Goal: Task Accomplishment & Management: Use online tool/utility

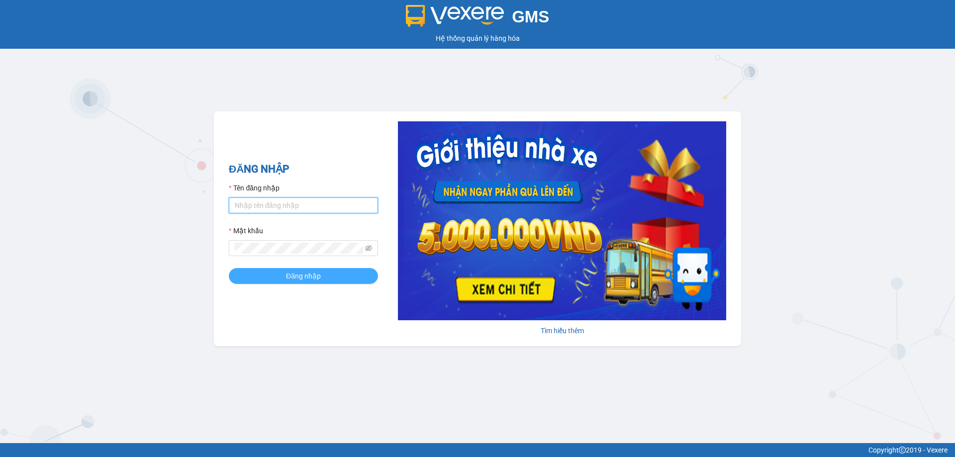
type input "trannc.tuanhung"
click at [307, 276] on span "Đăng nhập" at bounding box center [303, 276] width 35 height 11
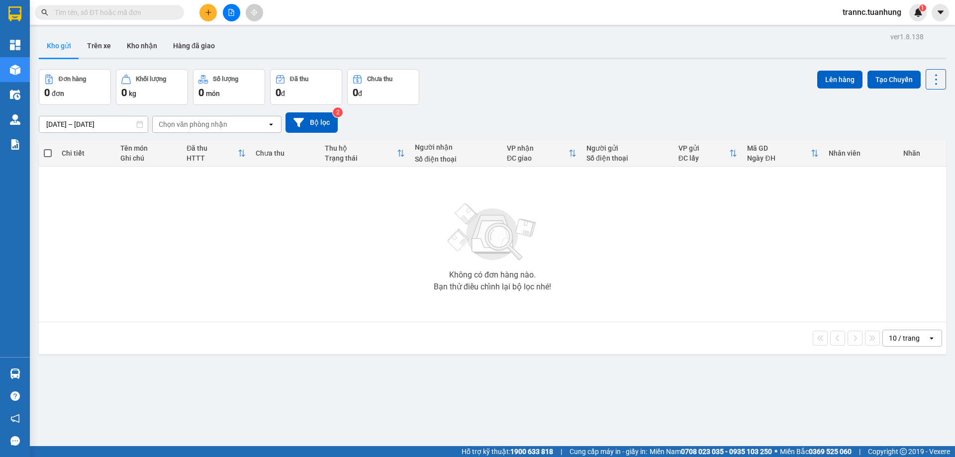
click at [137, 14] on input "text" at bounding box center [113, 12] width 117 height 11
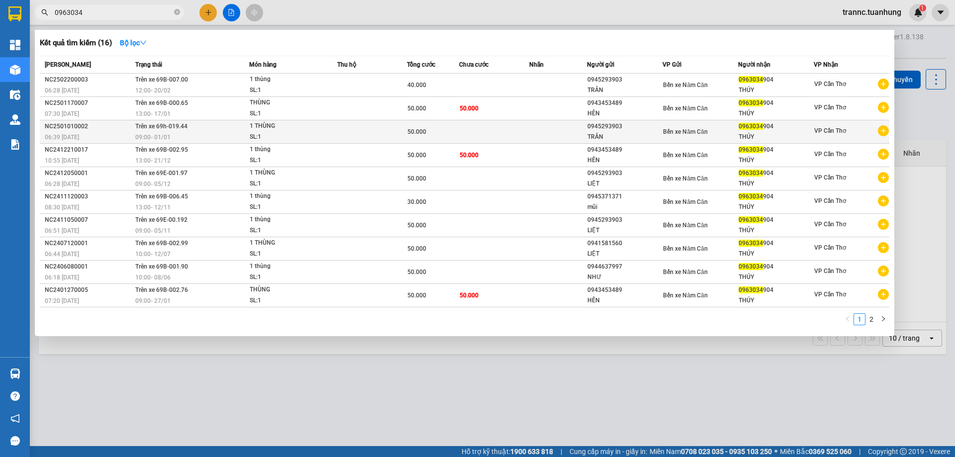
type input "0963034"
click at [885, 131] on icon "plus-circle" at bounding box center [883, 130] width 11 height 11
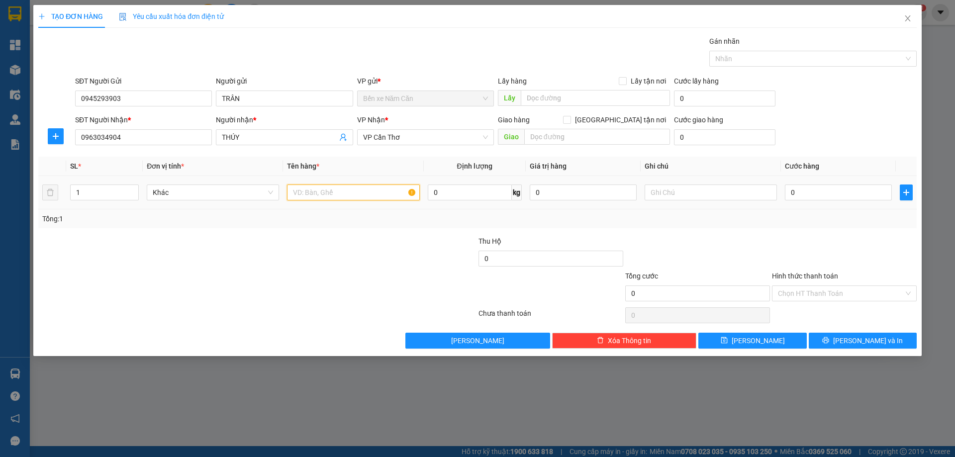
click at [340, 191] on input "text" at bounding box center [353, 193] width 132 height 16
type input "1 THÙNG"
click at [794, 195] on input "0" at bounding box center [838, 193] width 107 height 16
type input "5"
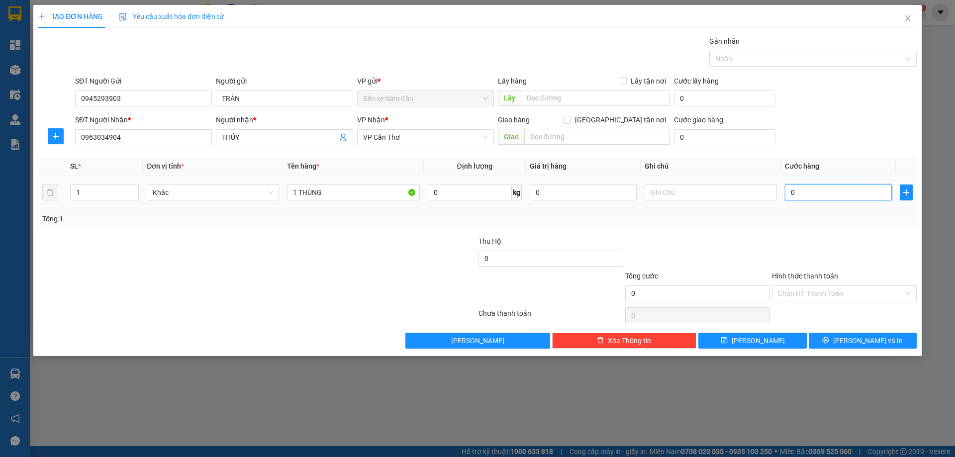
type input "5"
type input "50"
type input "50.000"
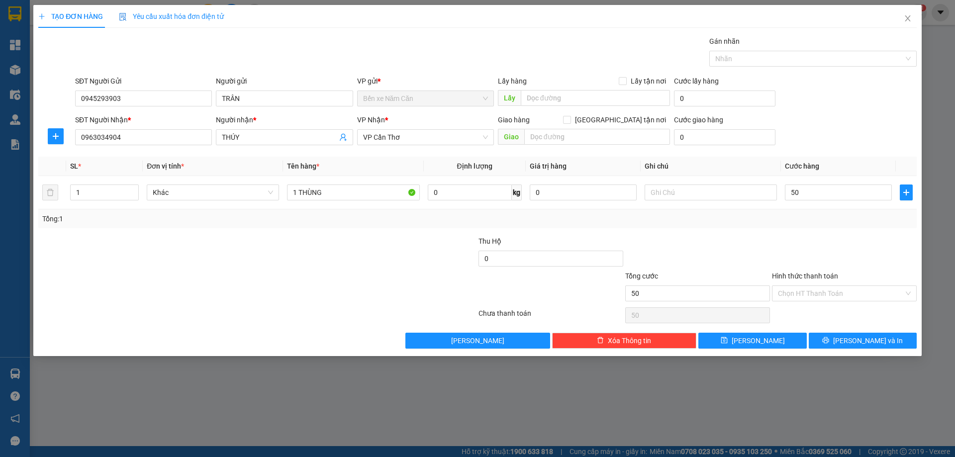
type input "50.000"
click at [796, 217] on div "Tổng: 1" at bounding box center [477, 218] width 871 height 11
click at [808, 294] on input "Hình thức thanh toán" at bounding box center [841, 293] width 126 height 15
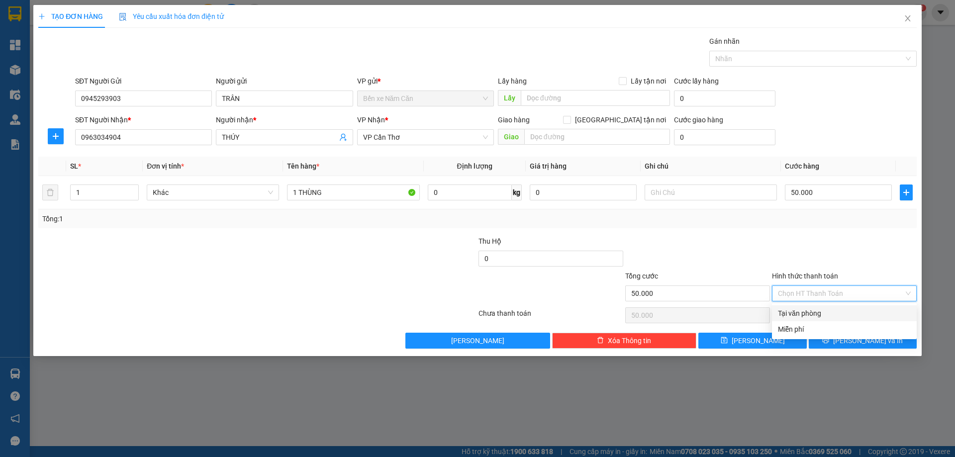
click at [808, 311] on div "Tại văn phòng" at bounding box center [844, 313] width 133 height 11
type input "0"
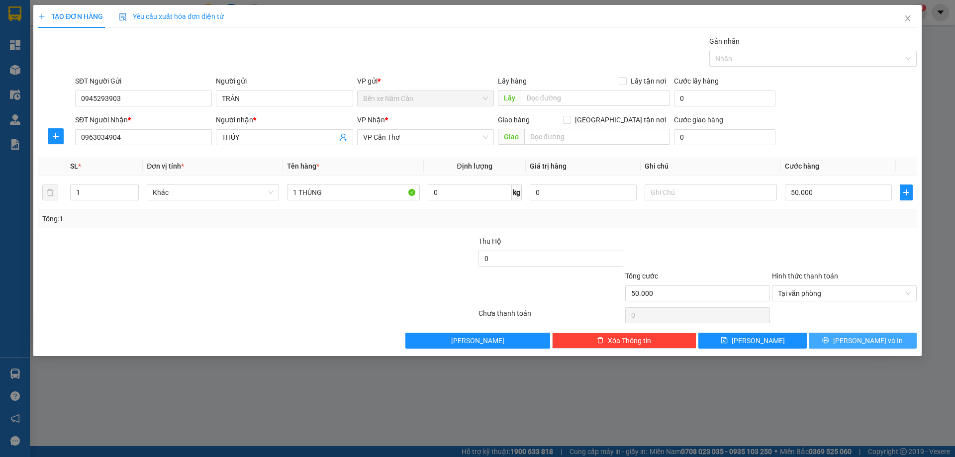
click at [829, 344] on span "printer" at bounding box center [825, 341] width 7 height 8
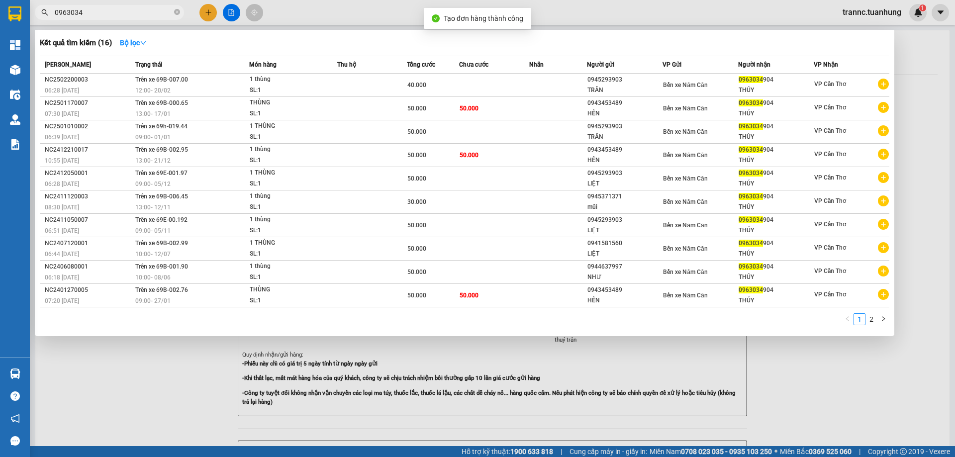
click at [820, 374] on div at bounding box center [477, 228] width 955 height 457
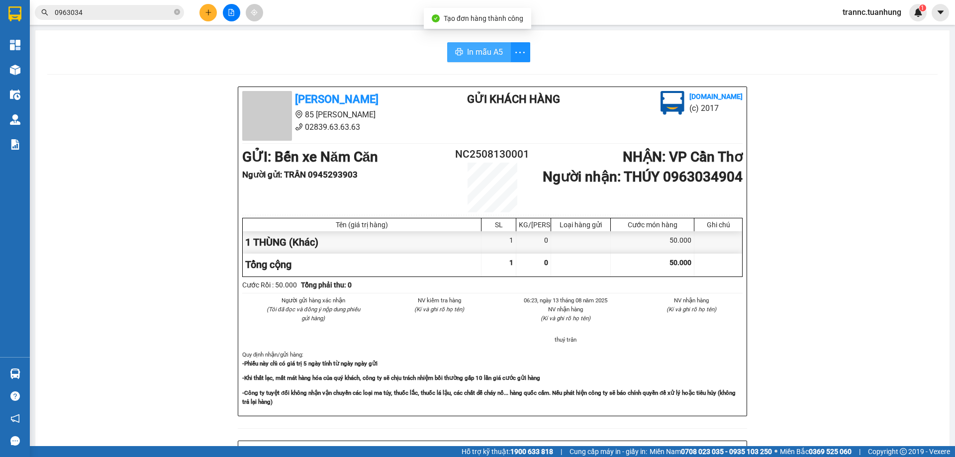
click at [485, 51] on span "In mẫu A5" at bounding box center [485, 52] width 36 height 12
click at [342, 69] on div "In mẫu A5 Tuấn Hưng 85 Lý Chiêu Hoàng 02839.63.63.63 Gửi khách hàng Vexere.com …" at bounding box center [492, 411] width 914 height 762
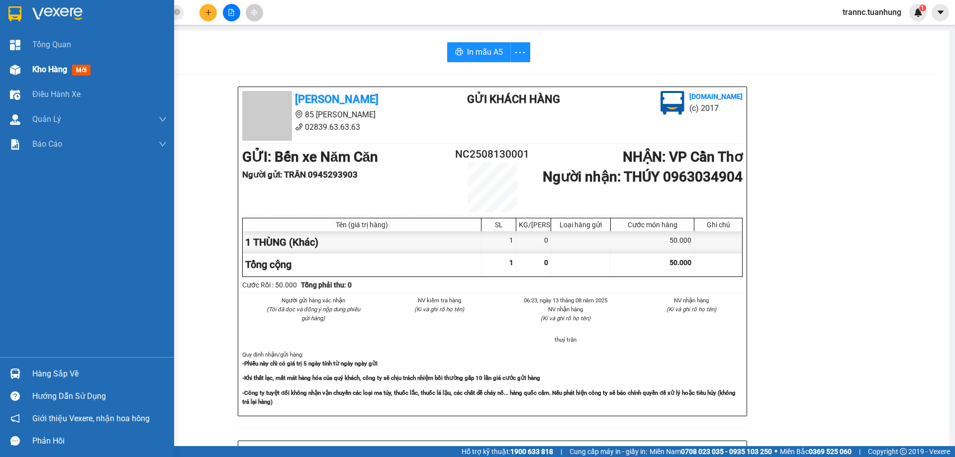
click at [84, 73] on span "mới" at bounding box center [81, 70] width 18 height 11
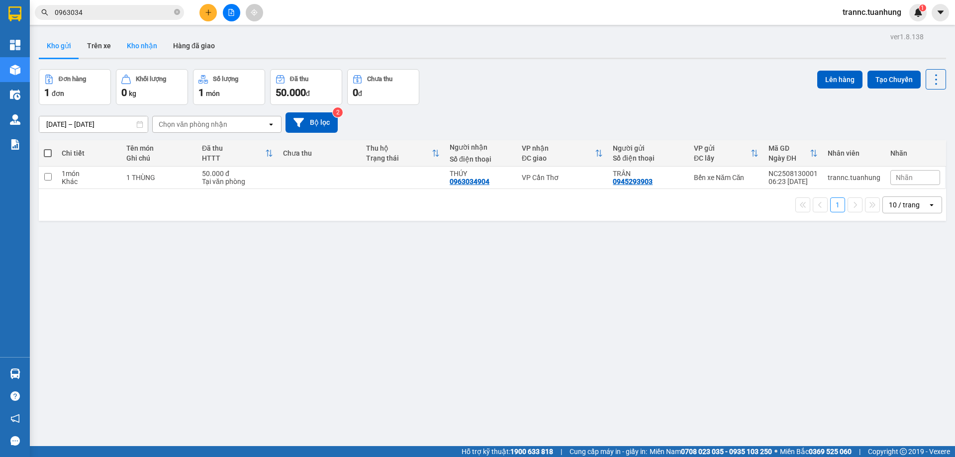
click at [139, 43] on button "Kho nhận" at bounding box center [142, 46] width 46 height 24
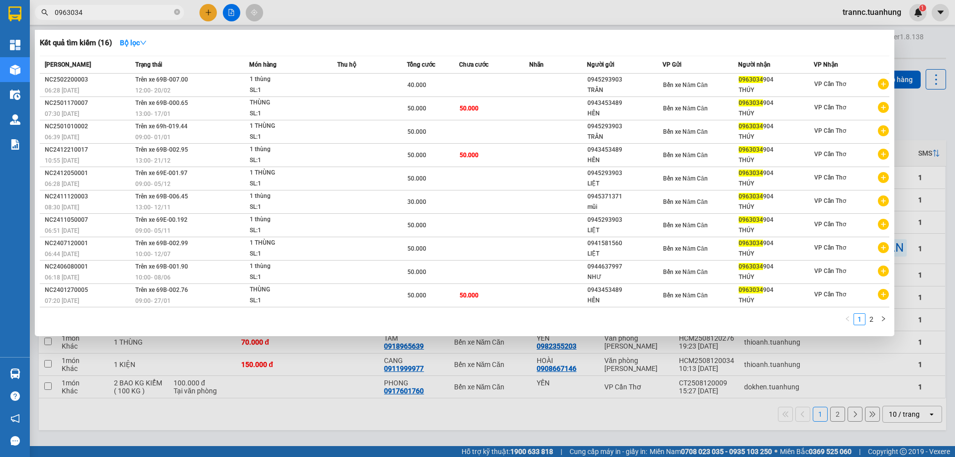
click at [117, 9] on input "0963034" at bounding box center [113, 12] width 117 height 11
click at [178, 13] on icon "close-circle" at bounding box center [177, 12] width 6 height 6
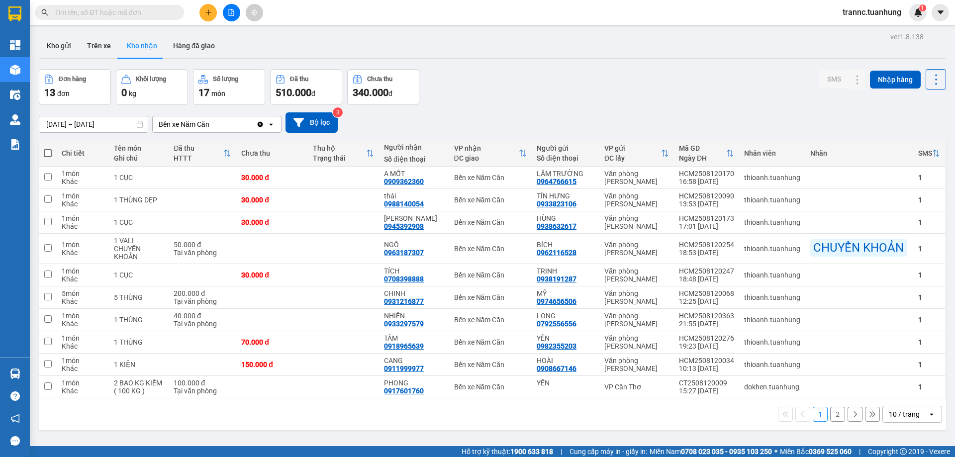
click at [141, 14] on input "text" at bounding box center [113, 12] width 117 height 11
click at [96, 12] on input "text" at bounding box center [113, 12] width 117 height 11
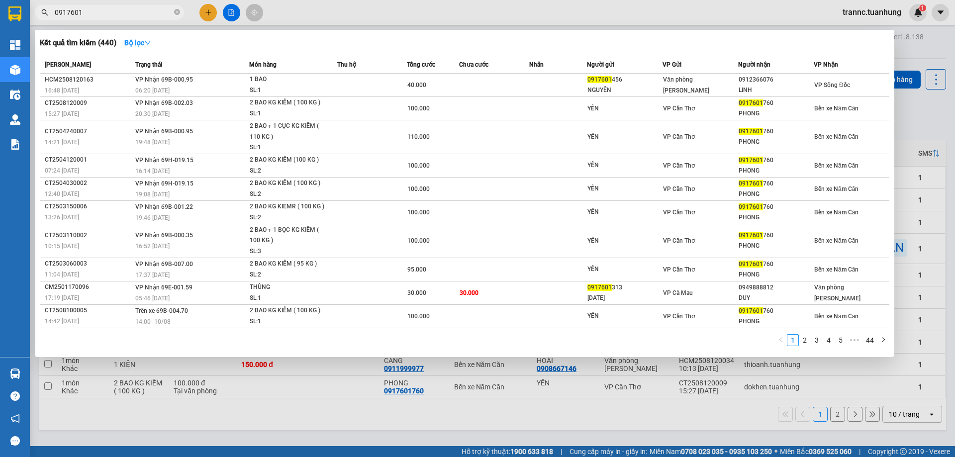
type input "0917601"
click at [328, 9] on div at bounding box center [477, 228] width 955 height 457
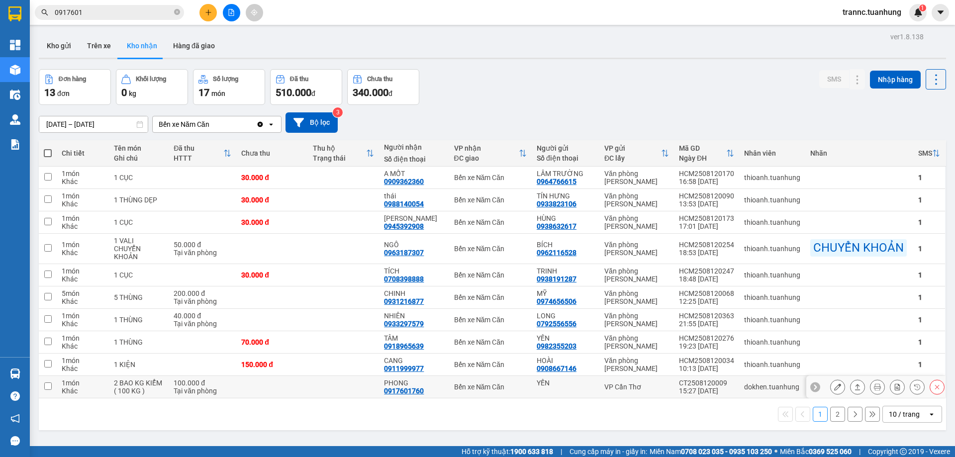
click at [166, 387] on td "2 BAO KG KIỂM ( 100 KG )" at bounding box center [139, 387] width 60 height 22
checkbox input "true"
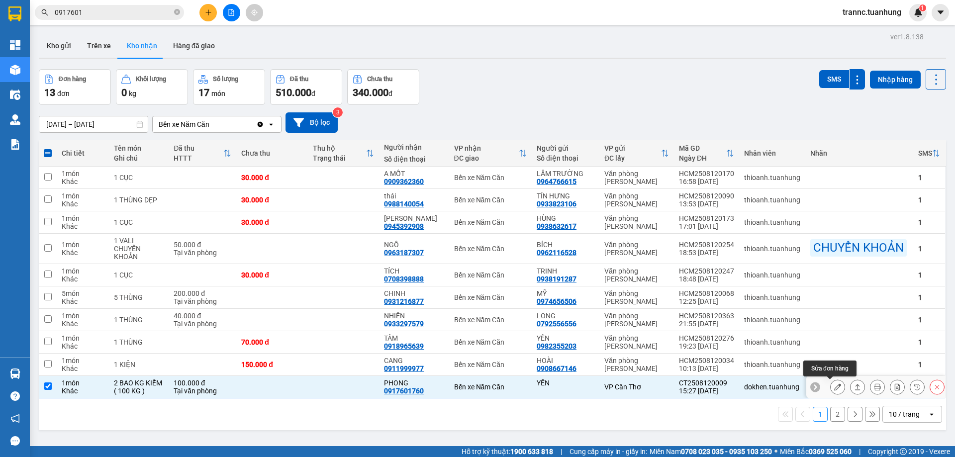
click at [834, 387] on icon at bounding box center [837, 387] width 7 height 7
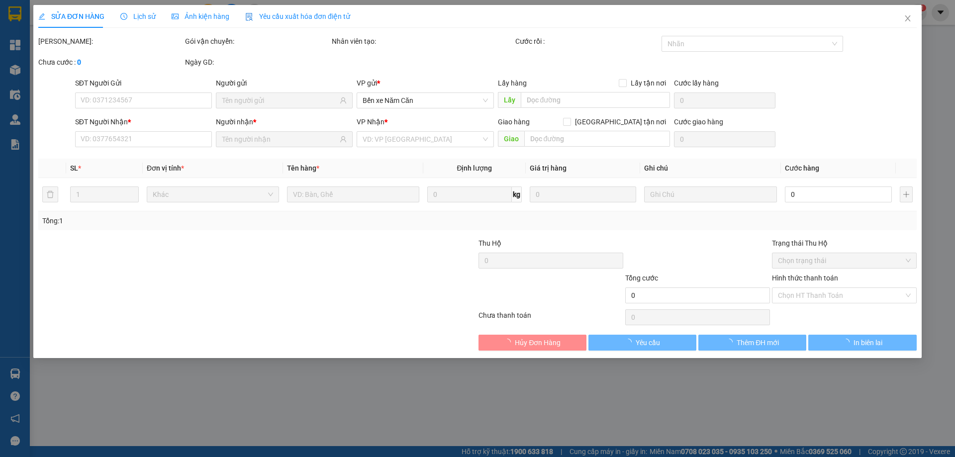
type input "YẾN"
type input "0917601760"
type input "PHONG"
type input "100.000"
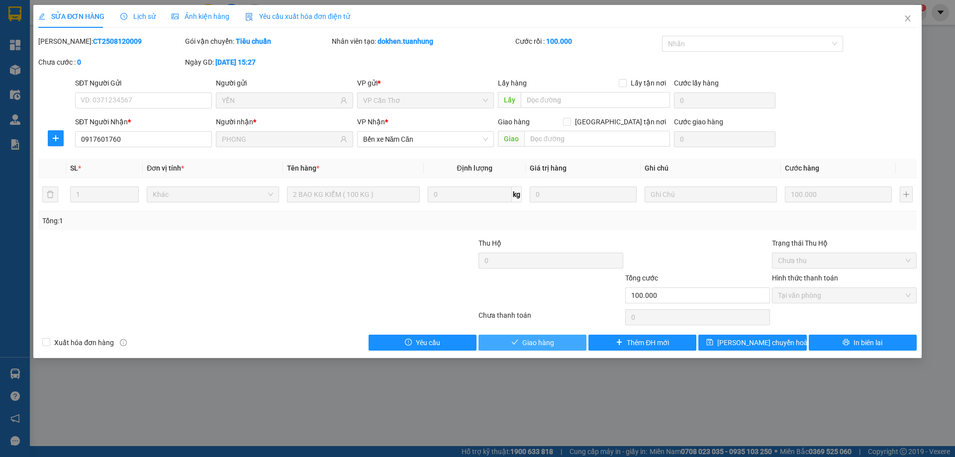
click at [553, 342] on span "Giao hàng" at bounding box center [538, 342] width 32 height 11
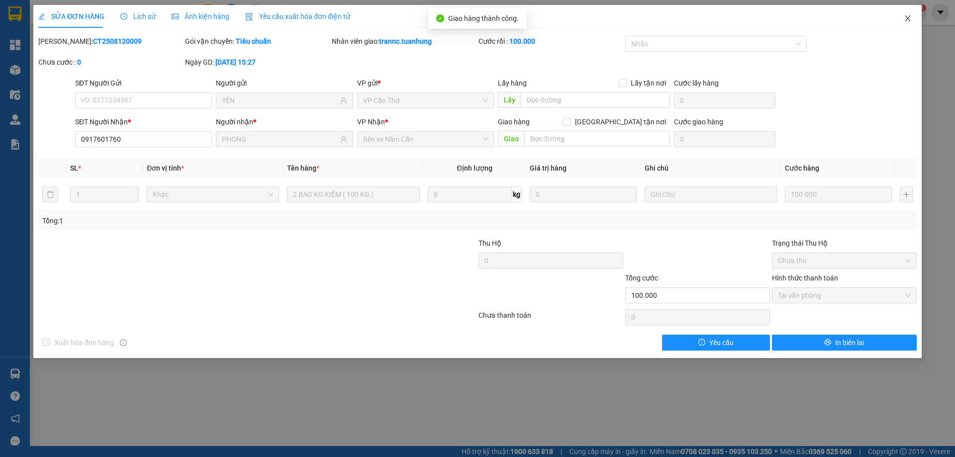
drag, startPoint x: 908, startPoint y: 18, endPoint x: 913, endPoint y: 23, distance: 7.1
click at [908, 18] on icon "close" at bounding box center [908, 18] width 8 height 8
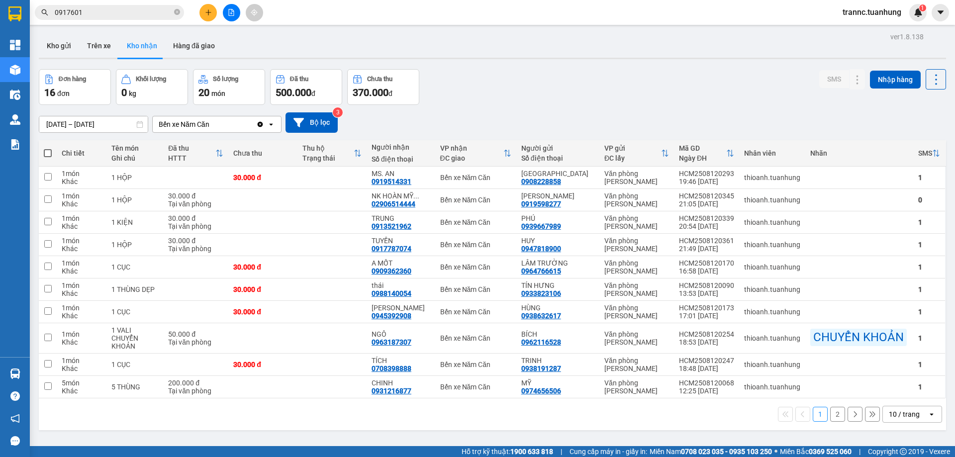
click at [831, 417] on button "2" at bounding box center [837, 414] width 15 height 15
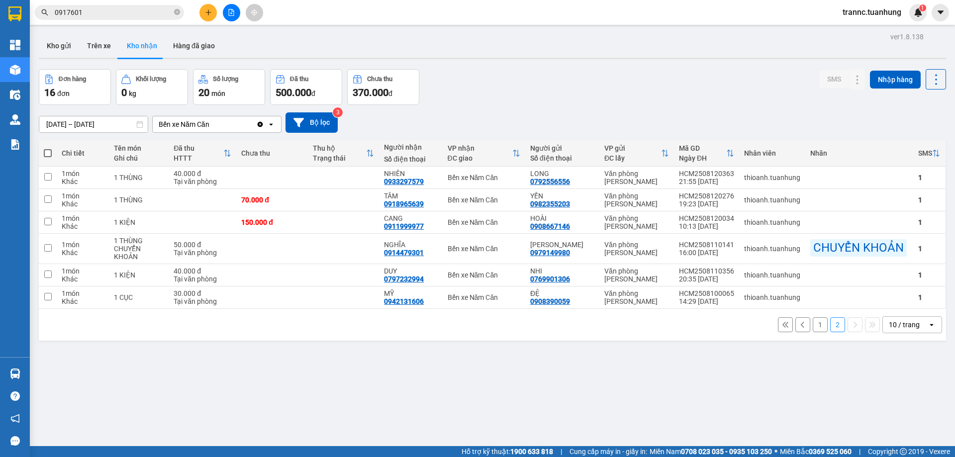
click at [813, 324] on button "1" at bounding box center [820, 324] width 15 height 15
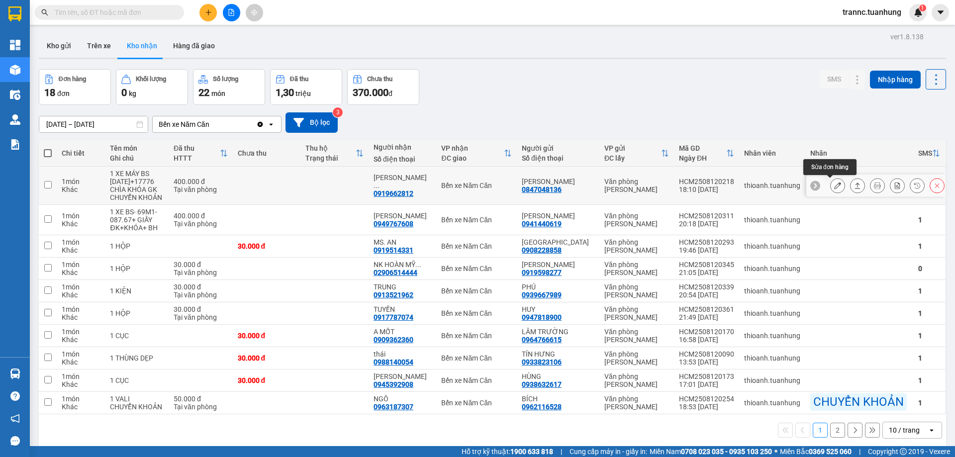
click at [834, 185] on icon at bounding box center [837, 185] width 7 height 7
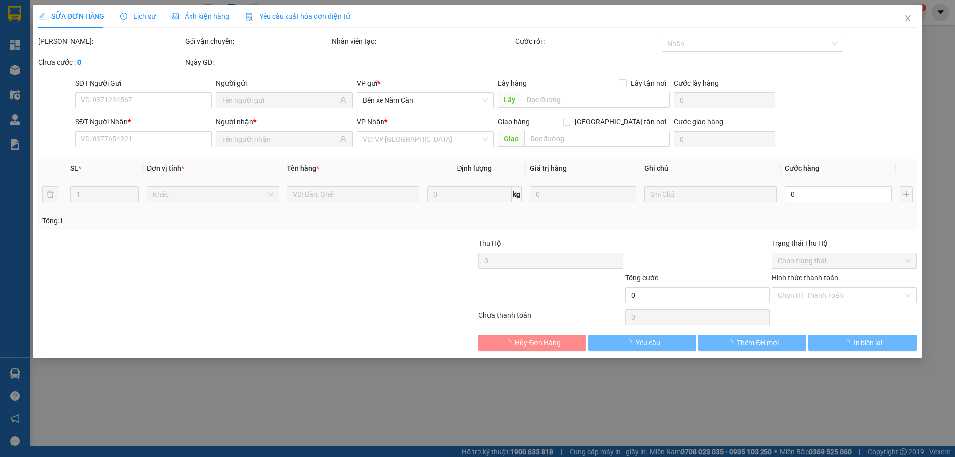
type input "0847048136"
type input "PHAN VĂN ĐÔNG"
type input "0919662812"
type input "PHAN VĂN PHƯƠNG"
type input "400.000"
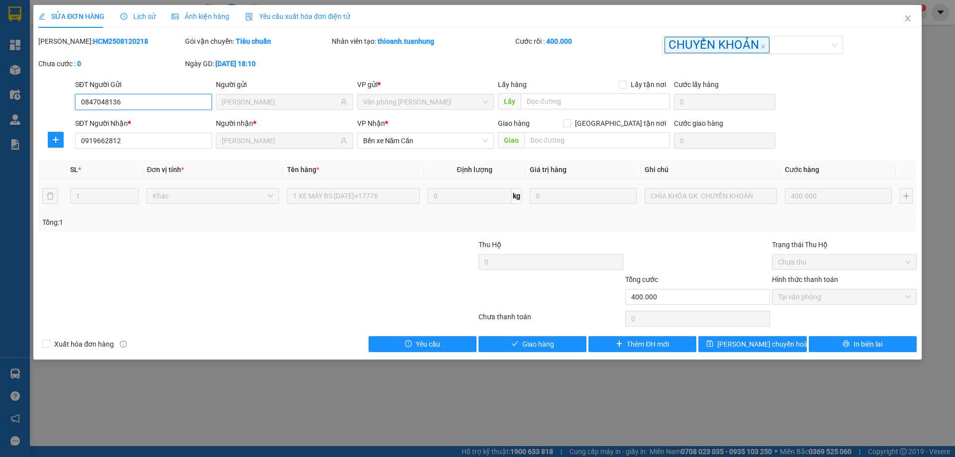
click at [832, 299] on span "Tại văn phòng" at bounding box center [844, 297] width 133 height 15
click at [550, 345] on span "Giao hàng" at bounding box center [538, 344] width 32 height 11
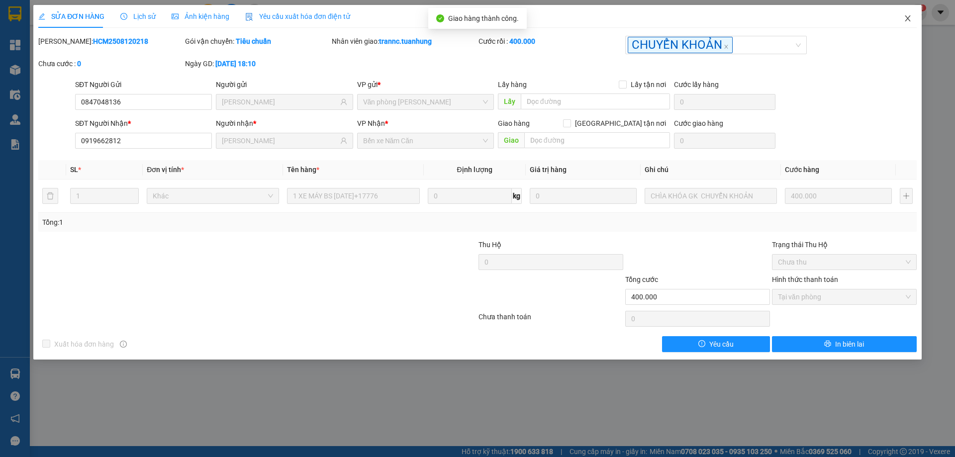
click at [906, 19] on icon "close" at bounding box center [908, 18] width 8 height 8
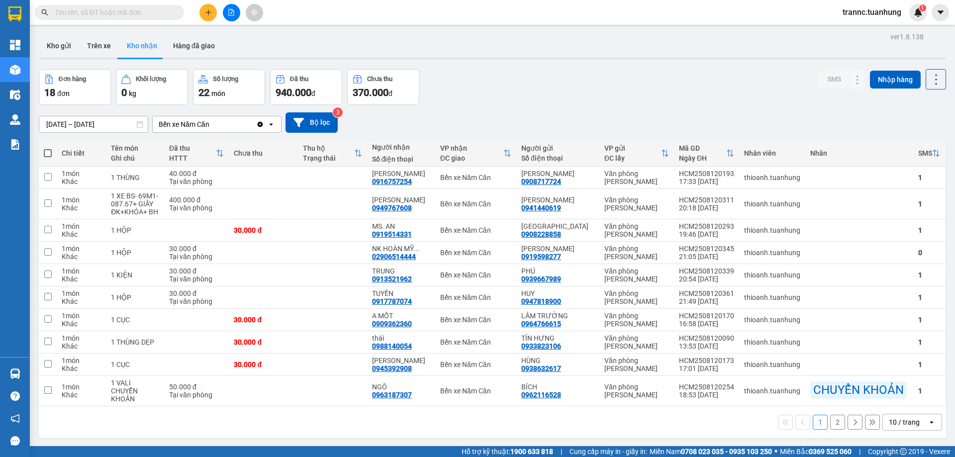
click at [138, 14] on input "text" at bounding box center [113, 12] width 117 height 11
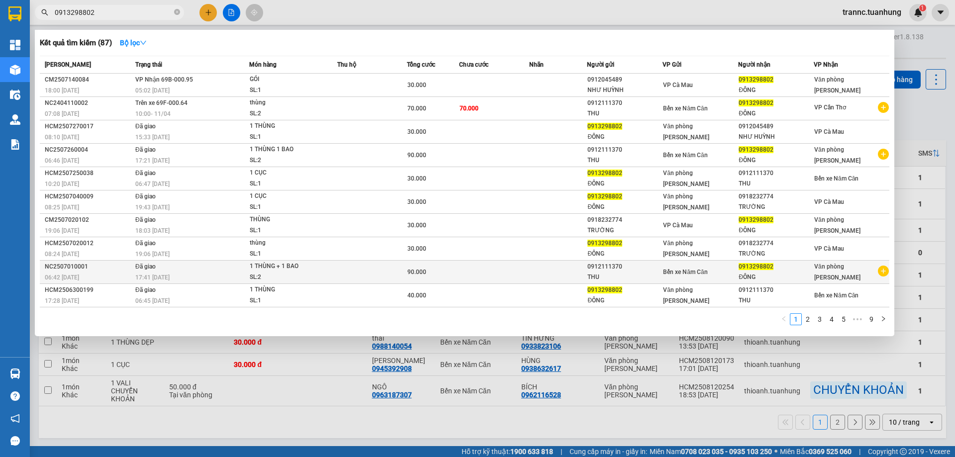
type input "0913298802"
click at [885, 273] on icon "plus-circle" at bounding box center [883, 271] width 11 height 11
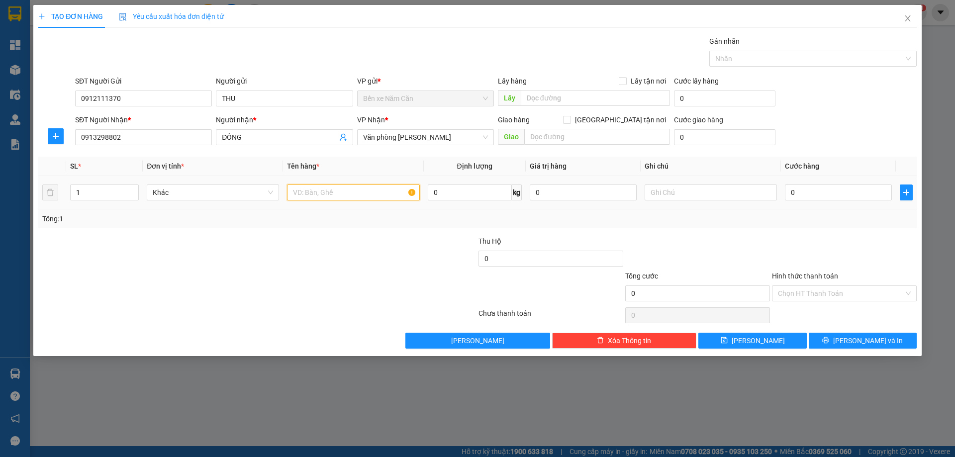
click at [355, 198] on input "text" at bounding box center [353, 193] width 132 height 16
click at [103, 189] on input "1" at bounding box center [105, 192] width 68 height 15
type input "2"
click at [303, 191] on input "text" at bounding box center [353, 193] width 132 height 16
type input "1 BAO + 1 THÙNG"
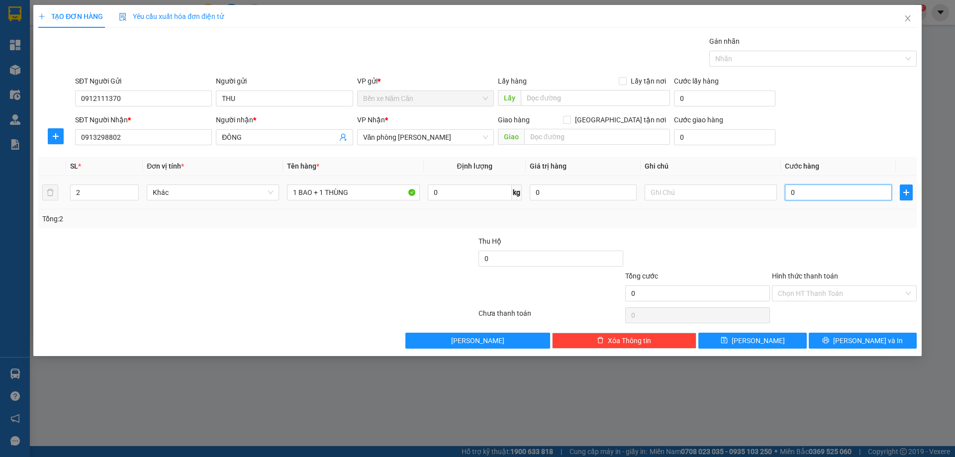
click at [808, 195] on input "0" at bounding box center [838, 193] width 107 height 16
type input "9"
type input "90"
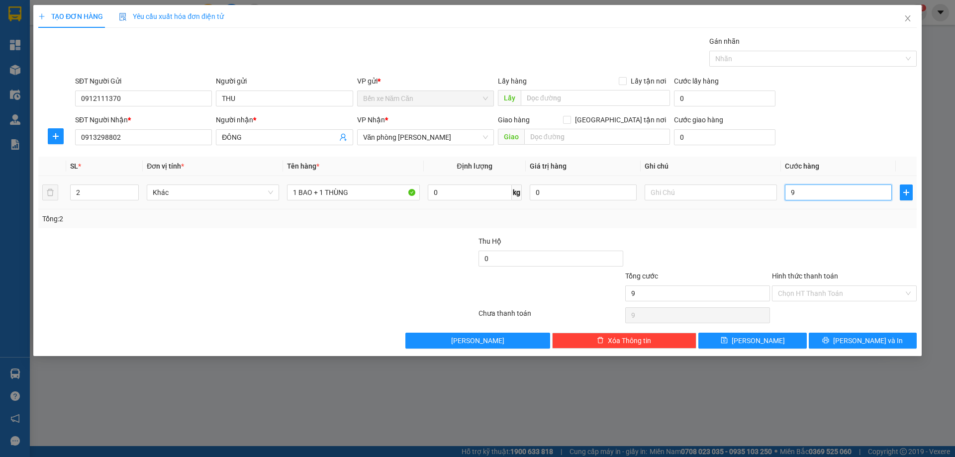
type input "90"
type input "90.000"
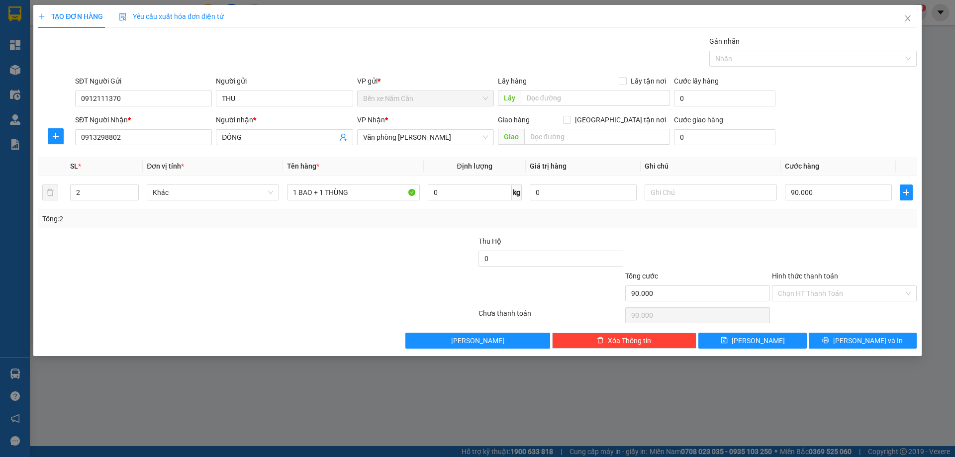
drag, startPoint x: 797, startPoint y: 247, endPoint x: 803, endPoint y: 248, distance: 6.0
click at [797, 247] on div at bounding box center [844, 253] width 147 height 35
click at [883, 345] on button "[PERSON_NAME] và In" at bounding box center [863, 341] width 108 height 16
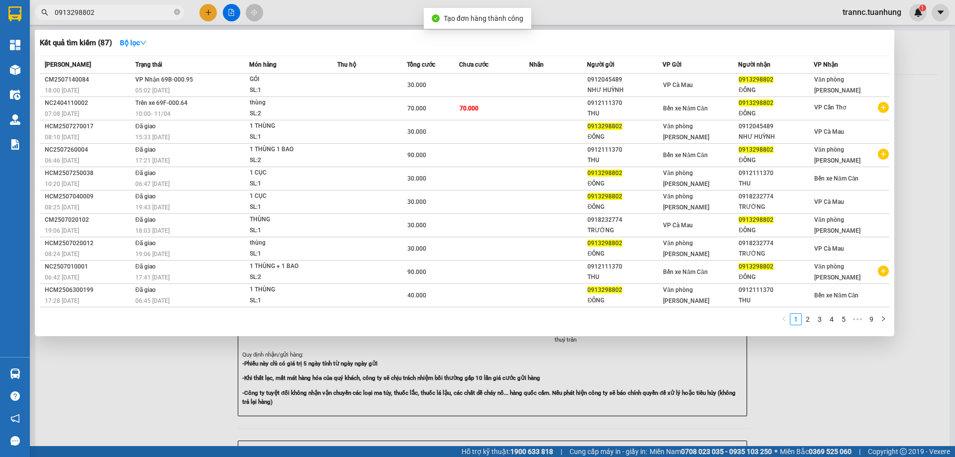
click at [868, 379] on div at bounding box center [477, 228] width 955 height 457
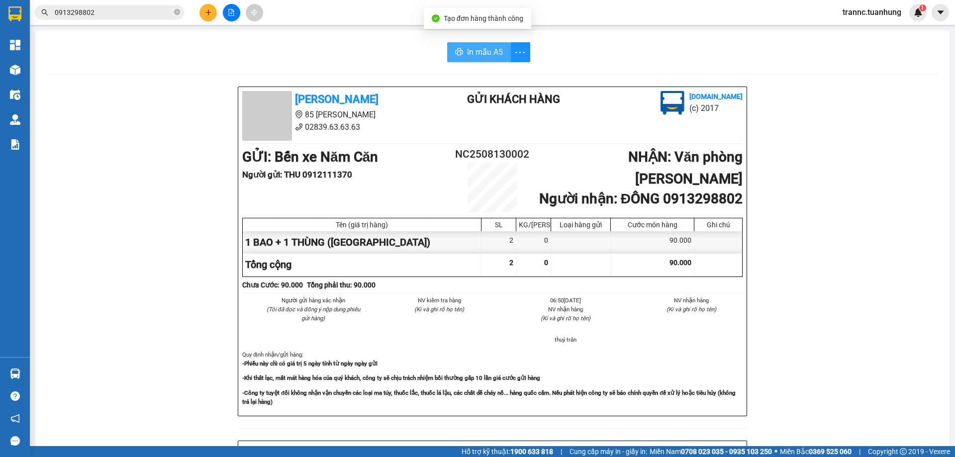
click at [487, 53] on span "In mẫu A5" at bounding box center [485, 52] width 36 height 12
click at [480, 47] on span "In mẫu A5" at bounding box center [485, 52] width 36 height 12
click at [126, 12] on input "0913298802" at bounding box center [113, 12] width 117 height 11
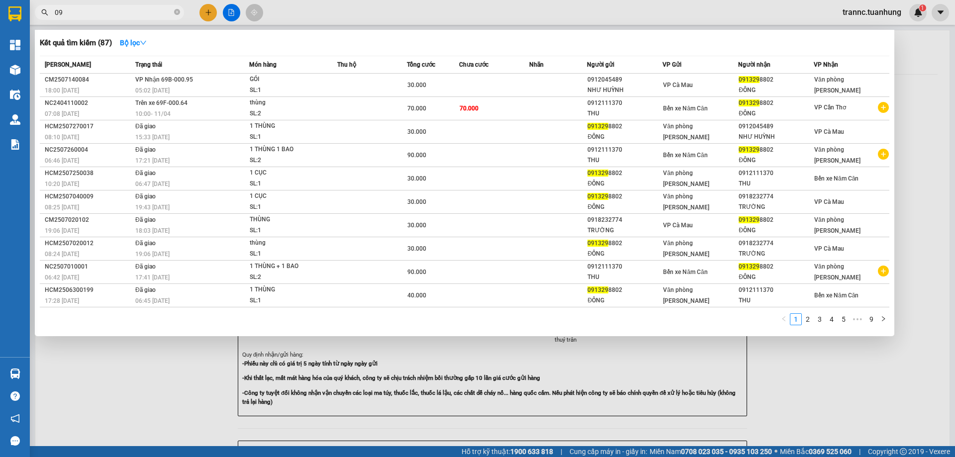
type input "0"
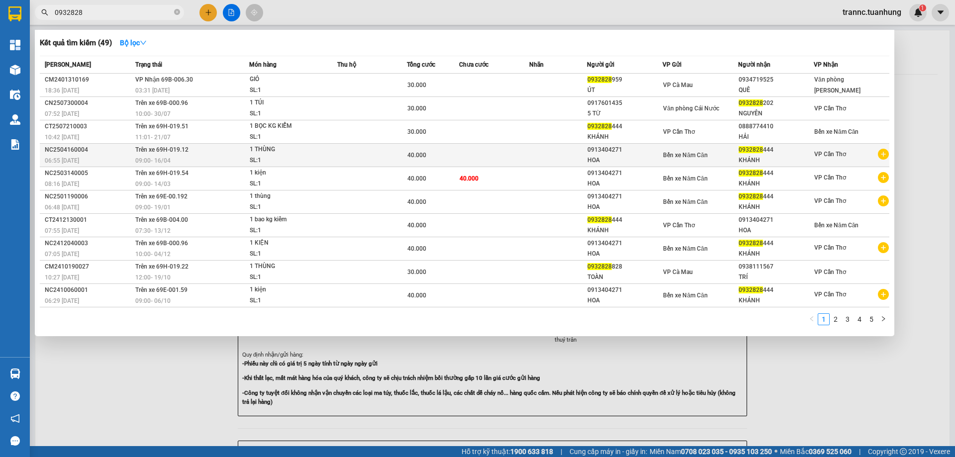
type input "0932828"
click at [882, 154] on icon "plus-circle" at bounding box center [883, 154] width 11 height 11
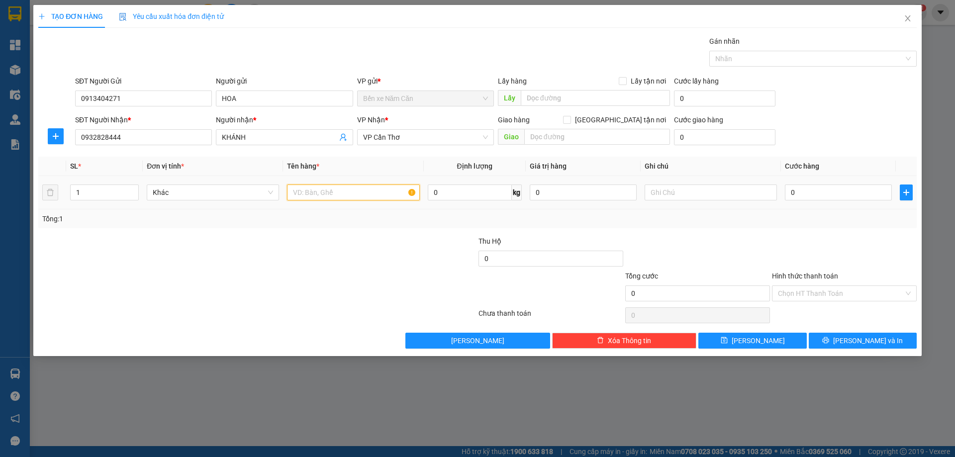
click at [331, 195] on input "text" at bounding box center [353, 193] width 132 height 16
type input "1 KIỆN"
click at [798, 191] on input "0" at bounding box center [838, 193] width 107 height 16
type input "5"
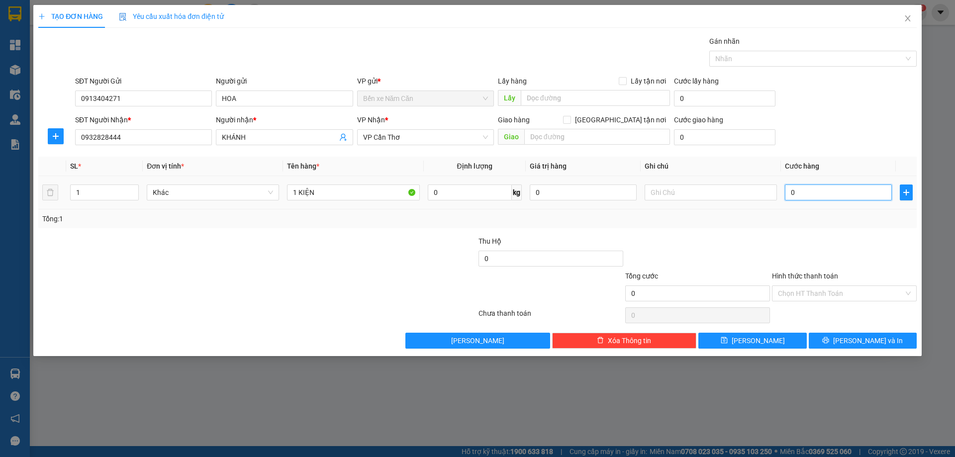
type input "5"
type input "50"
type input "50.000"
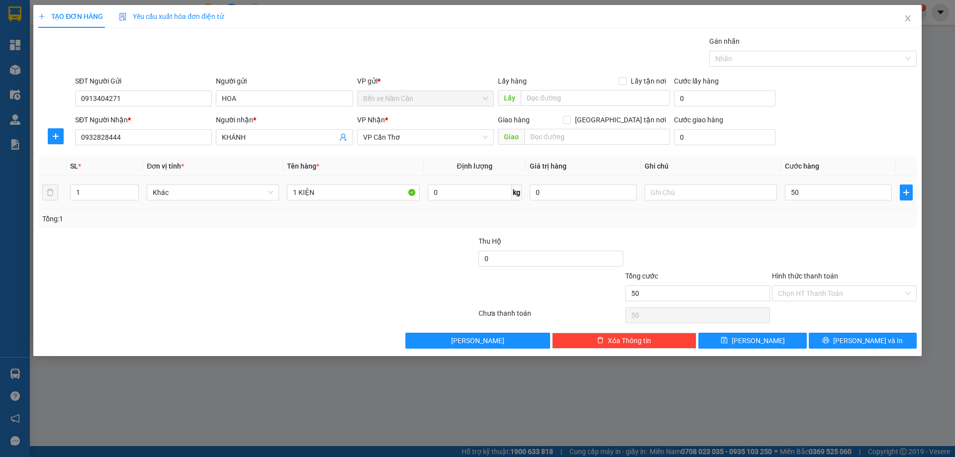
type input "50.000"
click at [787, 224] on div "Tổng: 1" at bounding box center [477, 218] width 871 height 11
click at [804, 298] on input "Hình thức thanh toán" at bounding box center [841, 293] width 126 height 15
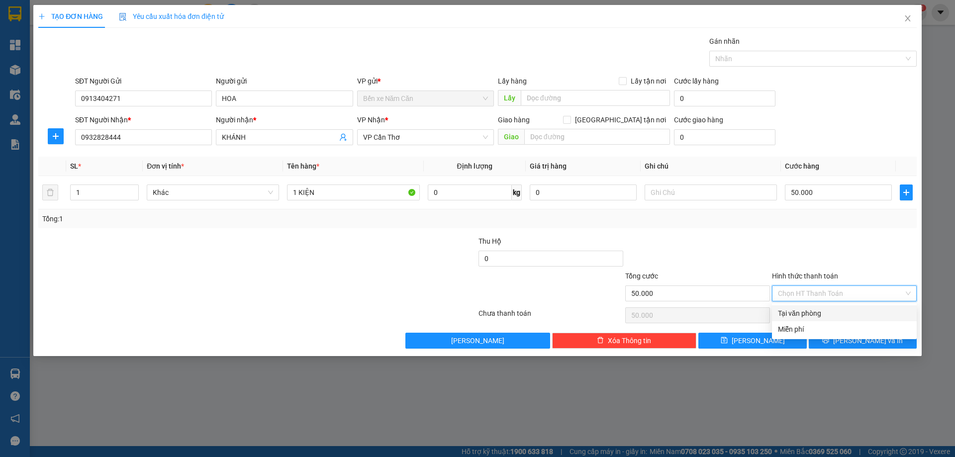
click at [805, 318] on div "Tại văn phòng" at bounding box center [844, 313] width 133 height 11
type input "0"
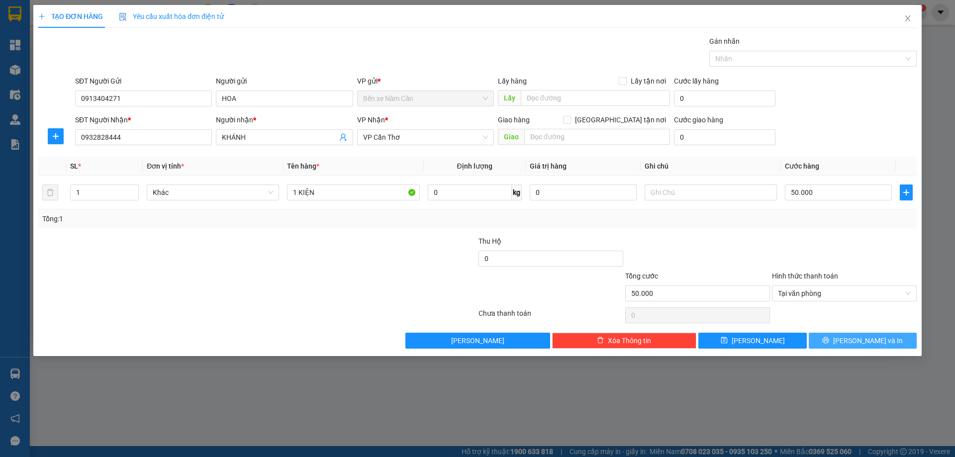
click at [862, 342] on span "[PERSON_NAME] và In" at bounding box center [868, 340] width 70 height 11
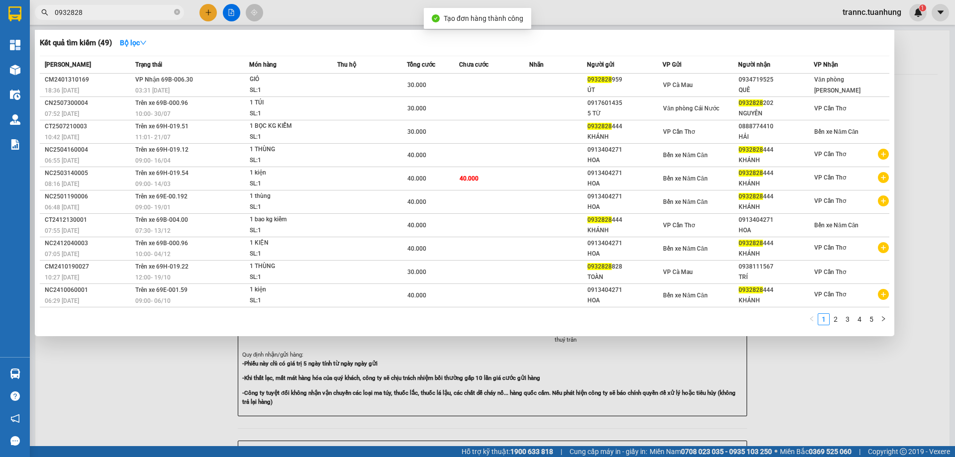
click at [820, 431] on div at bounding box center [477, 228] width 955 height 457
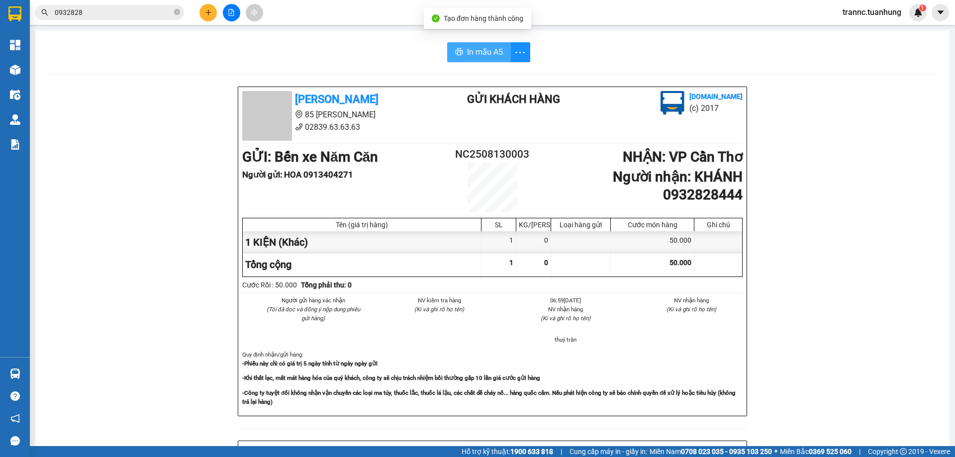
drag, startPoint x: 491, startPoint y: 52, endPoint x: 485, endPoint y: 57, distance: 7.1
click at [491, 52] on span "In mẫu A5" at bounding box center [485, 52] width 36 height 12
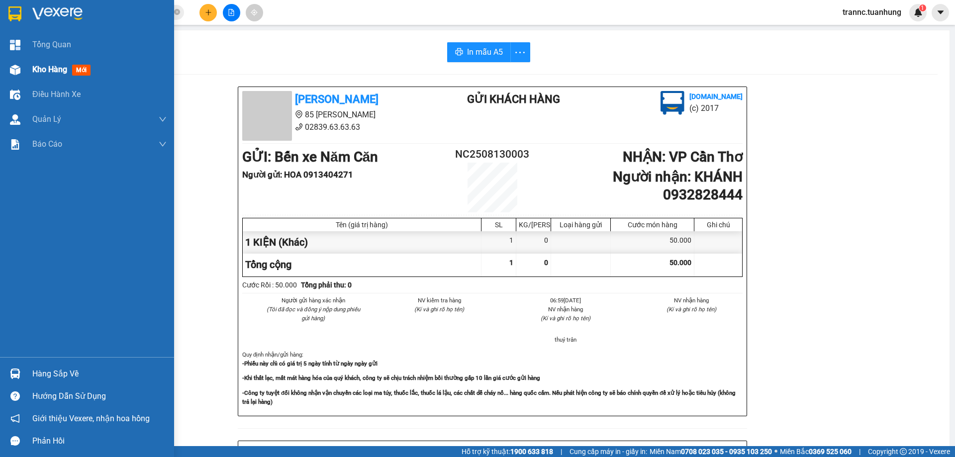
click at [54, 68] on span "Kho hàng" at bounding box center [49, 69] width 35 height 9
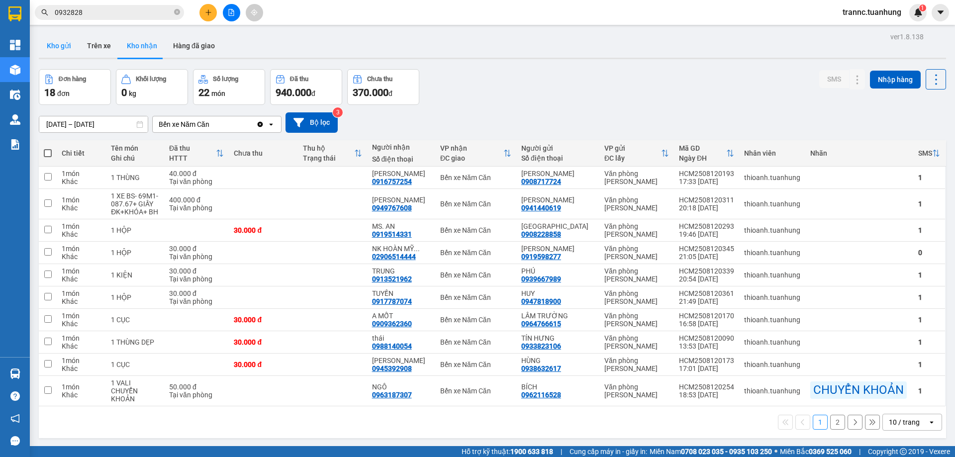
click at [57, 51] on button "Kho gửi" at bounding box center [59, 46] width 40 height 24
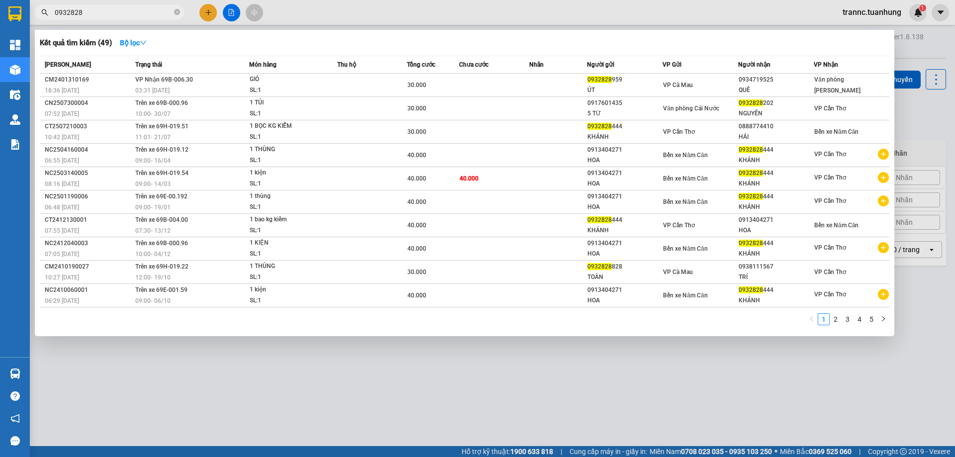
click at [181, 12] on span "0932828" at bounding box center [109, 12] width 149 height 15
click at [176, 11] on icon "close-circle" at bounding box center [177, 12] width 6 height 6
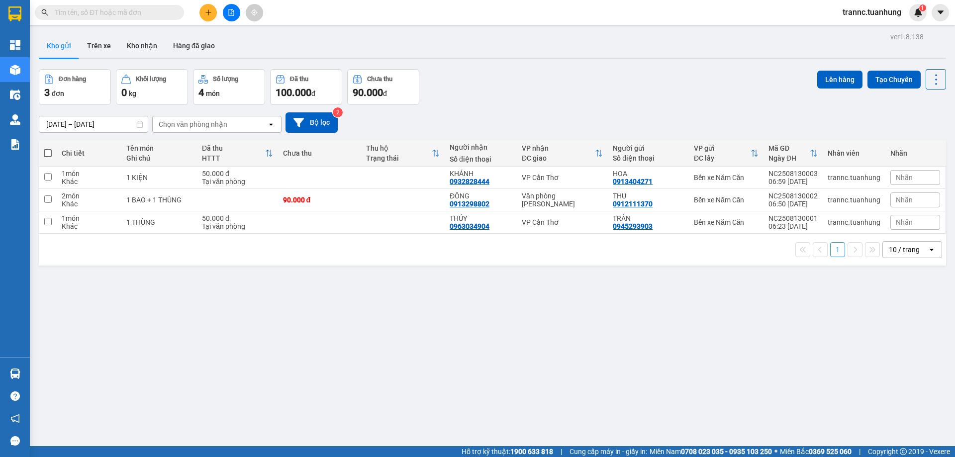
click at [114, 18] on span at bounding box center [109, 12] width 149 height 15
click at [112, 12] on input "text" at bounding box center [113, 12] width 117 height 11
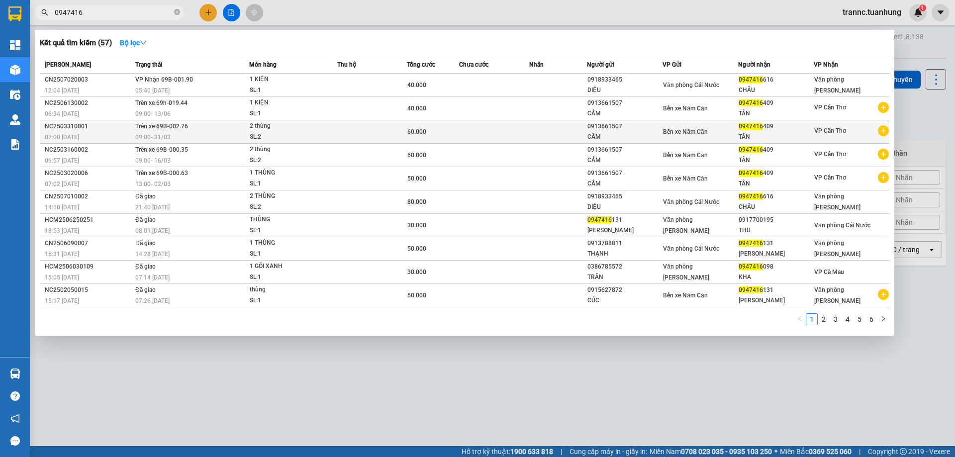
type input "0947416"
click at [884, 132] on icon "plus-circle" at bounding box center [883, 130] width 11 height 11
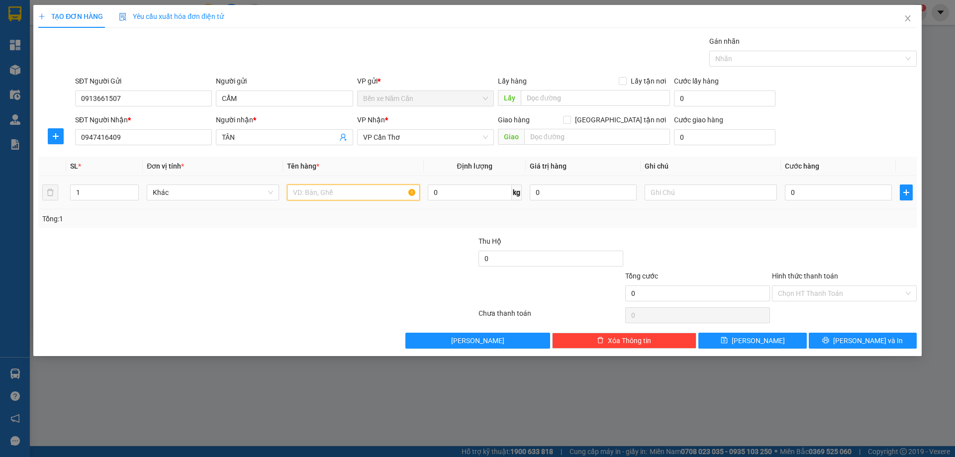
click at [302, 194] on input "text" at bounding box center [353, 193] width 132 height 16
type input "1 KIỆN"
click at [808, 191] on input "0" at bounding box center [838, 193] width 107 height 16
click at [799, 194] on input "0" at bounding box center [838, 193] width 107 height 16
type input "04"
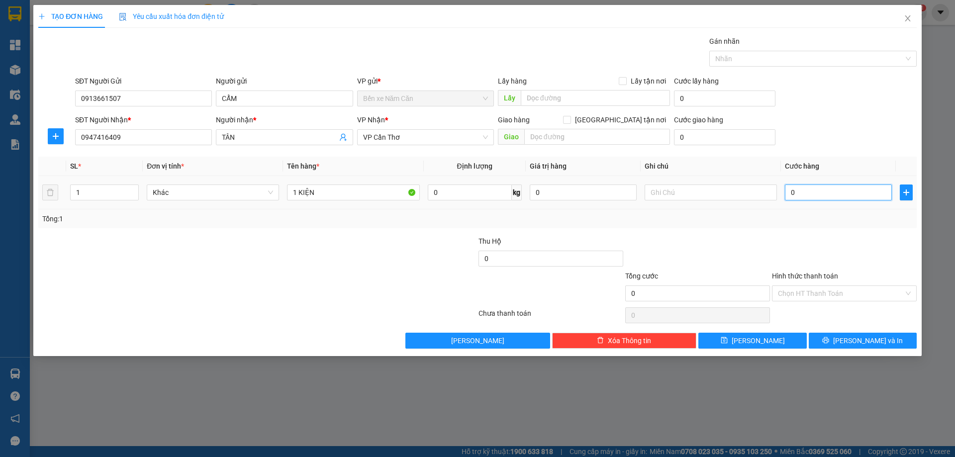
type input "4"
type input "040"
type input "40"
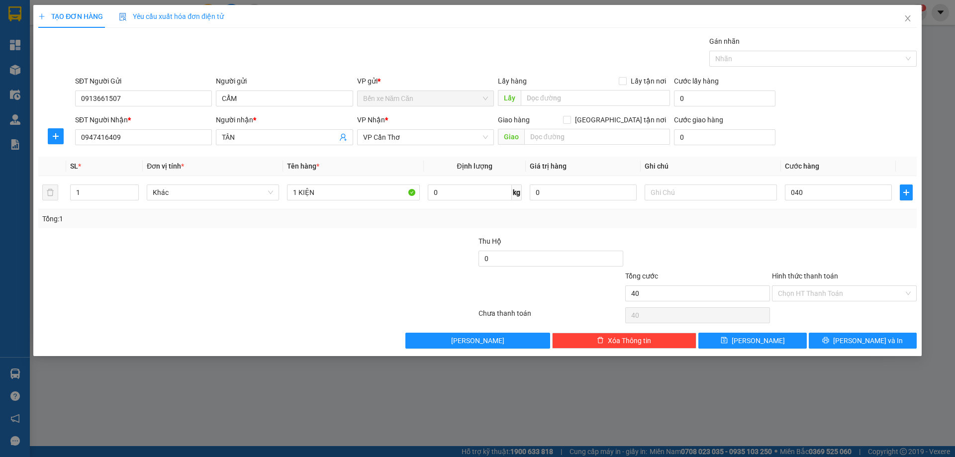
type input "40.000"
click at [799, 252] on div at bounding box center [844, 253] width 147 height 35
click at [831, 294] on input "Hình thức thanh toán" at bounding box center [841, 293] width 126 height 15
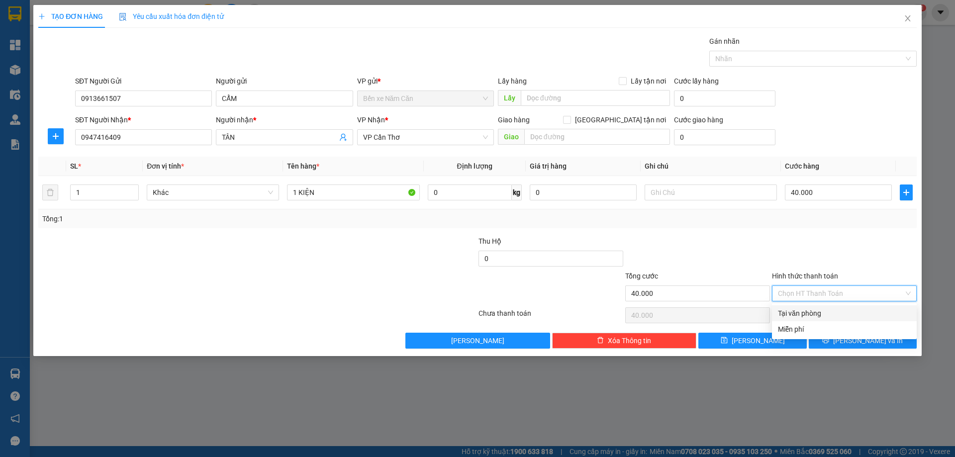
click at [811, 313] on div "Tại văn phòng" at bounding box center [844, 313] width 133 height 11
type input "0"
click at [836, 343] on button "[PERSON_NAME] và In" at bounding box center [863, 341] width 108 height 16
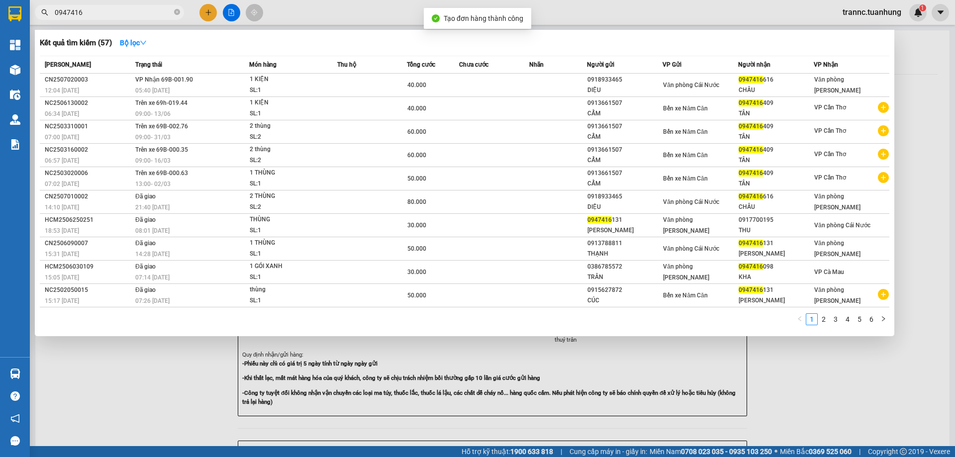
click at [781, 400] on div at bounding box center [477, 228] width 955 height 457
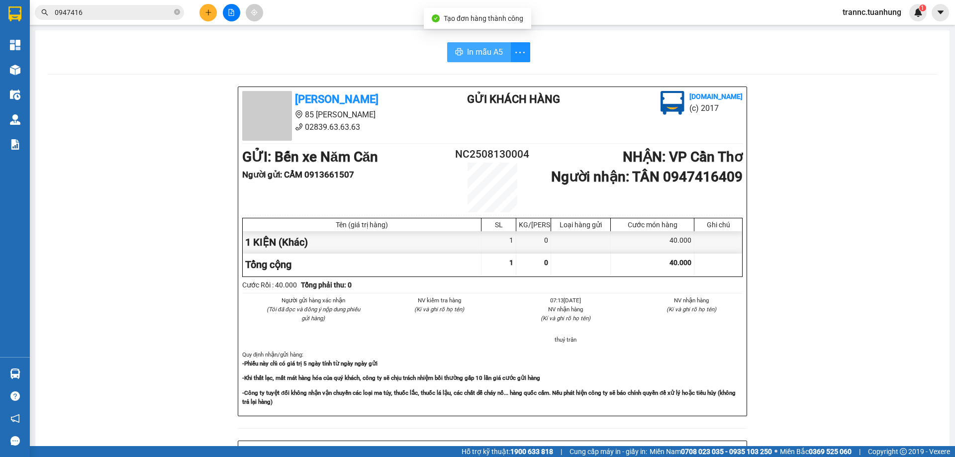
click at [475, 52] on span "In mẫu A5" at bounding box center [485, 52] width 36 height 12
drag, startPoint x: 808, startPoint y: 170, endPoint x: 798, endPoint y: 170, distance: 9.5
click at [808, 170] on div "Tuấn Hưng 85 Lý Chiêu Hoàng 02839.63.63.63 Gửi khách hàng Vexere.com (c) 2017 G…" at bounding box center [492, 434] width 891 height 694
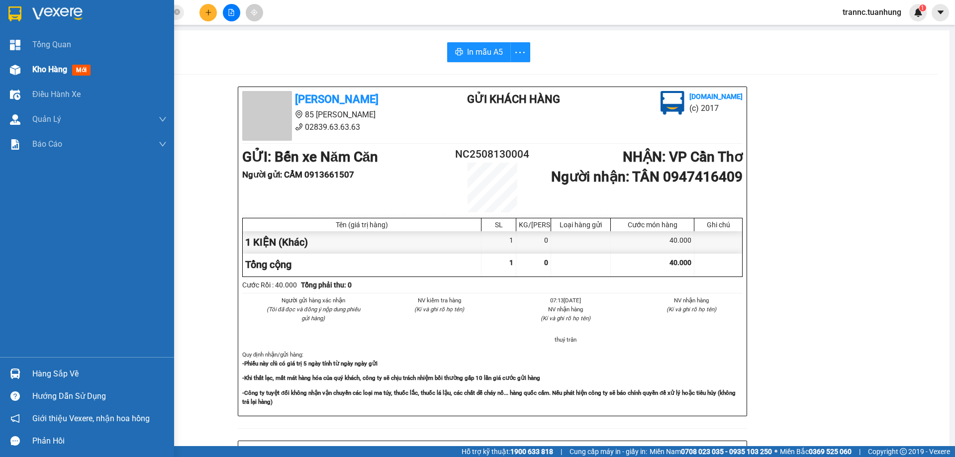
click at [82, 68] on span "mới" at bounding box center [81, 70] width 18 height 11
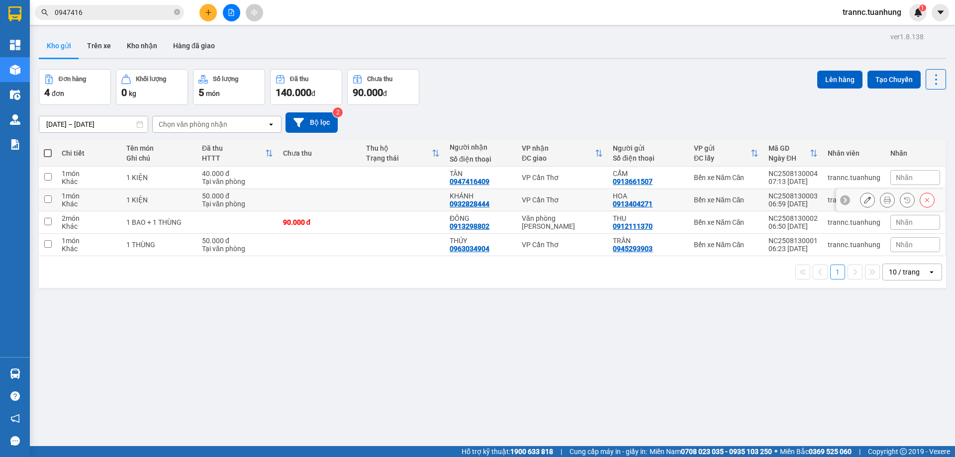
click at [203, 199] on div "50.000 đ" at bounding box center [237, 196] width 71 height 8
checkbox input "true"
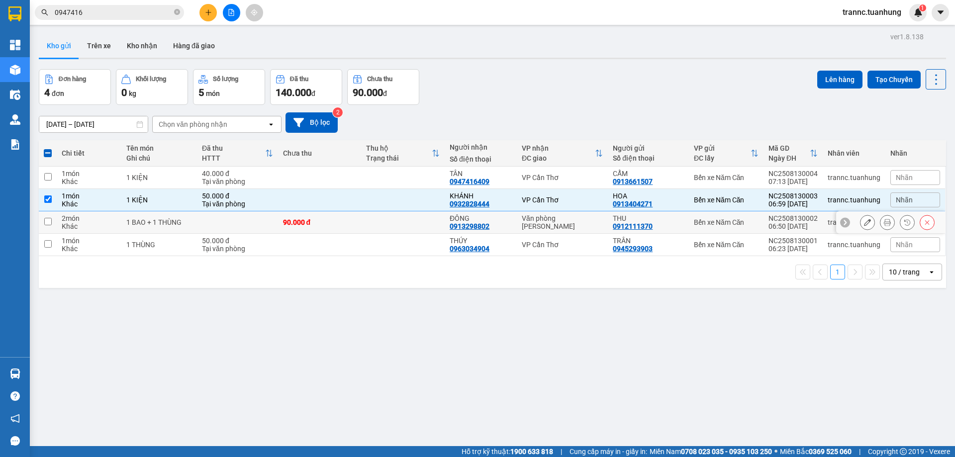
click at [205, 223] on td at bounding box center [237, 222] width 81 height 22
checkbox input "true"
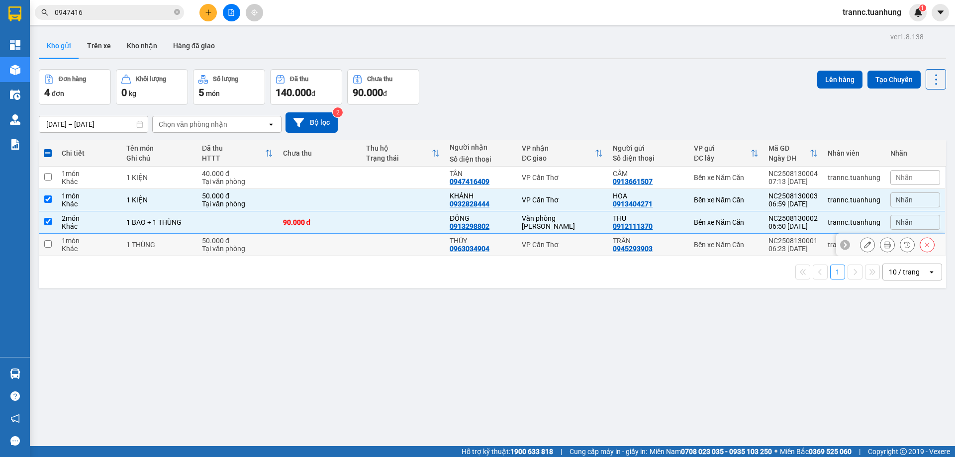
click at [205, 243] on div "50.000 đ" at bounding box center [237, 241] width 71 height 8
checkbox input "true"
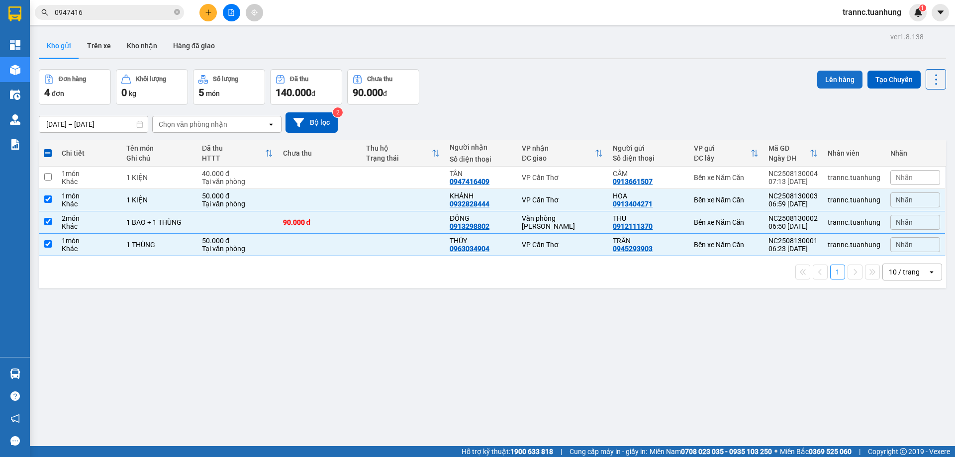
click at [830, 83] on button "Lên hàng" at bounding box center [839, 80] width 45 height 18
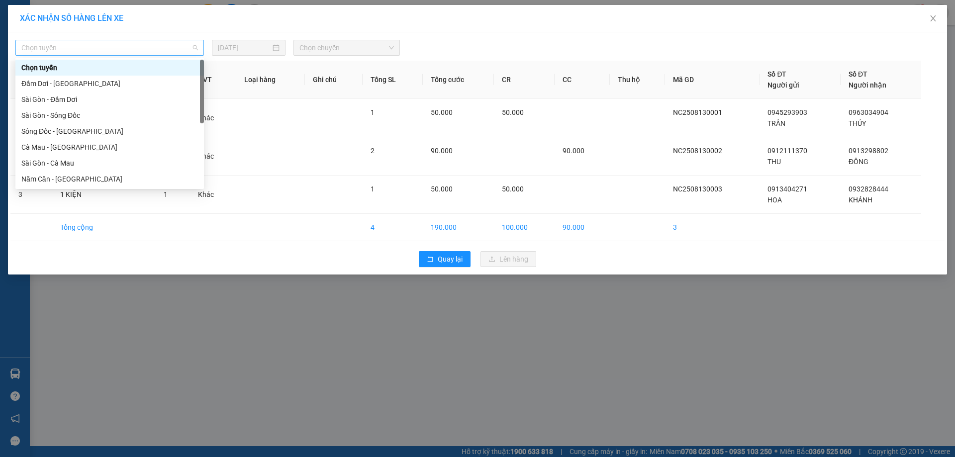
click at [123, 48] on span "Chọn tuyến" at bounding box center [109, 47] width 177 height 15
click at [103, 177] on div "Năm Căn - Sài Gòn" at bounding box center [109, 179] width 177 height 11
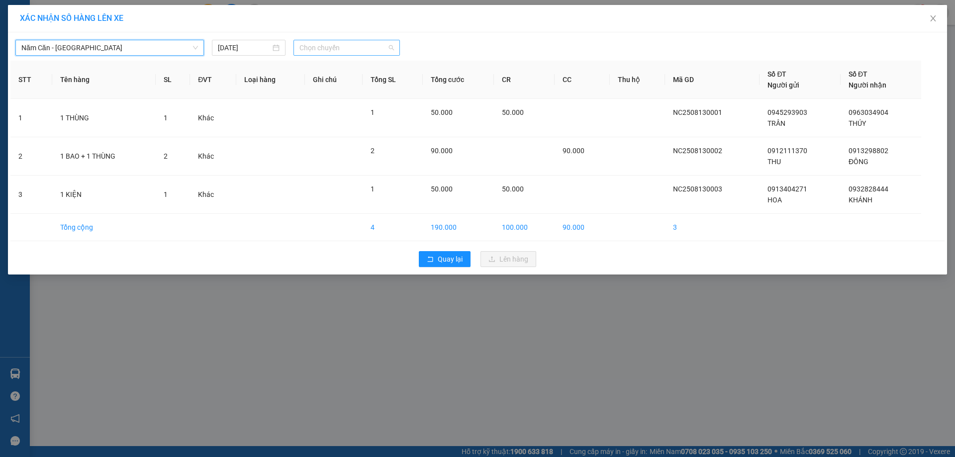
click at [358, 44] on span "Chọn chuyến" at bounding box center [347, 47] width 95 height 15
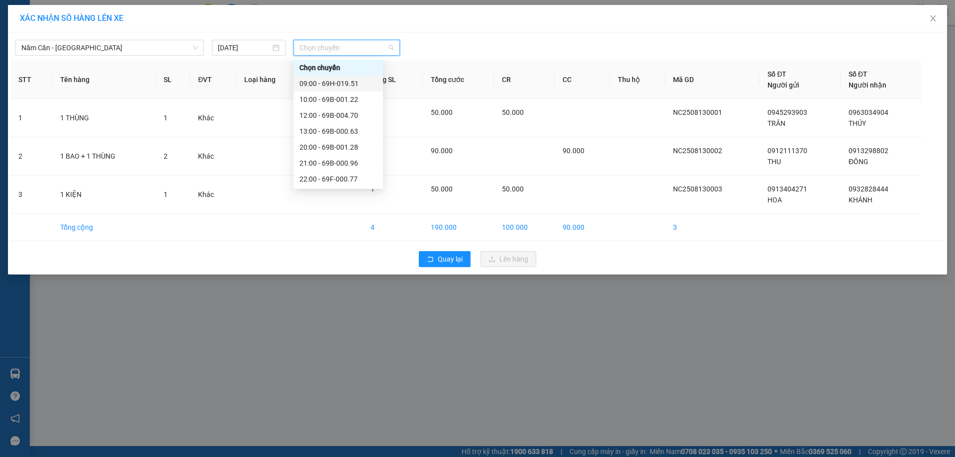
click at [360, 79] on div "09:00 - 69H-019.51" at bounding box center [339, 83] width 78 height 11
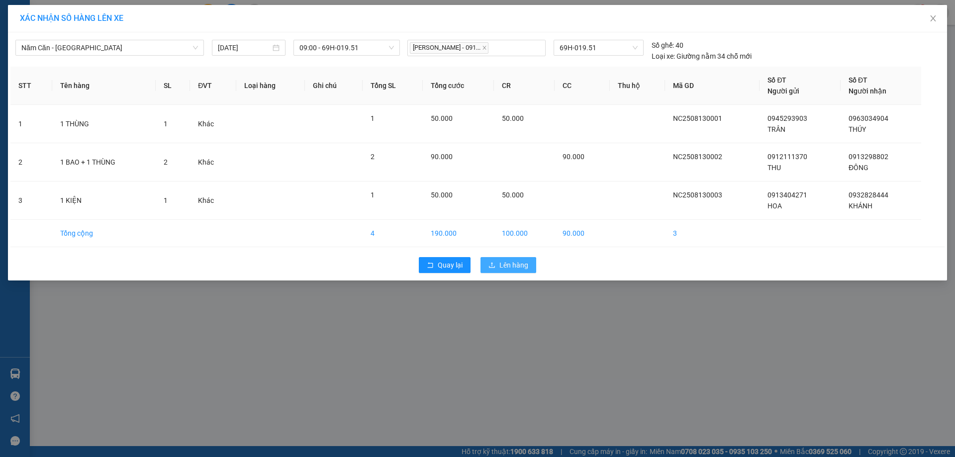
click at [506, 263] on span "Lên hàng" at bounding box center [514, 265] width 29 height 11
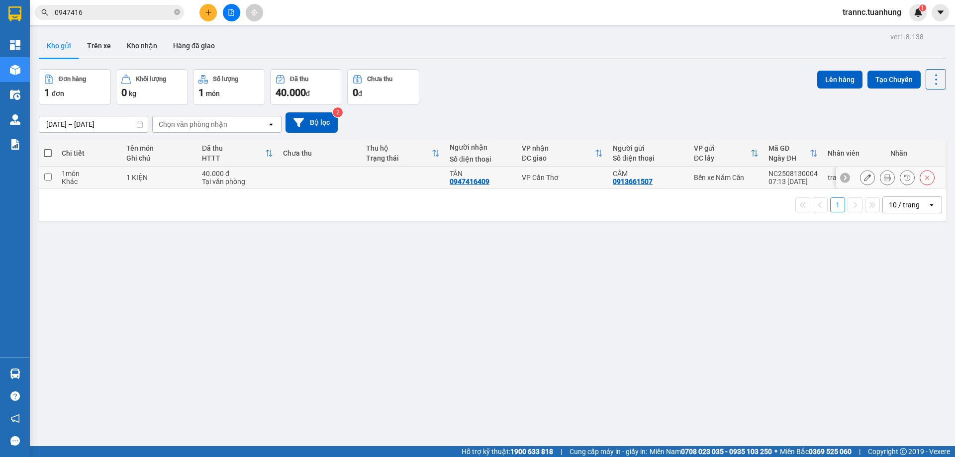
click at [224, 174] on div "40.000 đ" at bounding box center [237, 174] width 71 height 8
checkbox input "true"
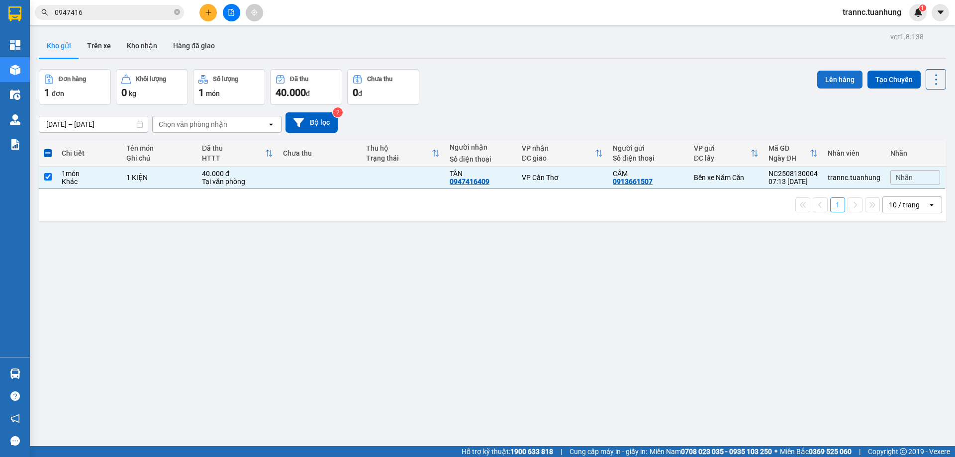
click at [826, 78] on button "Lên hàng" at bounding box center [839, 80] width 45 height 18
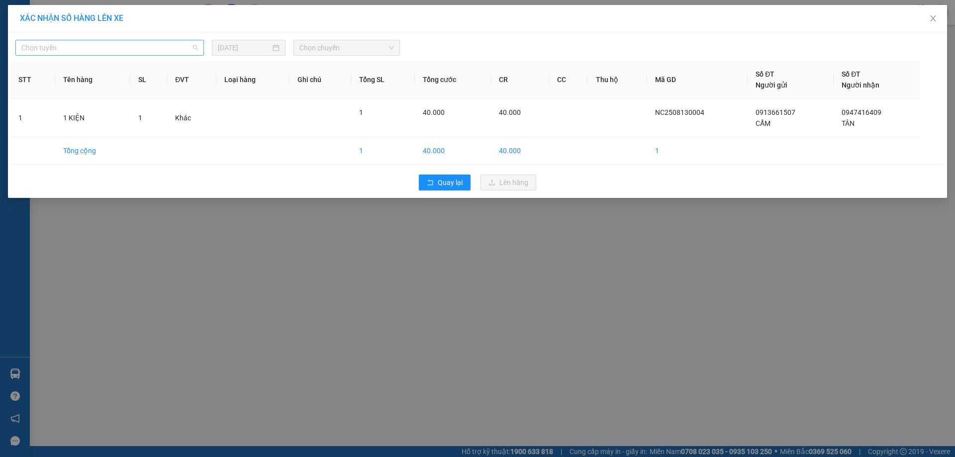
click at [137, 48] on span "Chọn tuyến" at bounding box center [109, 47] width 177 height 15
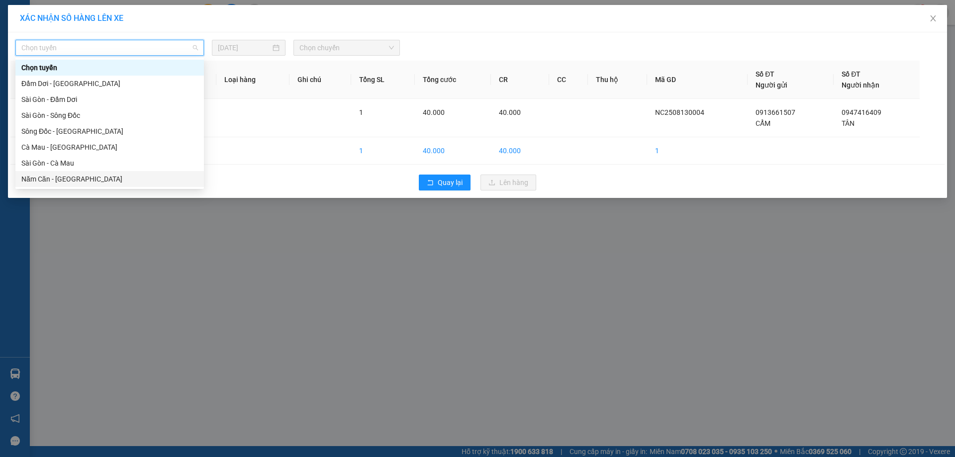
click at [66, 177] on div "Năm Căn - Sài Gòn" at bounding box center [109, 179] width 177 height 11
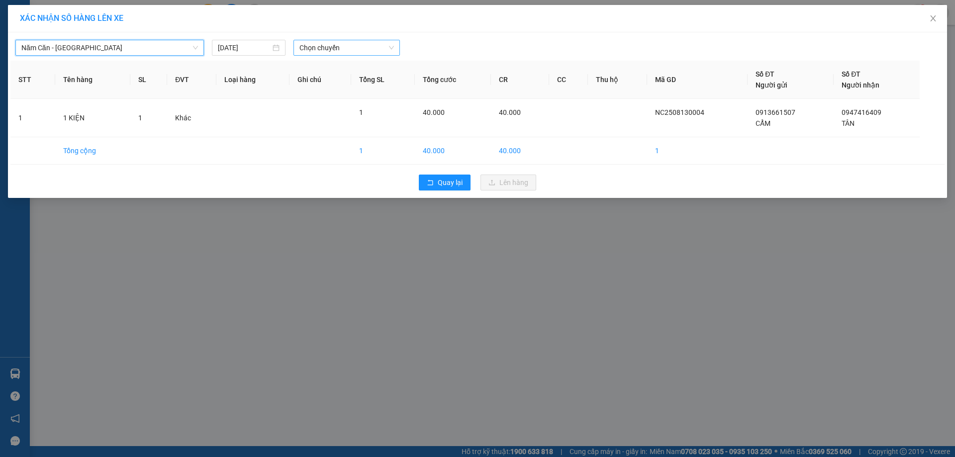
click at [341, 44] on span "Chọn chuyến" at bounding box center [347, 47] width 95 height 15
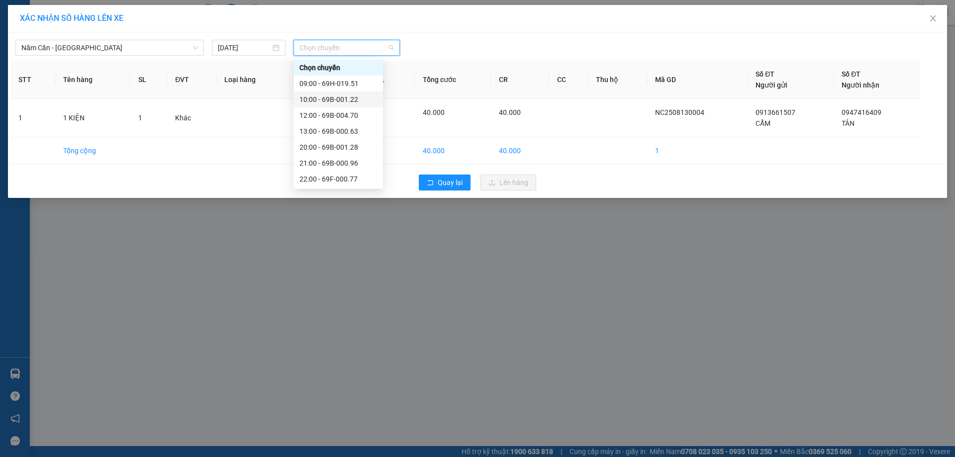
click at [352, 98] on div "10:00 - 69B-001.22" at bounding box center [339, 99] width 78 height 11
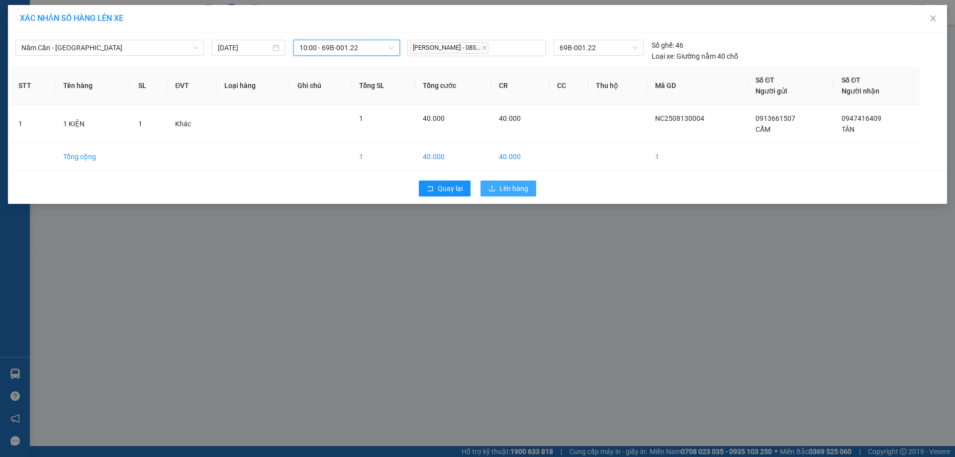
click at [500, 190] on span "Lên hàng" at bounding box center [514, 188] width 29 height 11
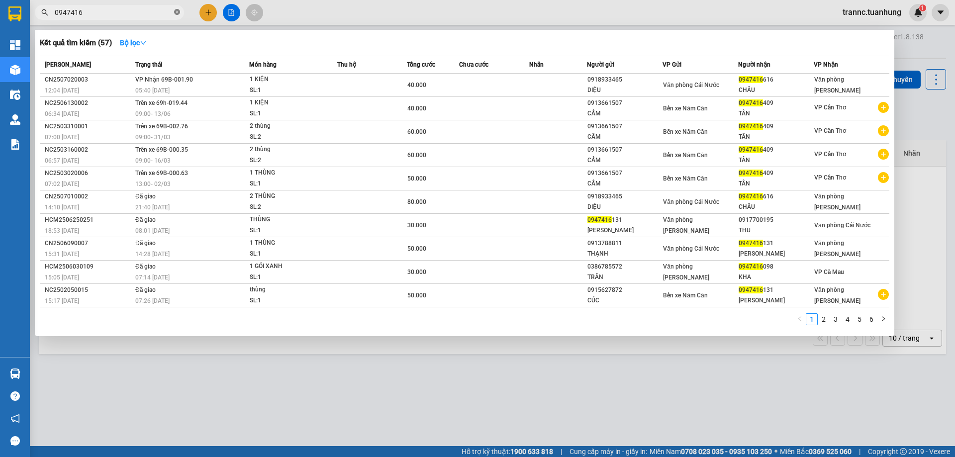
click at [175, 11] on icon "close-circle" at bounding box center [177, 12] width 6 height 6
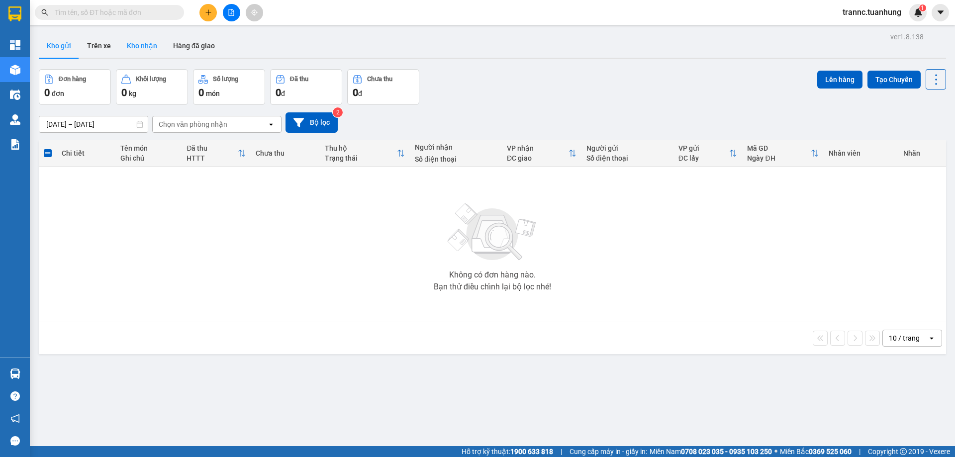
click at [127, 49] on button "Kho nhận" at bounding box center [142, 46] width 46 height 24
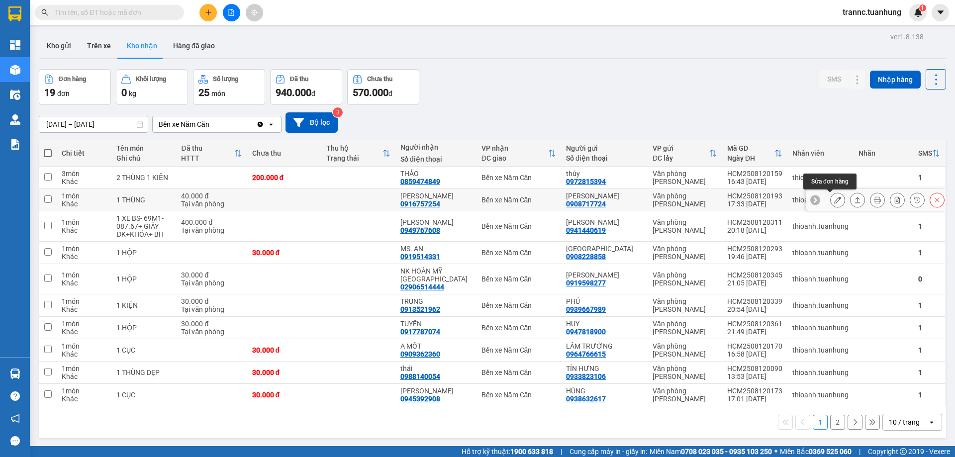
click at [834, 203] on icon at bounding box center [837, 200] width 7 height 7
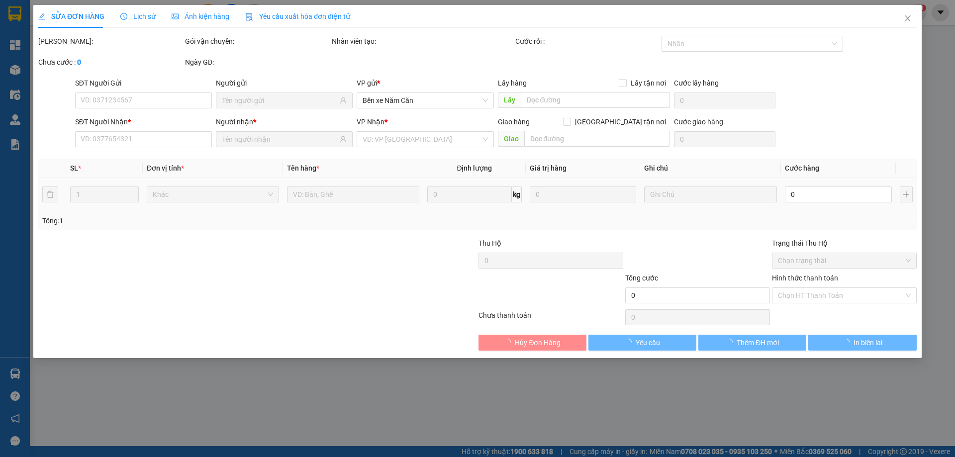
type input "0908717724"
type input "thanh thiện"
type input "0916757254"
type input "VŨ PHONG"
type input "40.000"
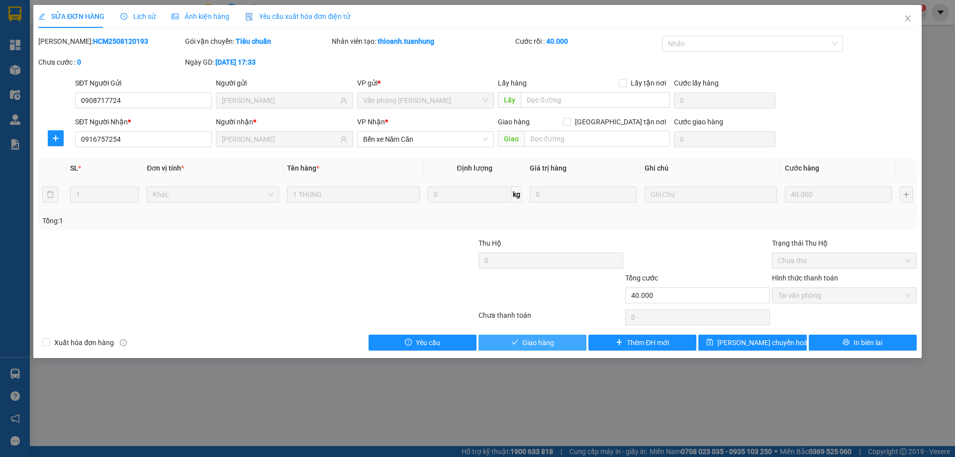
click at [543, 346] on span "Giao hàng" at bounding box center [538, 342] width 32 height 11
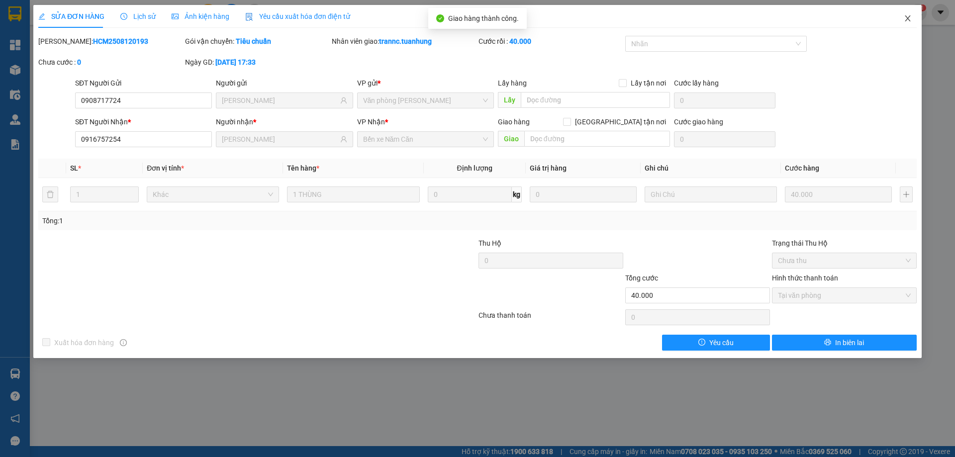
click at [907, 20] on icon "close" at bounding box center [908, 18] width 8 height 8
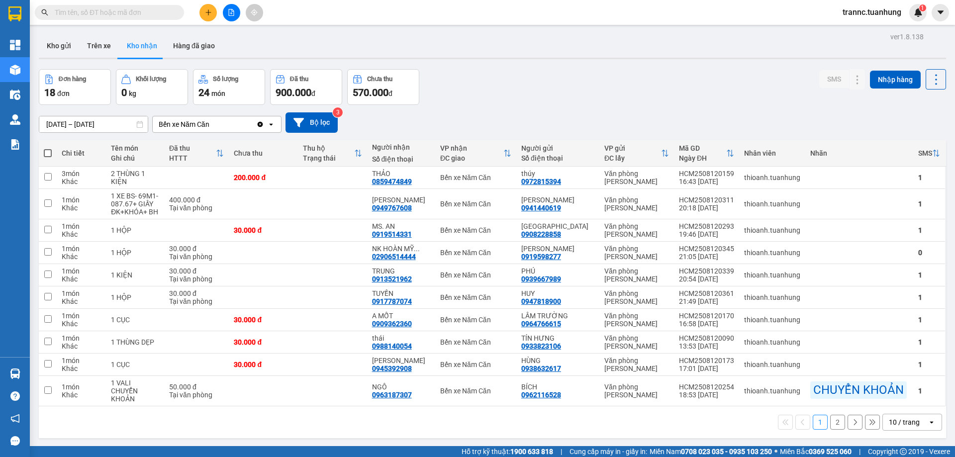
click at [830, 427] on button "2" at bounding box center [837, 422] width 15 height 15
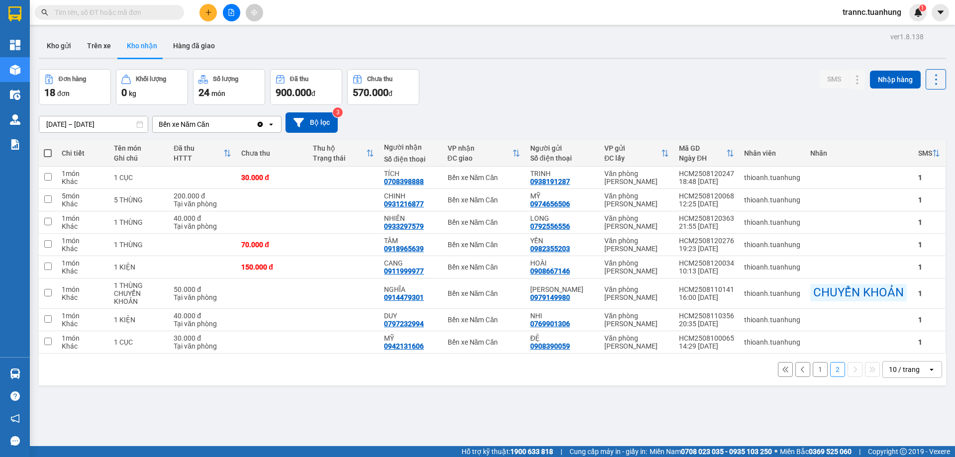
click at [816, 372] on button "1" at bounding box center [820, 369] width 15 height 15
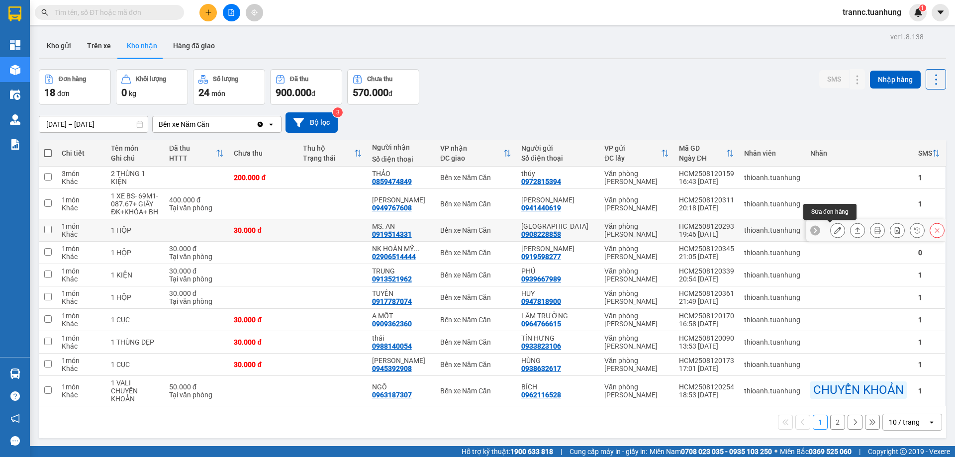
click at [834, 232] on icon at bounding box center [837, 230] width 7 height 7
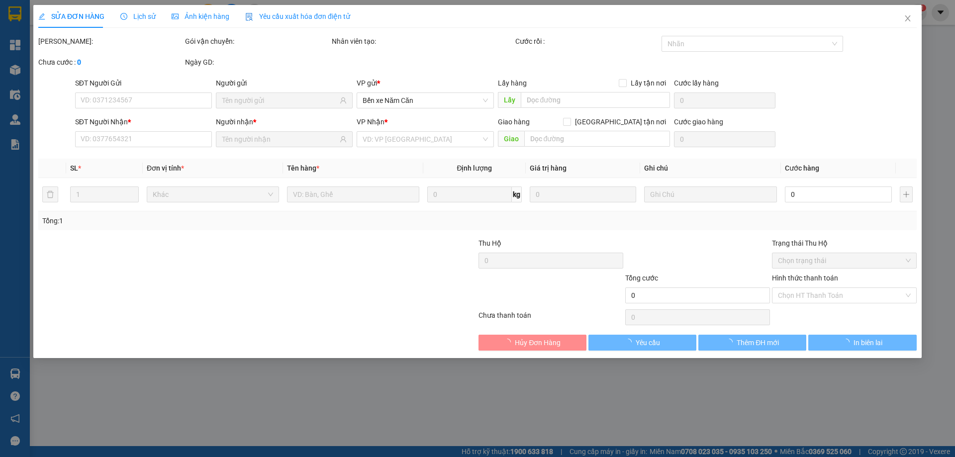
type input "0908228858"
type input "BẮC NAM"
type input "0919514331"
type input "MS. AN"
type input "30.000"
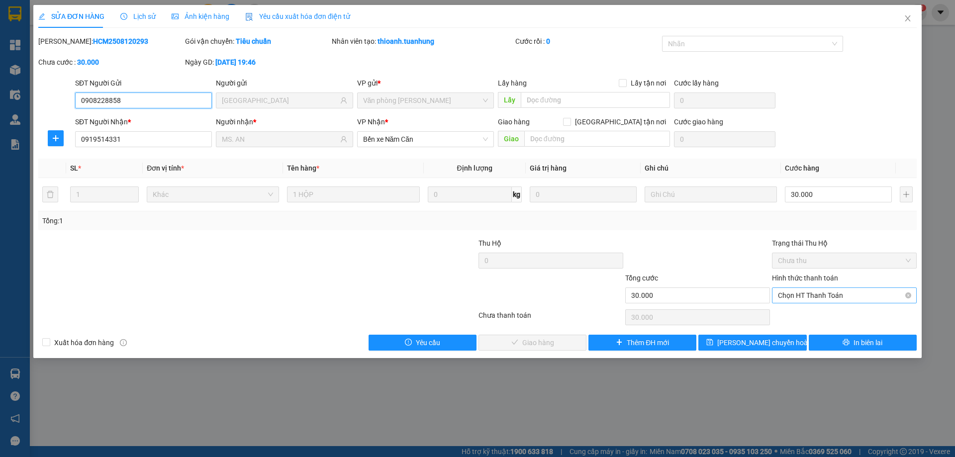
click at [811, 295] on span "Chọn HT Thanh Toán" at bounding box center [844, 295] width 133 height 15
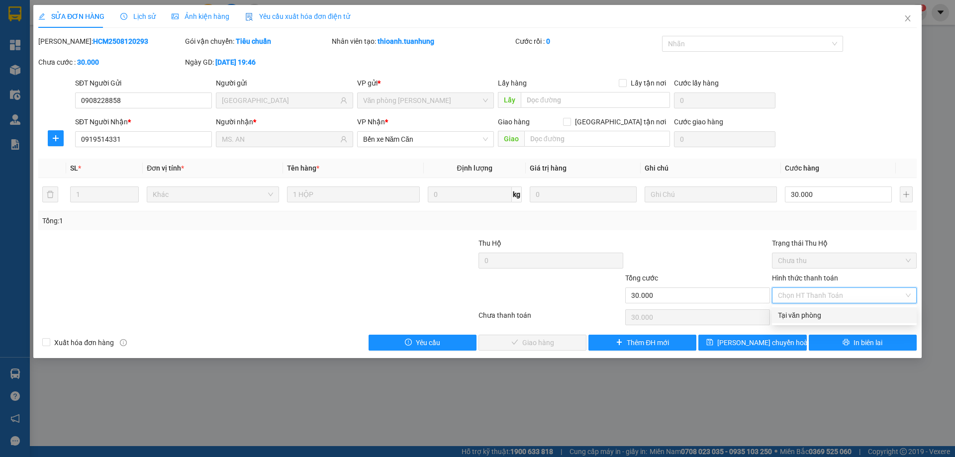
drag, startPoint x: 802, startPoint y: 303, endPoint x: 767, endPoint y: 317, distance: 37.9
click at [778, 315] on div "Tại văn phòng" at bounding box center [844, 315] width 145 height 16
type input "0"
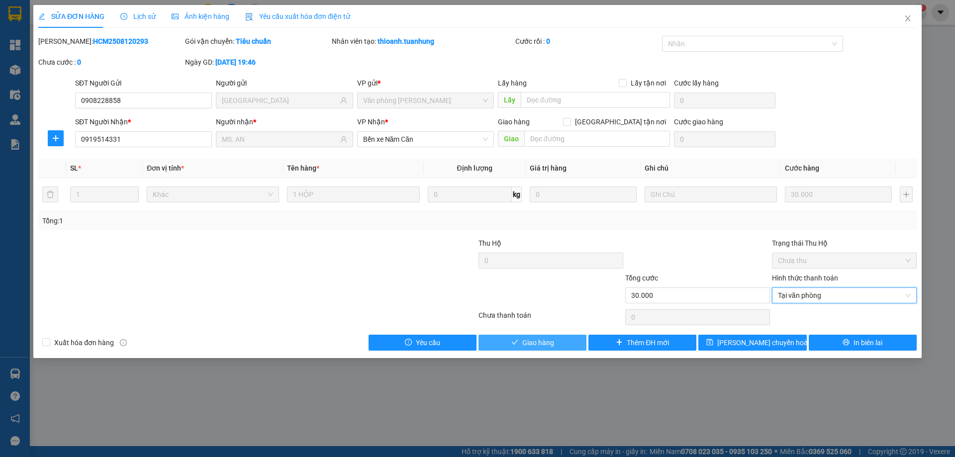
click at [523, 342] on span "Giao hàng" at bounding box center [538, 342] width 32 height 11
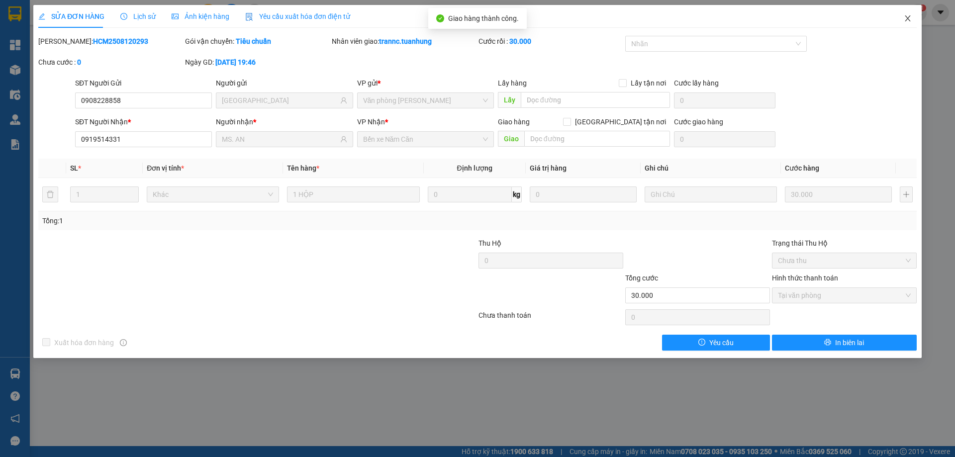
click at [905, 18] on icon "close" at bounding box center [908, 18] width 8 height 8
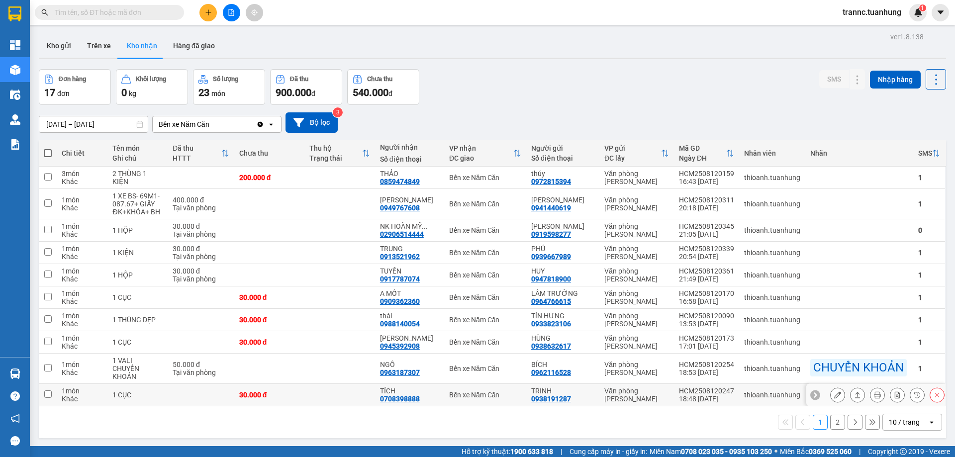
scroll to position [46, 0]
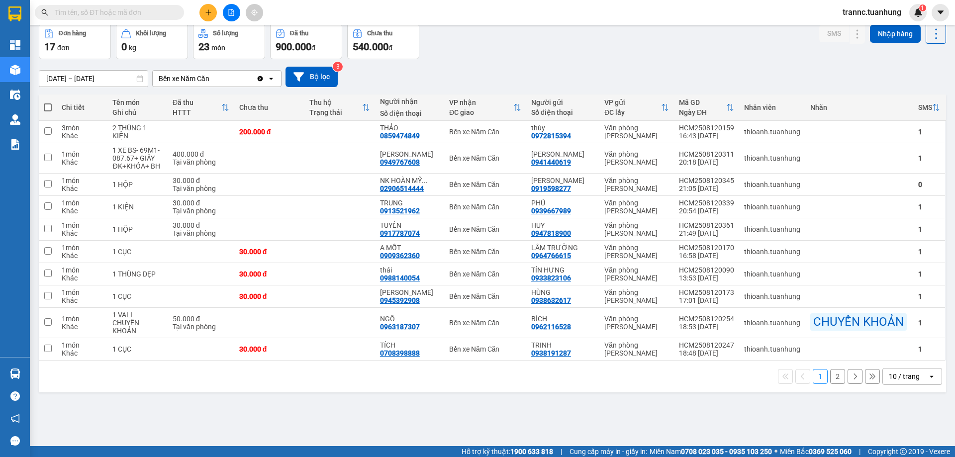
click at [833, 377] on button "2" at bounding box center [837, 376] width 15 height 15
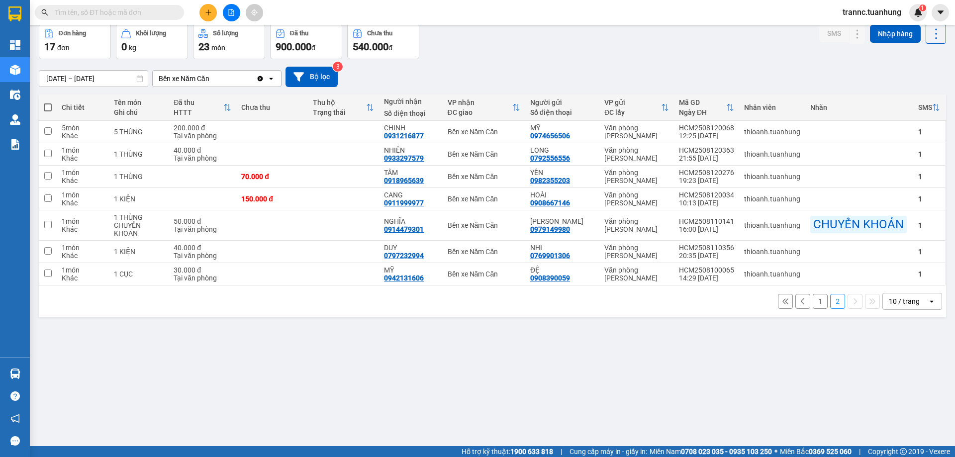
scroll to position [0, 0]
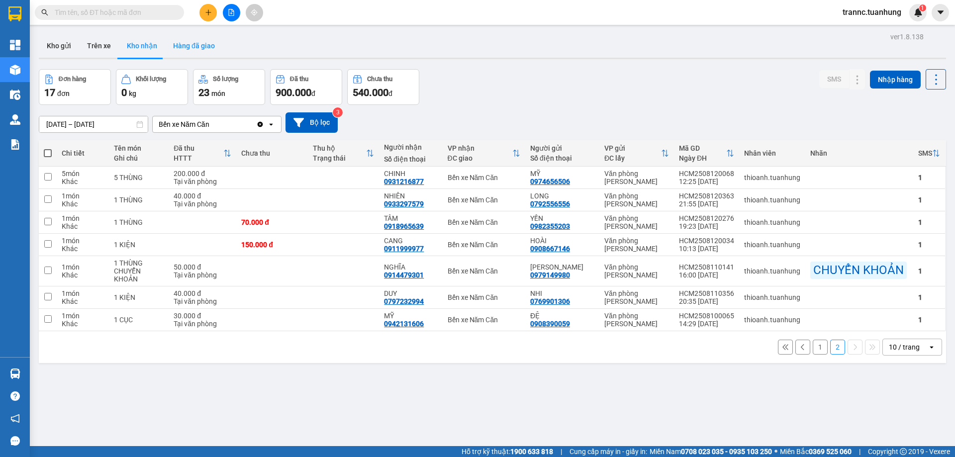
click at [190, 45] on button "Hàng đã giao" at bounding box center [194, 46] width 58 height 24
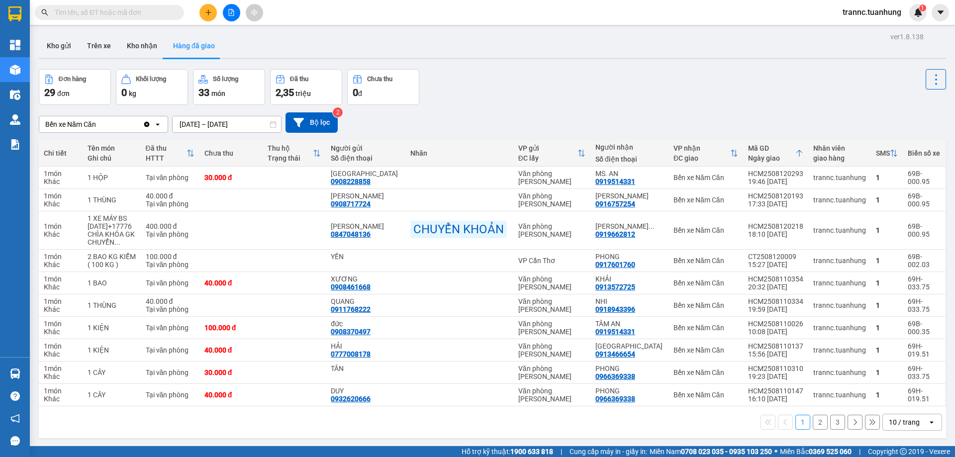
click at [813, 426] on button "2" at bounding box center [820, 422] width 15 height 15
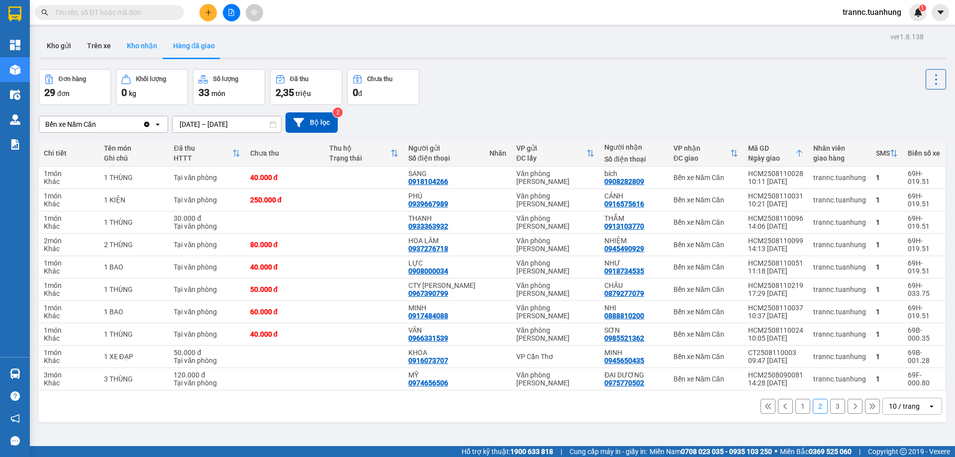
click at [125, 39] on button "Kho nhận" at bounding box center [142, 46] width 46 height 24
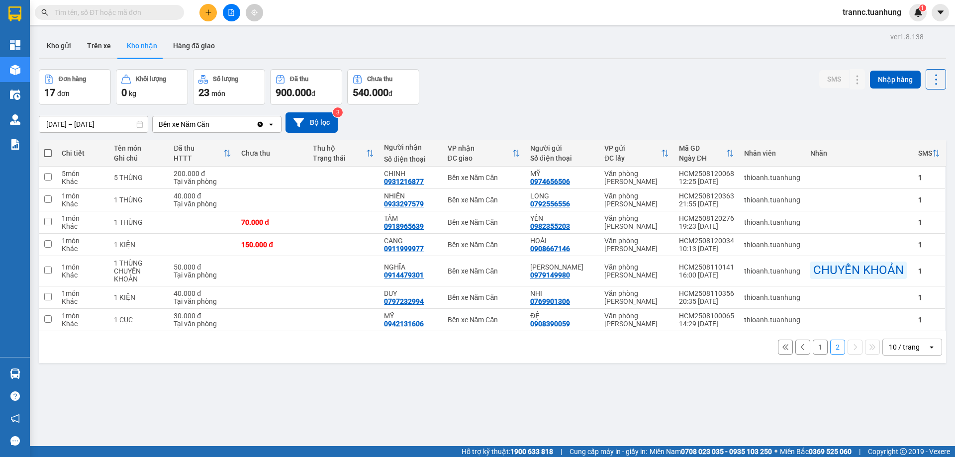
click at [116, 13] on input "text" at bounding box center [113, 12] width 117 height 11
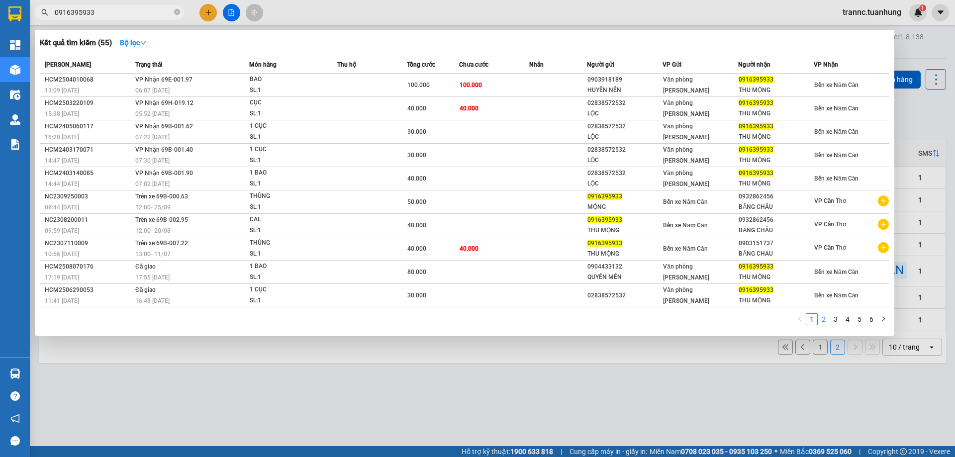
type input "0916395933"
click at [826, 321] on link "2" at bounding box center [823, 319] width 11 height 11
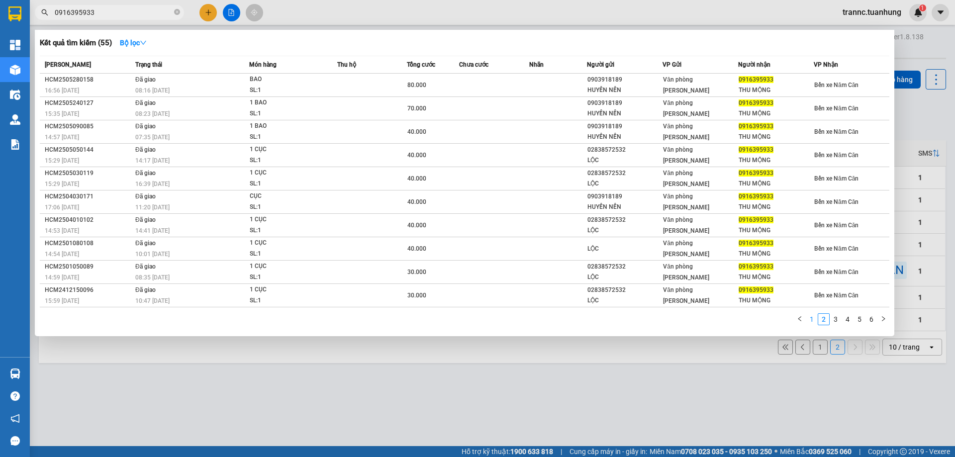
click at [809, 319] on link "1" at bounding box center [812, 319] width 11 height 11
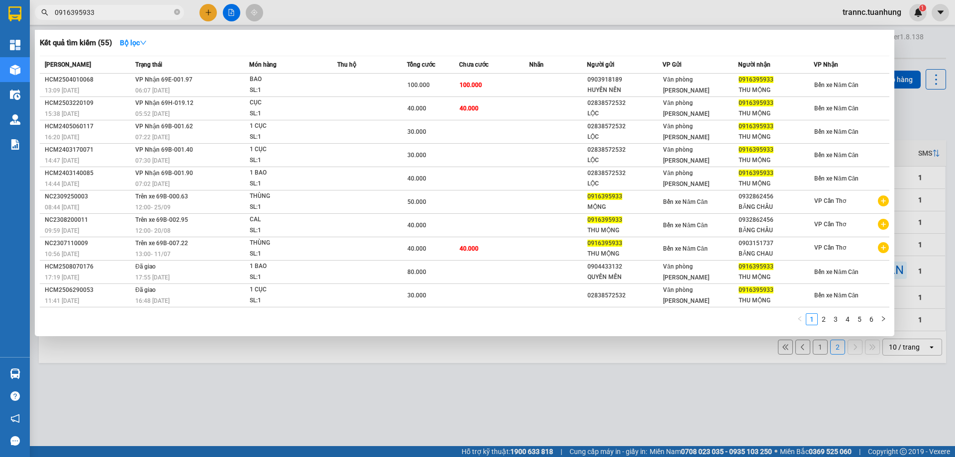
click at [116, 13] on input "0916395933" at bounding box center [113, 12] width 117 height 11
click at [394, 406] on div at bounding box center [477, 228] width 955 height 457
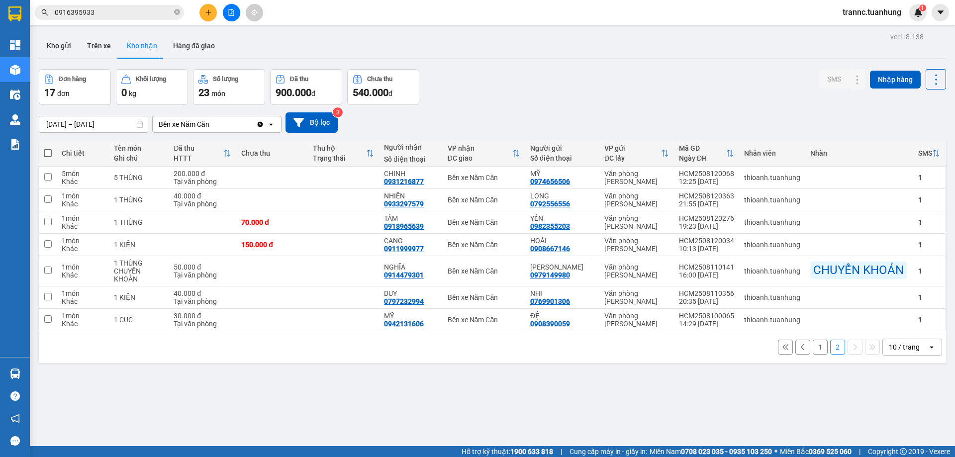
click at [124, 13] on input "0916395933" at bounding box center [113, 12] width 117 height 11
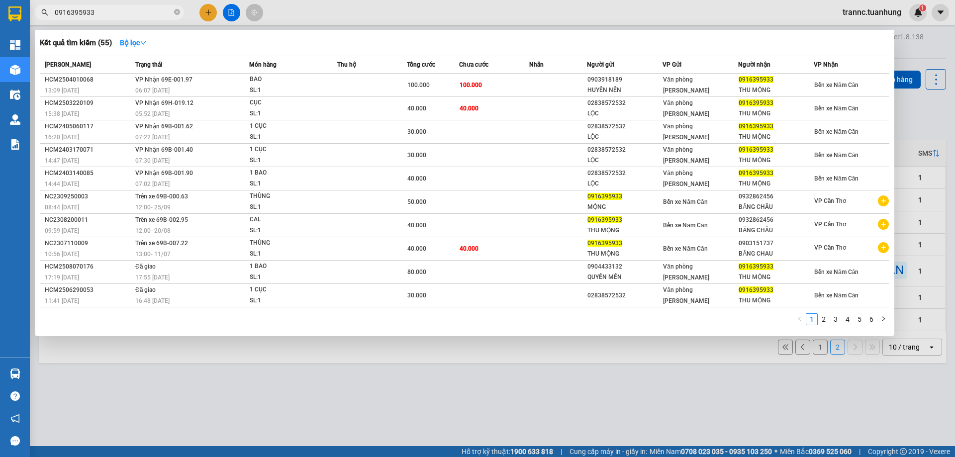
click at [335, 8] on div at bounding box center [477, 228] width 955 height 457
click at [174, 11] on icon "close-circle" at bounding box center [177, 12] width 6 height 6
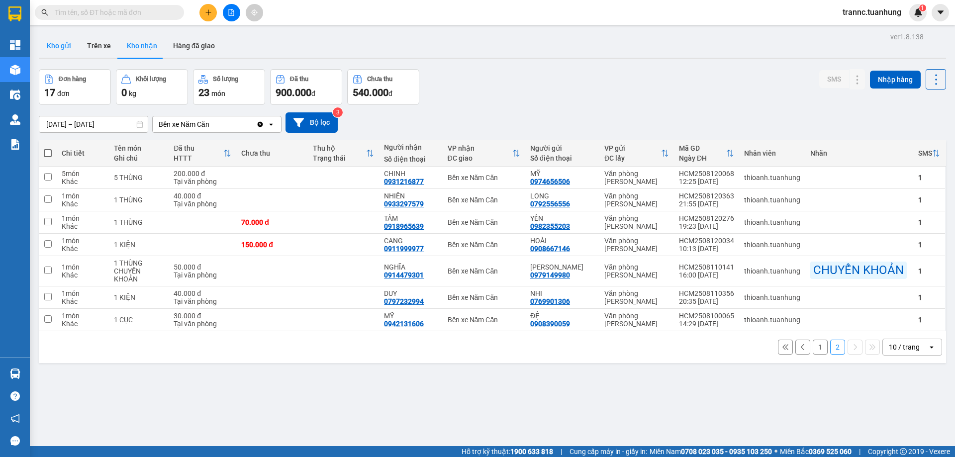
click at [69, 46] on button "Kho gửi" at bounding box center [59, 46] width 40 height 24
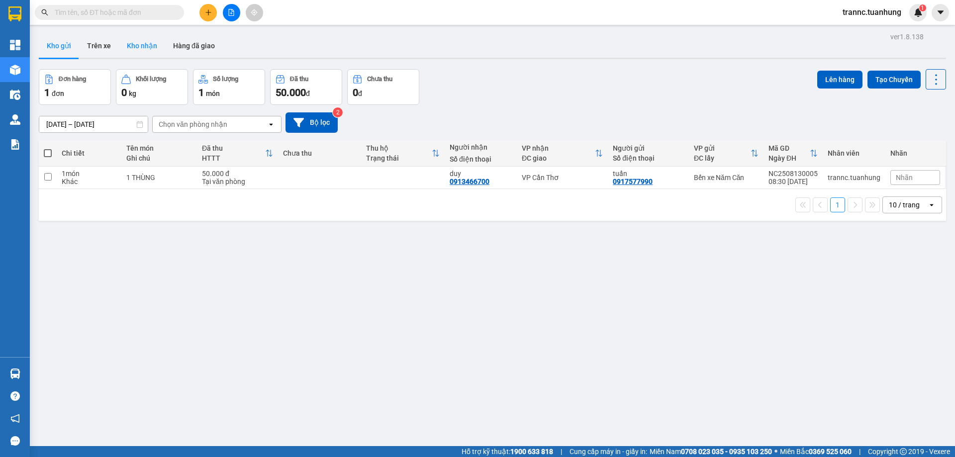
click at [142, 41] on button "Kho nhận" at bounding box center [142, 46] width 46 height 24
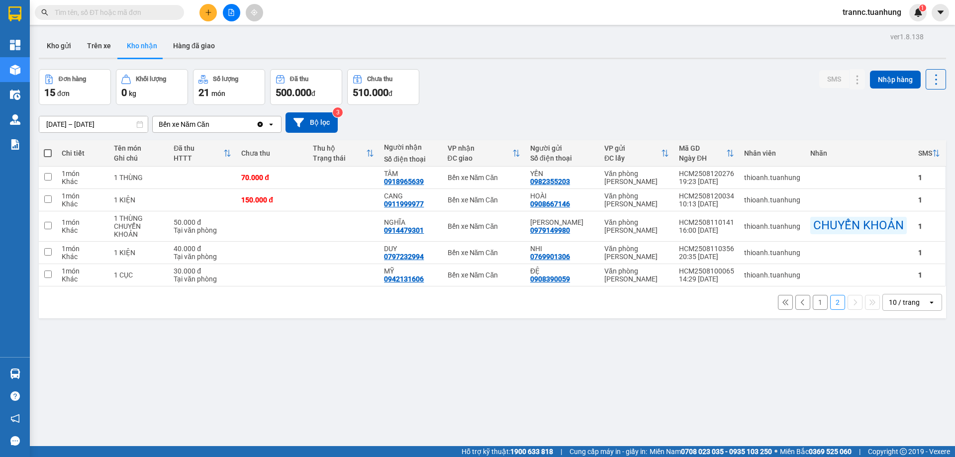
click at [155, 10] on input "text" at bounding box center [113, 12] width 117 height 11
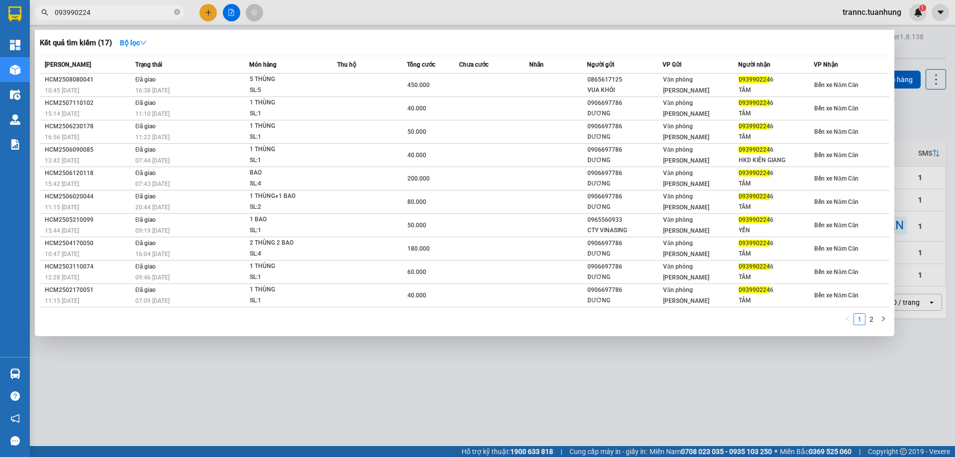
click at [115, 13] on input "093990224" at bounding box center [113, 12] width 117 height 11
click at [142, 12] on input "0939902246" at bounding box center [113, 12] width 117 height 11
click at [99, 14] on input "0939902246" at bounding box center [113, 12] width 117 height 11
type input "0939902246"
click at [871, 321] on link "2" at bounding box center [871, 319] width 11 height 11
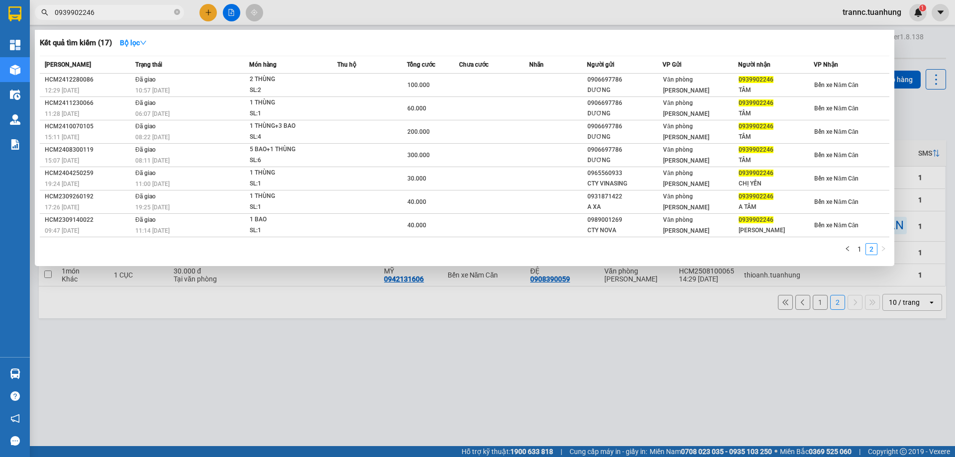
click at [414, 373] on div at bounding box center [477, 228] width 955 height 457
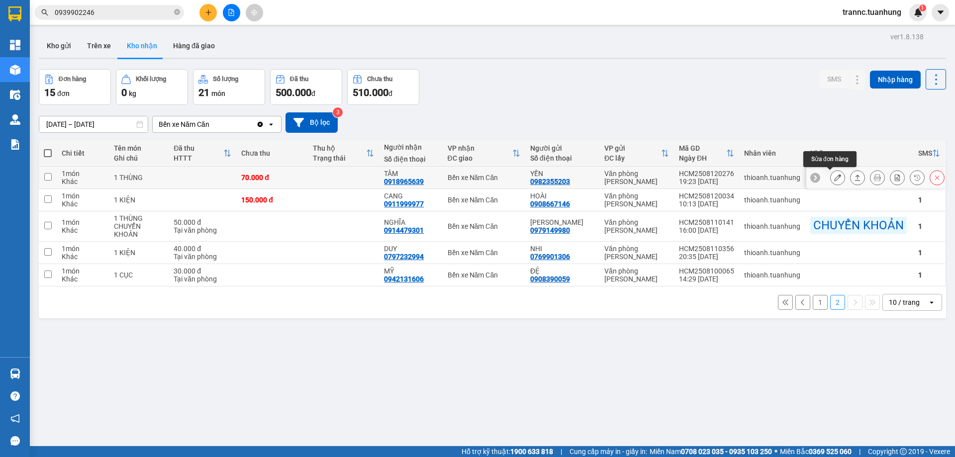
click at [834, 178] on icon at bounding box center [837, 177] width 7 height 7
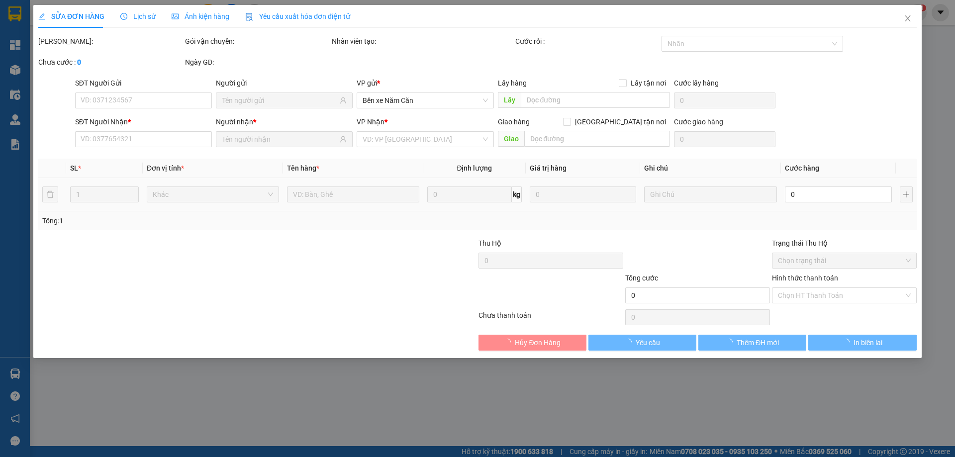
type input "0982355203"
type input "YẾN"
type input "0918965639"
type input "TÂM"
type input "70.000"
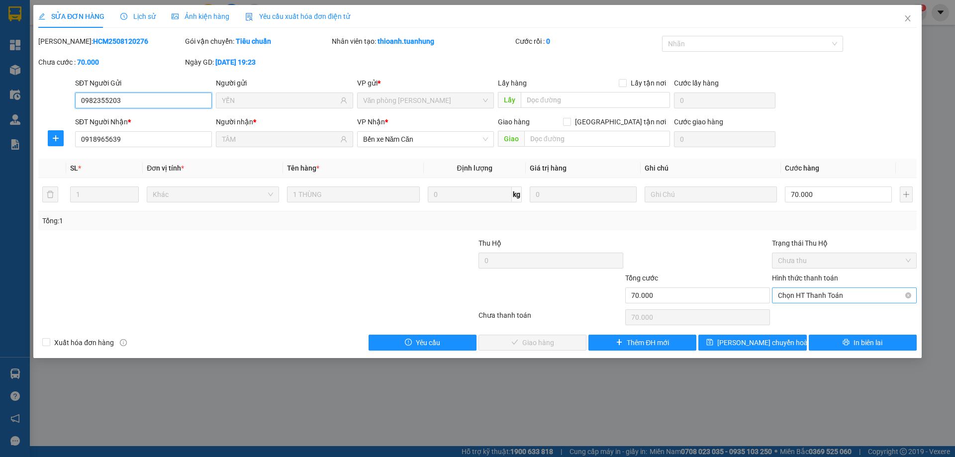
click at [803, 291] on span "Chọn HT Thanh Toán" at bounding box center [844, 295] width 133 height 15
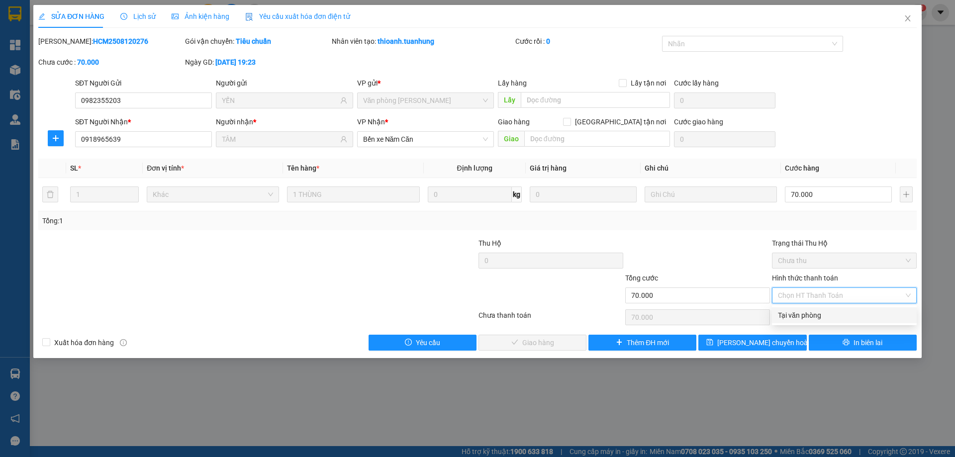
click at [805, 313] on div "Tại văn phòng" at bounding box center [844, 315] width 133 height 11
type input "0"
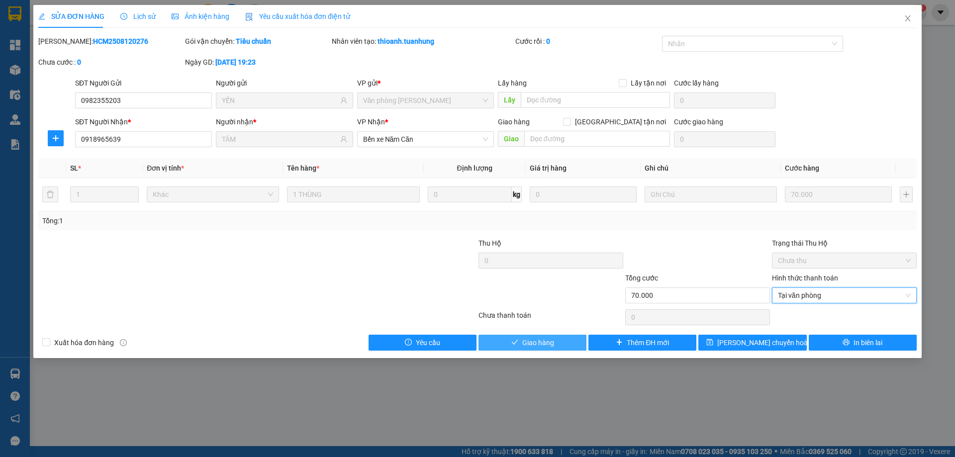
click at [562, 344] on button "Giao hàng" at bounding box center [533, 343] width 108 height 16
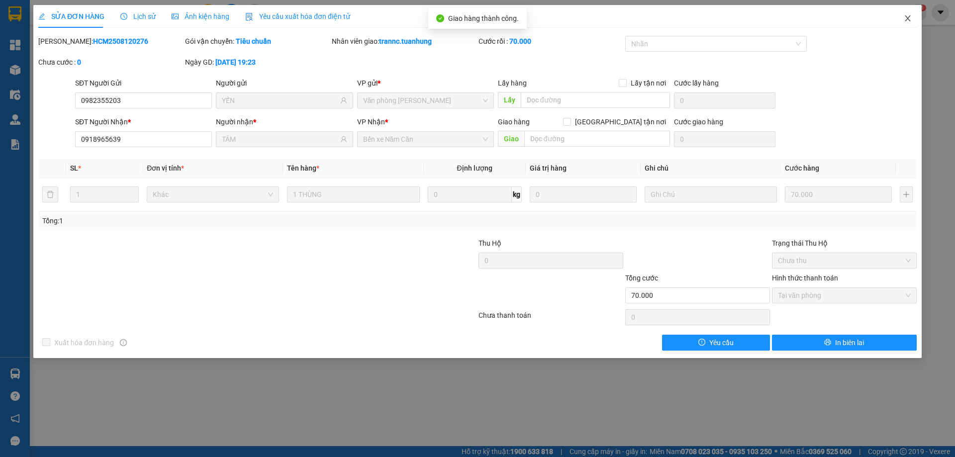
click at [911, 17] on icon "close" at bounding box center [908, 18] width 8 height 8
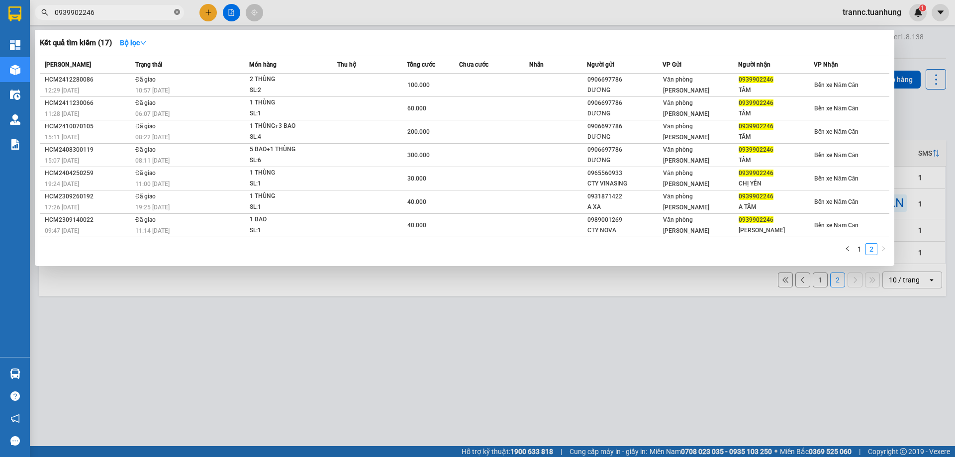
click at [175, 11] on icon "close-circle" at bounding box center [177, 12] width 6 height 6
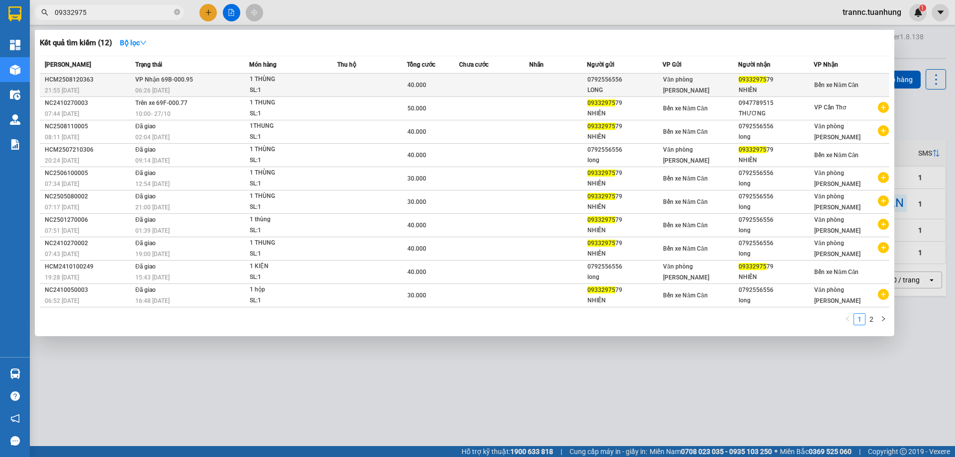
type input "09332975"
click at [236, 79] on td "VP Nhận 69B-000.95 06:26 - 13/08" at bounding box center [191, 85] width 116 height 23
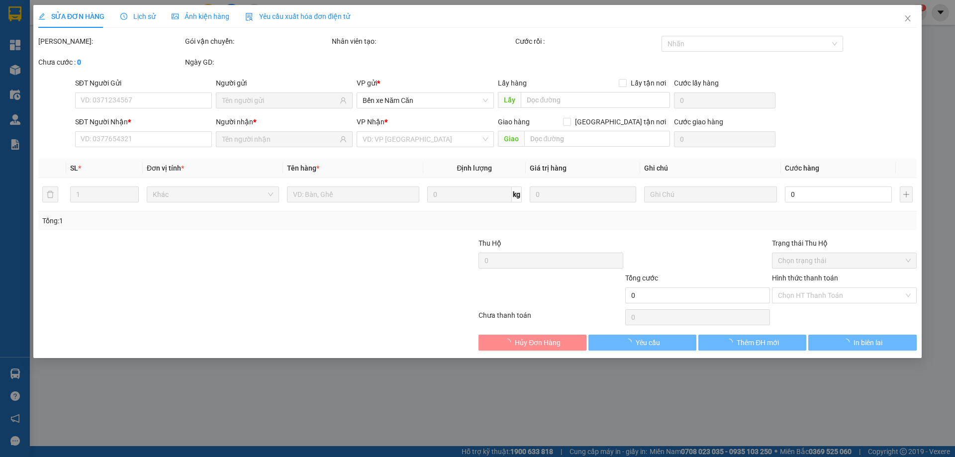
type input "0792556556"
type input "LONG"
type input "0933297579"
type input "NHIÊN"
type input "40.000"
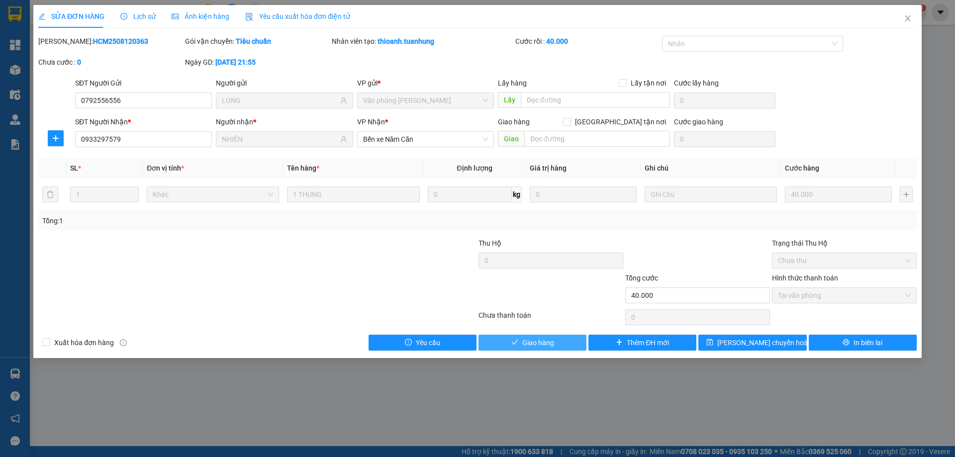
click at [540, 343] on span "Giao hàng" at bounding box center [538, 342] width 32 height 11
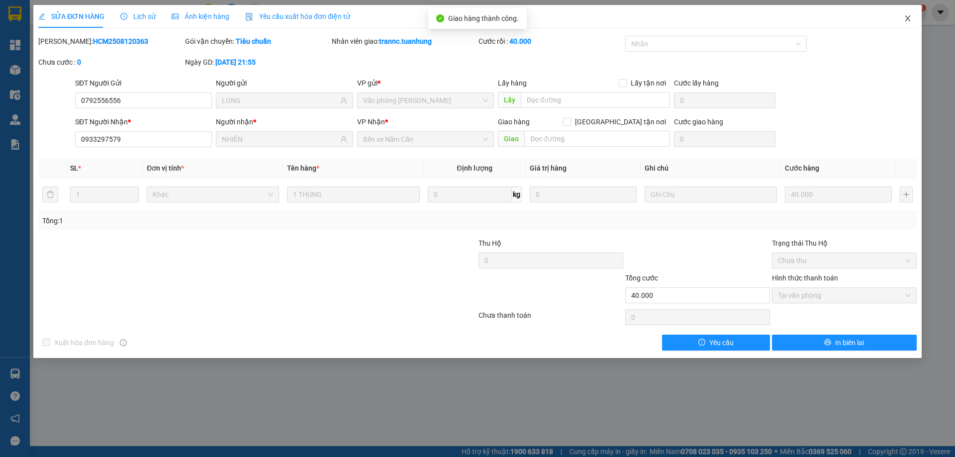
click at [906, 19] on icon "close" at bounding box center [908, 18] width 8 height 8
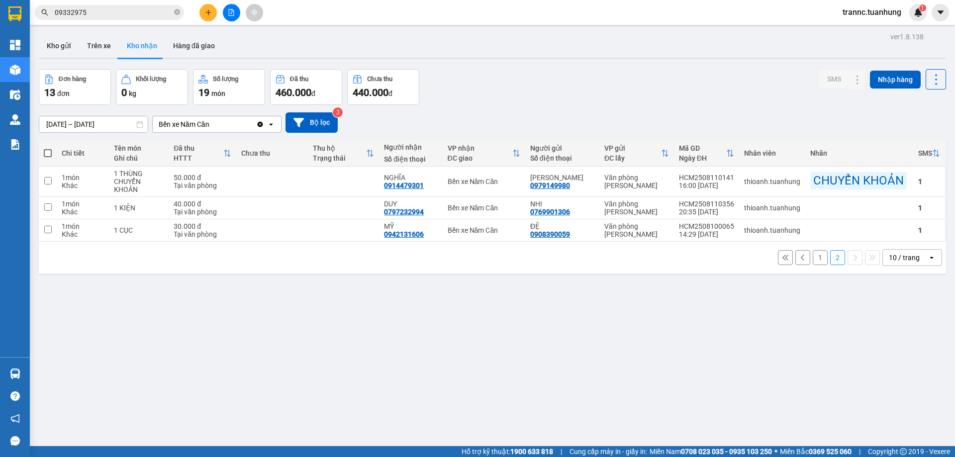
click at [813, 261] on button "1" at bounding box center [820, 257] width 15 height 15
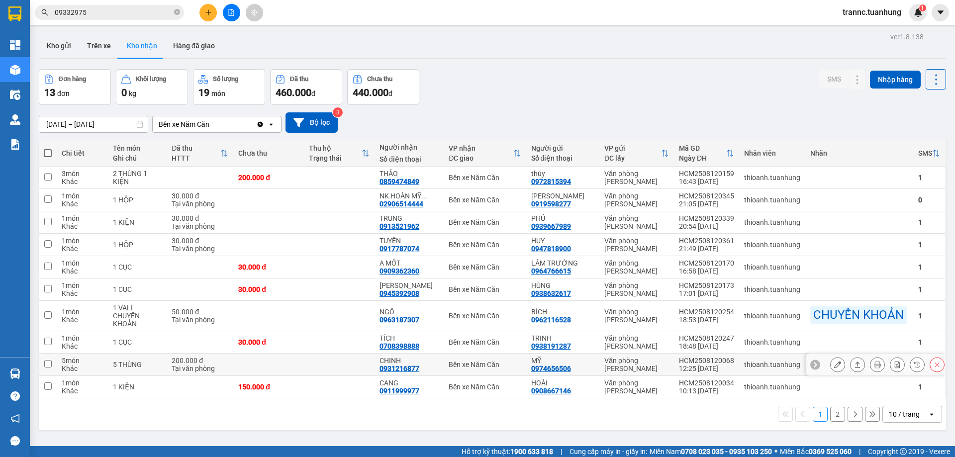
click at [407, 365] on div "0931216877" at bounding box center [400, 369] width 40 height 8
click at [834, 365] on icon at bounding box center [837, 364] width 7 height 7
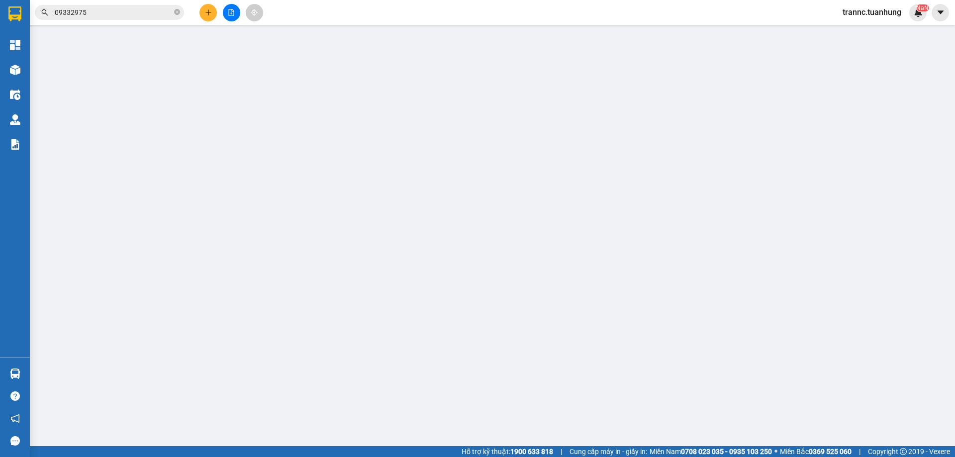
type input "0974656506"
type input "MỸ"
type input "0931216877"
type input "CHINH"
type input "200.000"
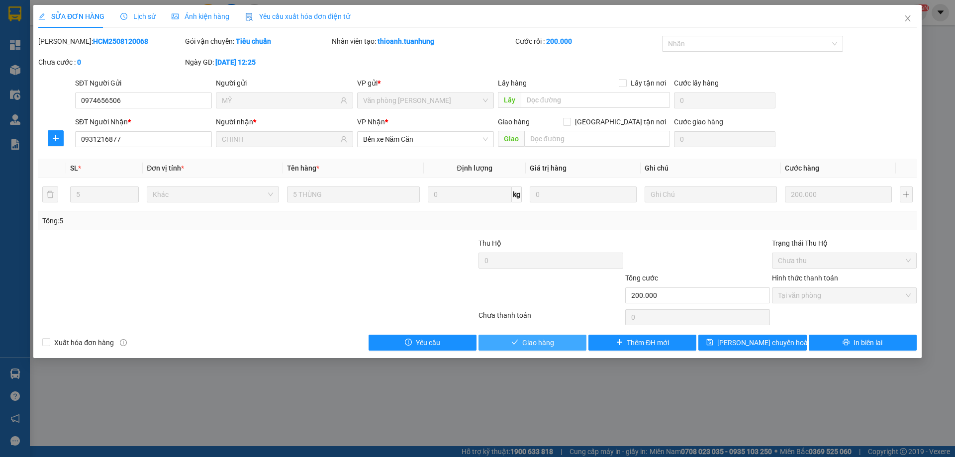
click at [502, 341] on button "Giao hàng" at bounding box center [533, 343] width 108 height 16
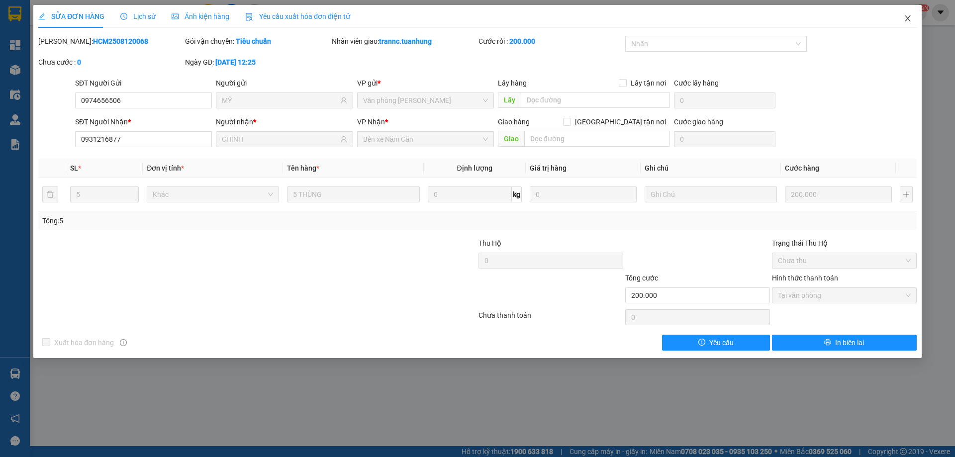
click at [909, 19] on icon "close" at bounding box center [907, 18] width 5 height 6
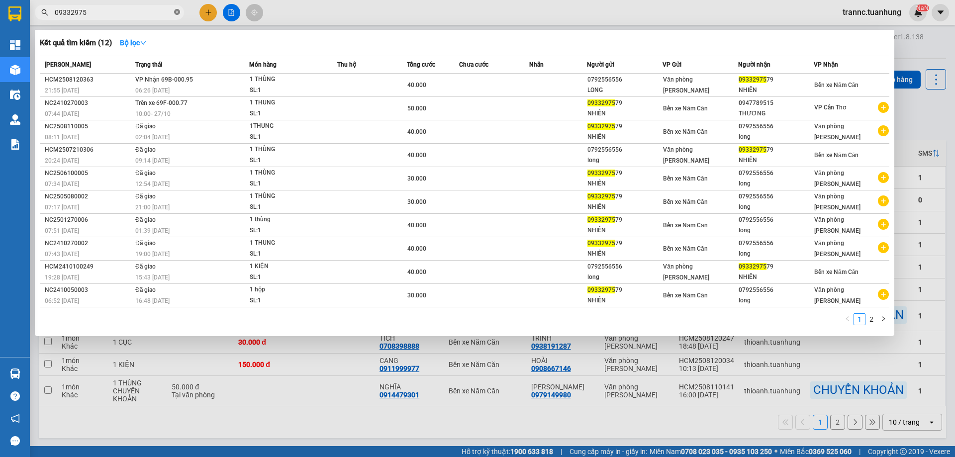
click at [179, 12] on icon "close-circle" at bounding box center [177, 12] width 6 height 6
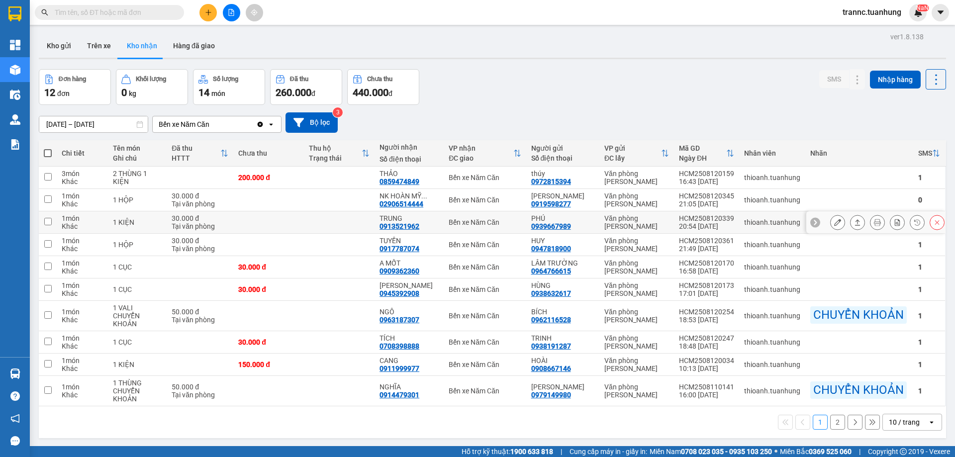
scroll to position [46, 0]
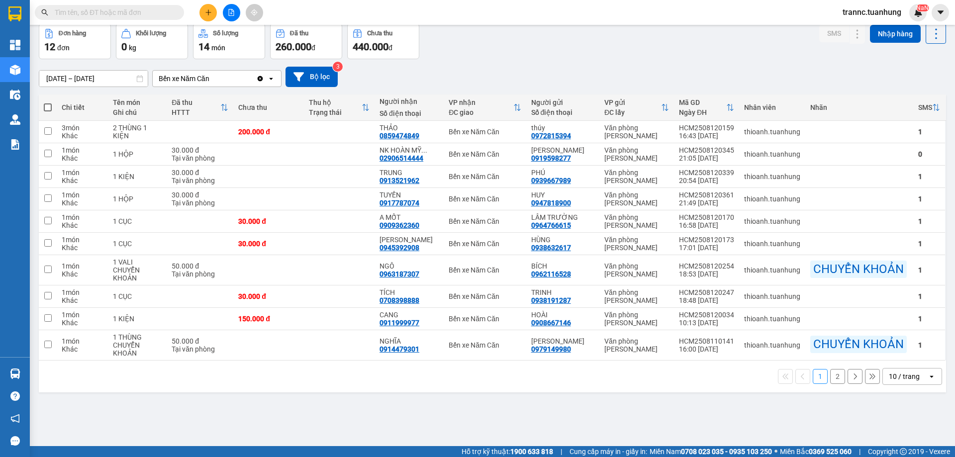
click at [830, 377] on button "2" at bounding box center [837, 376] width 15 height 15
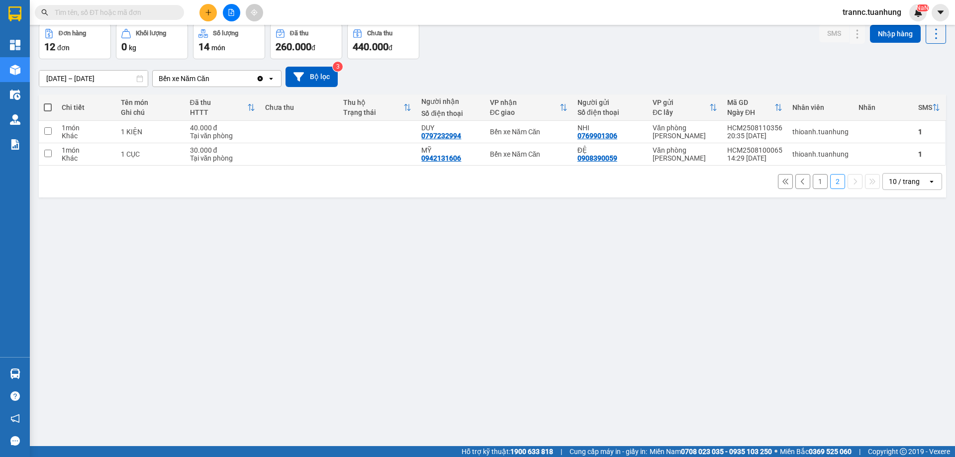
click at [813, 183] on button "1" at bounding box center [820, 181] width 15 height 15
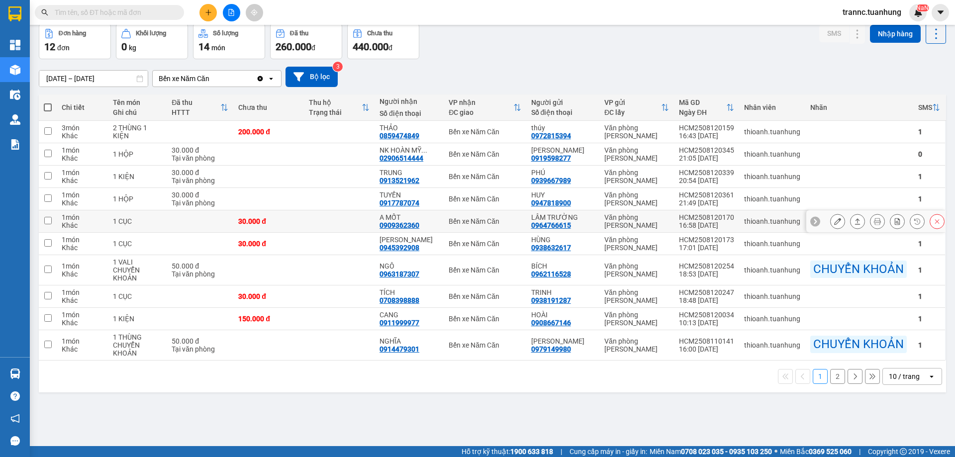
click at [834, 219] on icon at bounding box center [837, 221] width 7 height 7
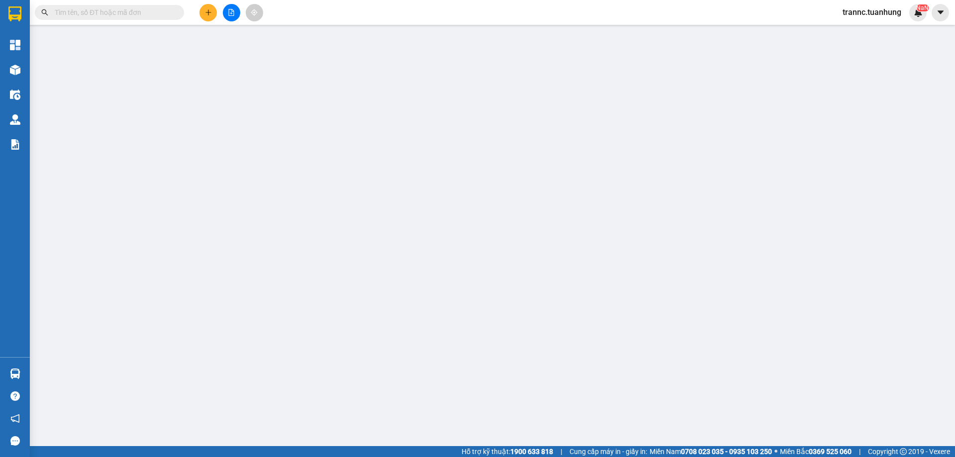
type input "0964766615"
type input "LÂM TRƯỜNG"
type input "0909362360"
type input "A MỐT"
type input "30.000"
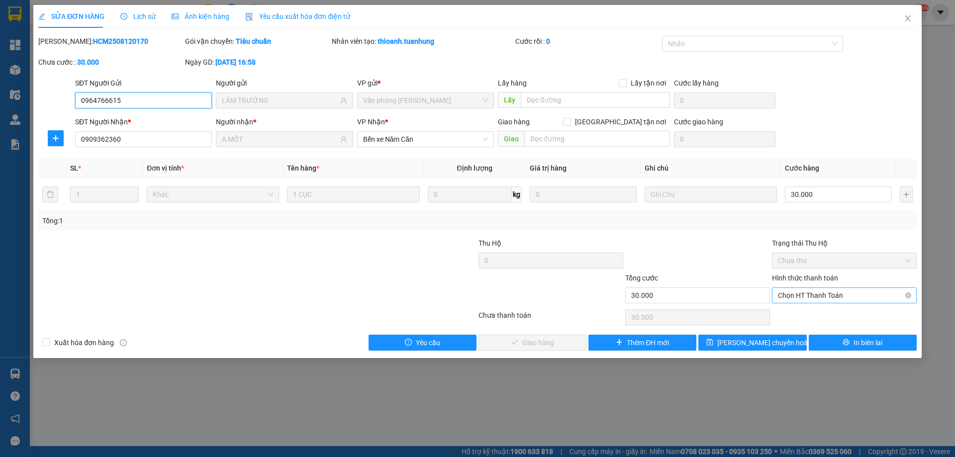
click at [806, 297] on span "Chọn HT Thanh Toán" at bounding box center [844, 295] width 133 height 15
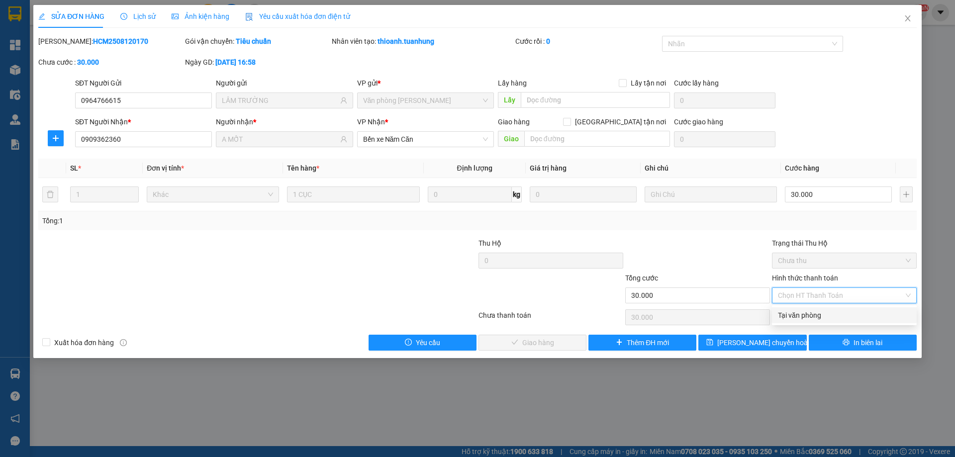
click at [806, 309] on div "Tại văn phòng" at bounding box center [844, 315] width 145 height 16
type input "0"
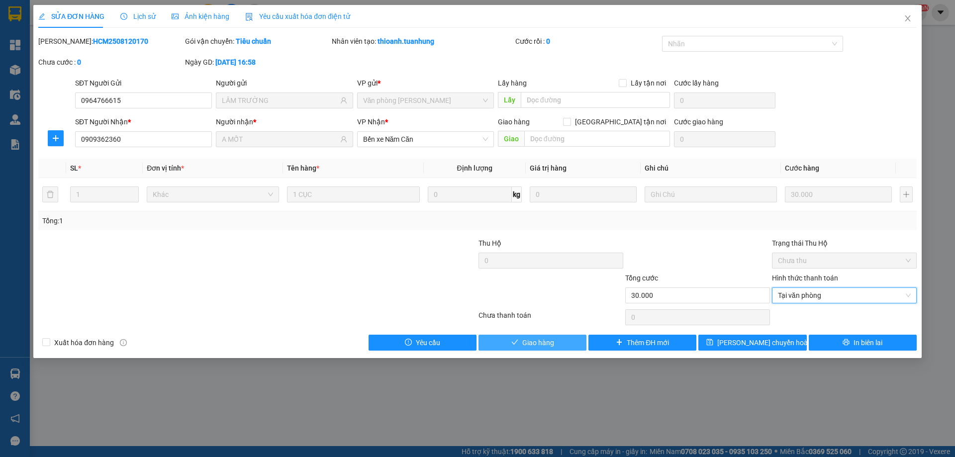
click at [567, 338] on button "Giao hàng" at bounding box center [533, 343] width 108 height 16
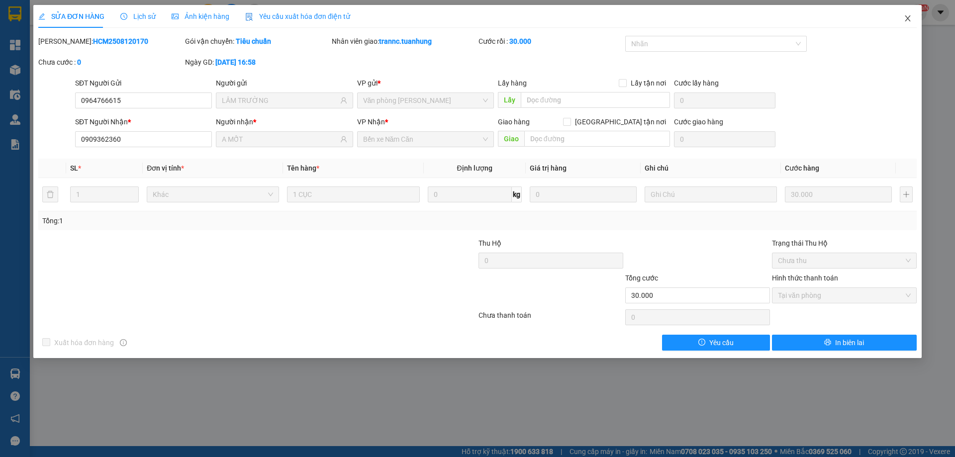
click at [913, 15] on span "Close" at bounding box center [908, 19] width 28 height 28
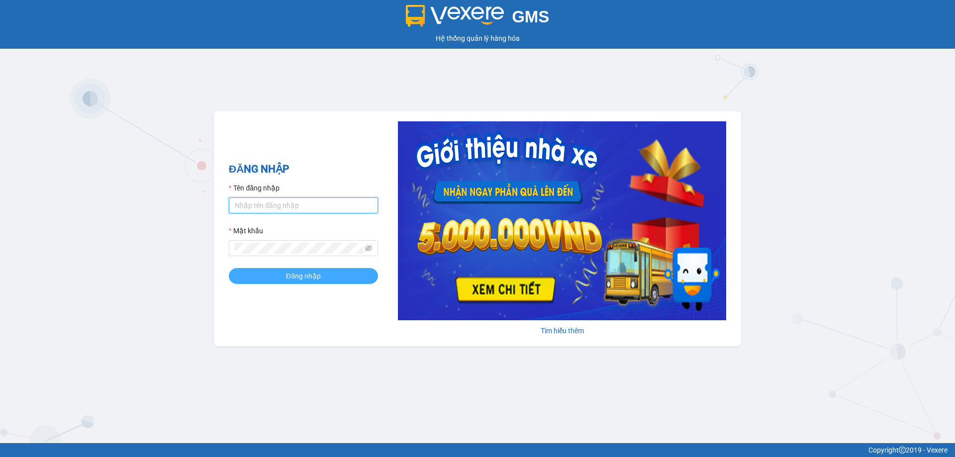
type input "trannc.tuanhung"
click at [242, 270] on button "Đăng nhập" at bounding box center [303, 276] width 149 height 16
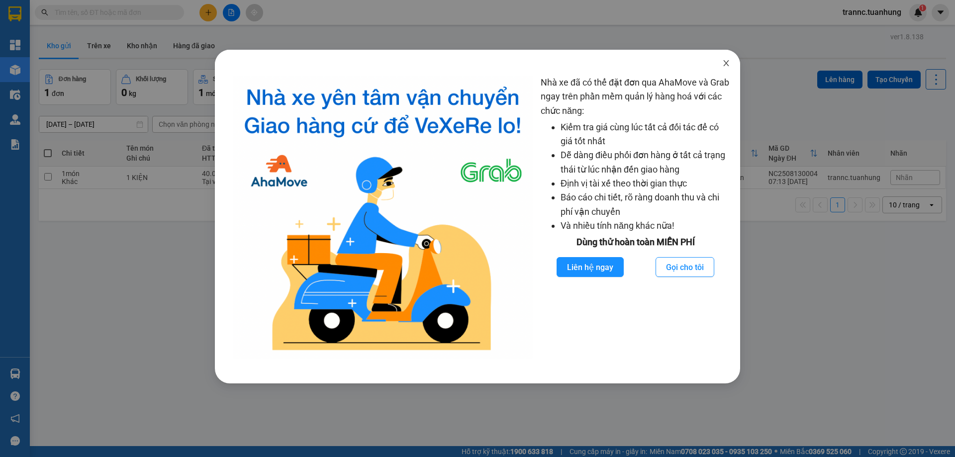
click at [722, 63] on icon "close" at bounding box center [726, 63] width 8 height 8
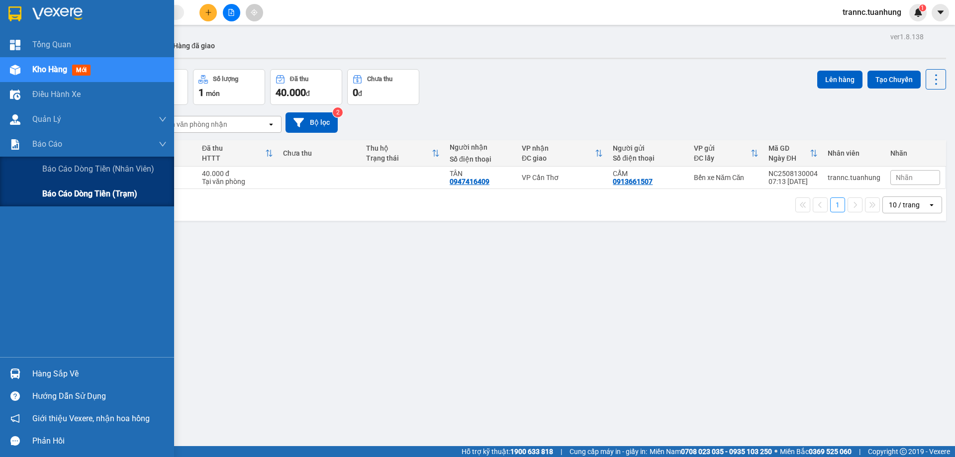
click at [136, 200] on span "Báo cáo dòng tiền (trạm)" at bounding box center [89, 194] width 95 height 12
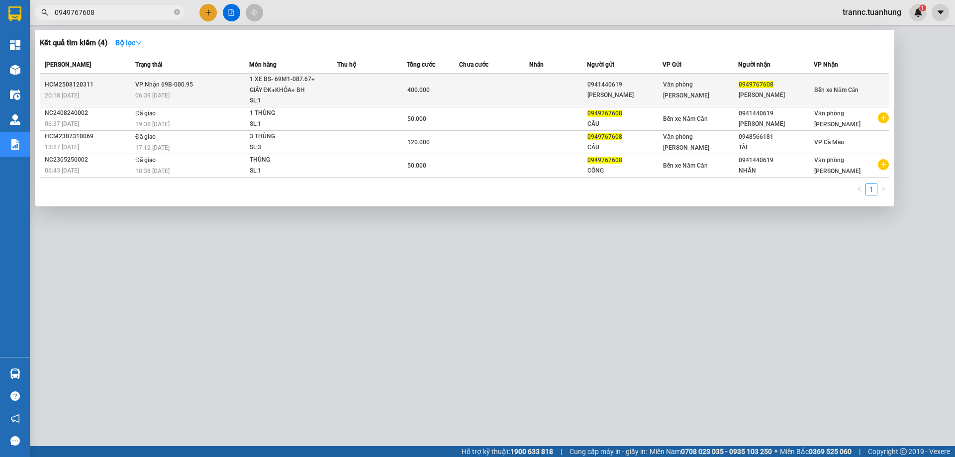
type input "0949767608"
click at [329, 101] on span "1 XE BS- 69M1-087.67+ GIẤY ĐK+KHÓA+ BH SL: 1" at bounding box center [294, 90] width 88 height 32
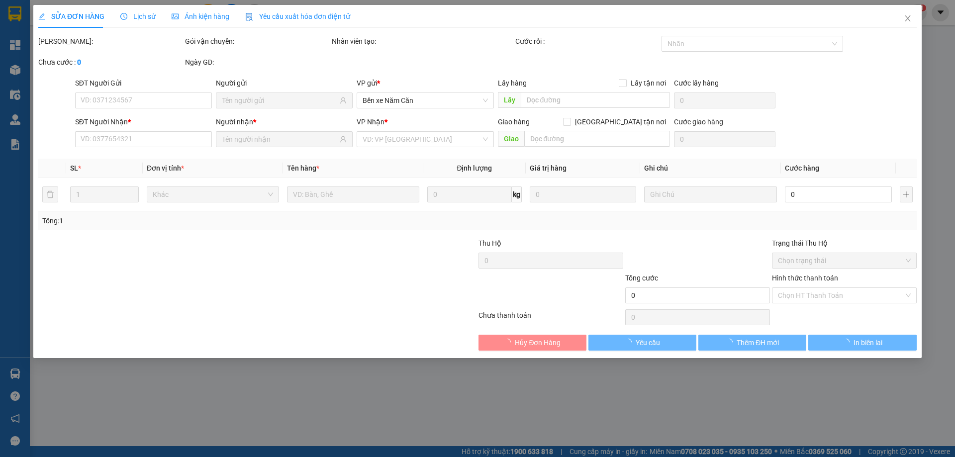
type input "0941440619"
type input "[PERSON_NAME]"
type input "0949767608"
type input "[PERSON_NAME]"
type input "400.000"
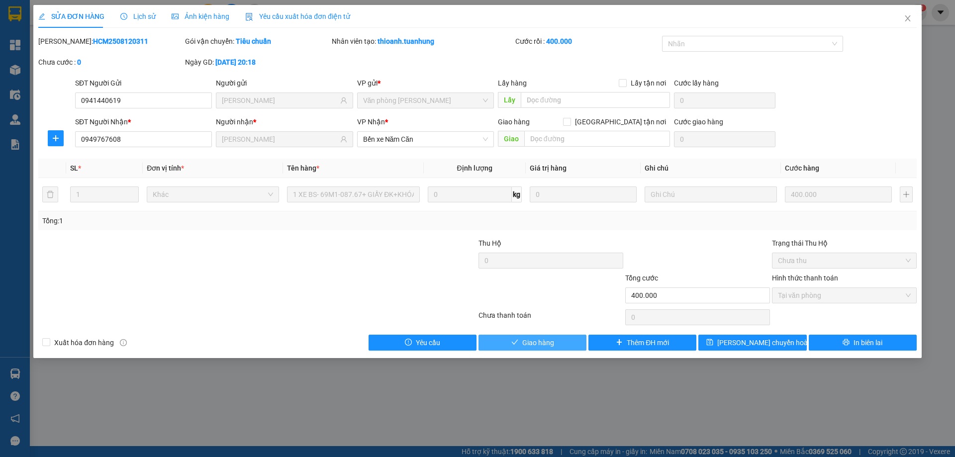
click at [562, 339] on button "Giao hàng" at bounding box center [533, 343] width 108 height 16
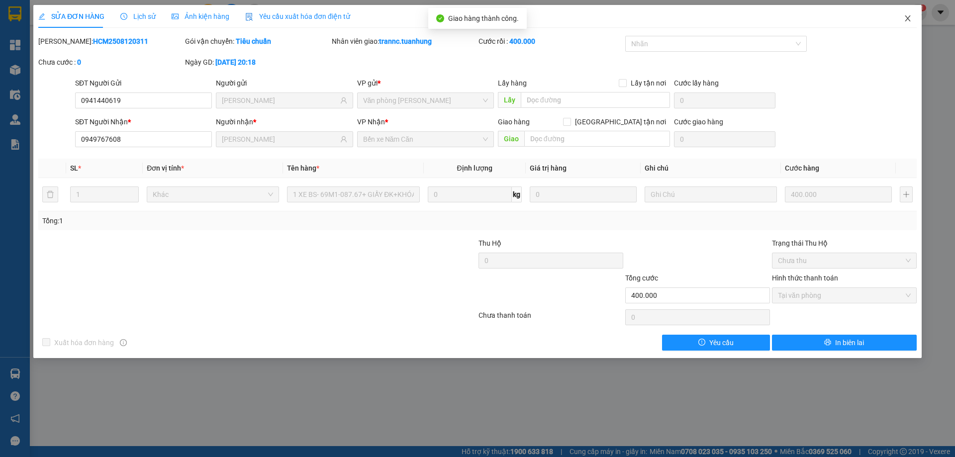
click at [909, 18] on icon "close" at bounding box center [908, 18] width 8 height 8
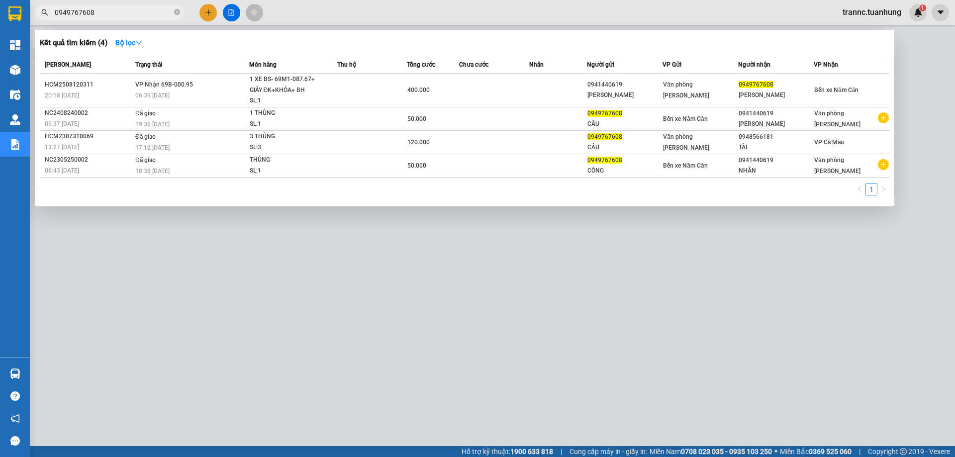
click at [110, 11] on input "0949767608" at bounding box center [113, 12] width 117 height 11
type input "0"
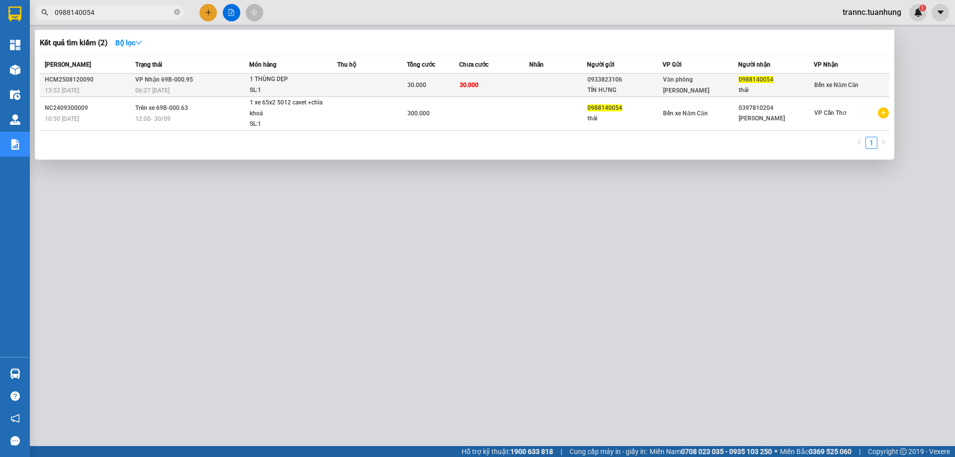
type input "0988140054"
click at [303, 84] on div "1 THÙNG DẸP" at bounding box center [287, 79] width 75 height 11
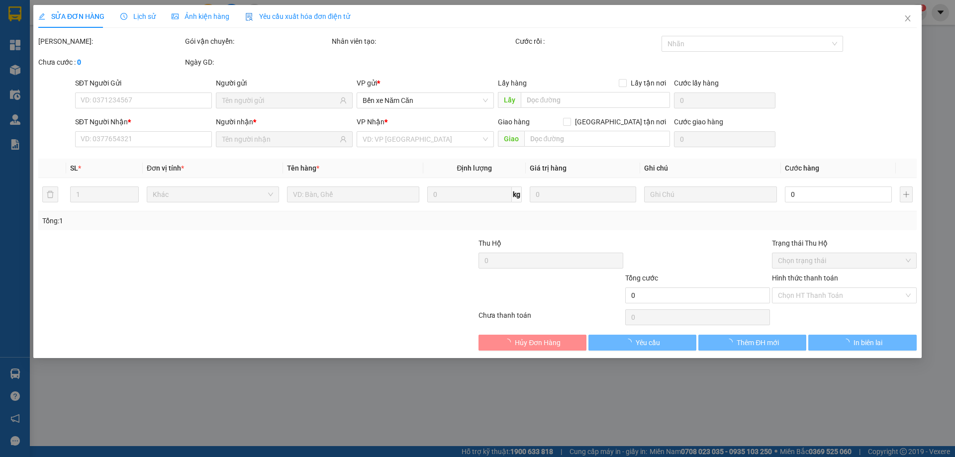
type input "0933823106"
type input "TÍN HƯNG"
type input "0988140054"
type input "thái"
type input "30.000"
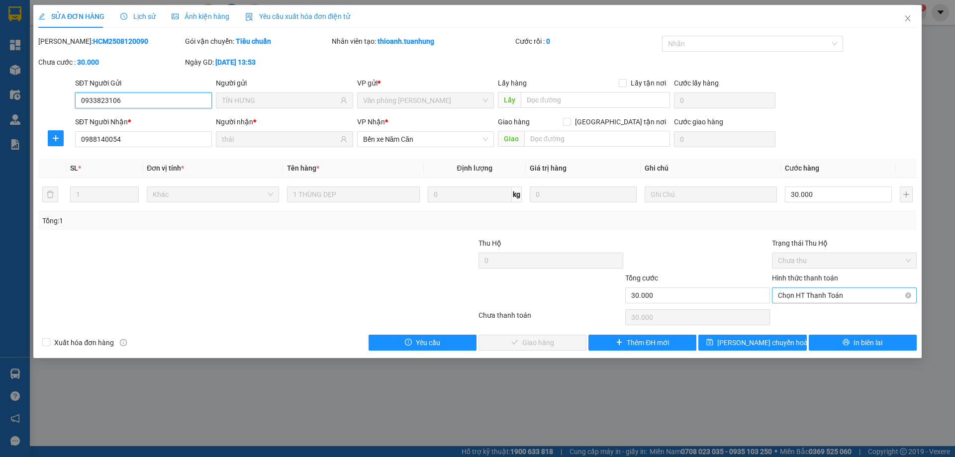
click at [805, 296] on span "Chọn HT Thanh Toán" at bounding box center [844, 295] width 133 height 15
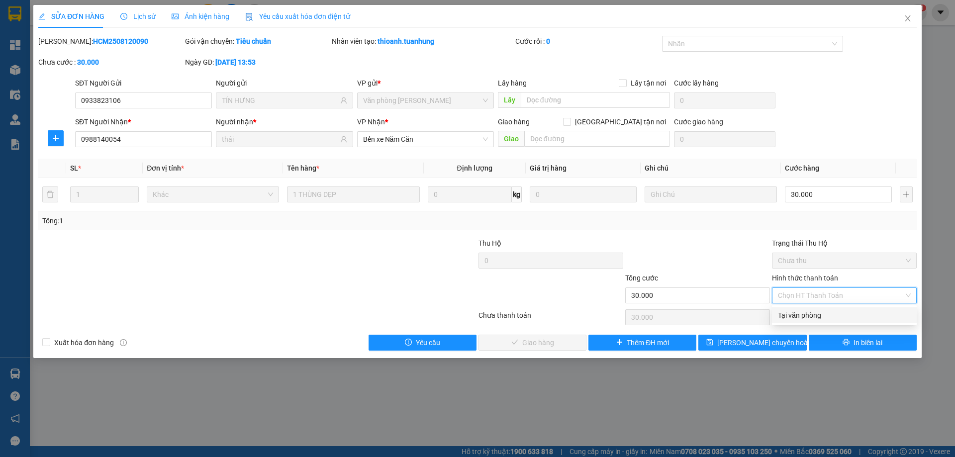
click at [805, 313] on div "Tại văn phòng" at bounding box center [844, 315] width 133 height 11
type input "0"
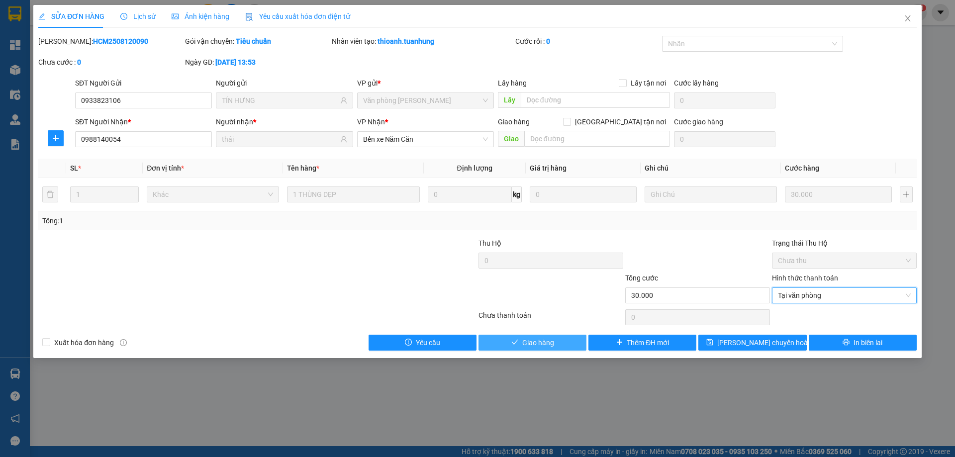
drag, startPoint x: 567, startPoint y: 342, endPoint x: 577, endPoint y: 337, distance: 10.7
click at [574, 338] on button "Giao hàng" at bounding box center [533, 343] width 108 height 16
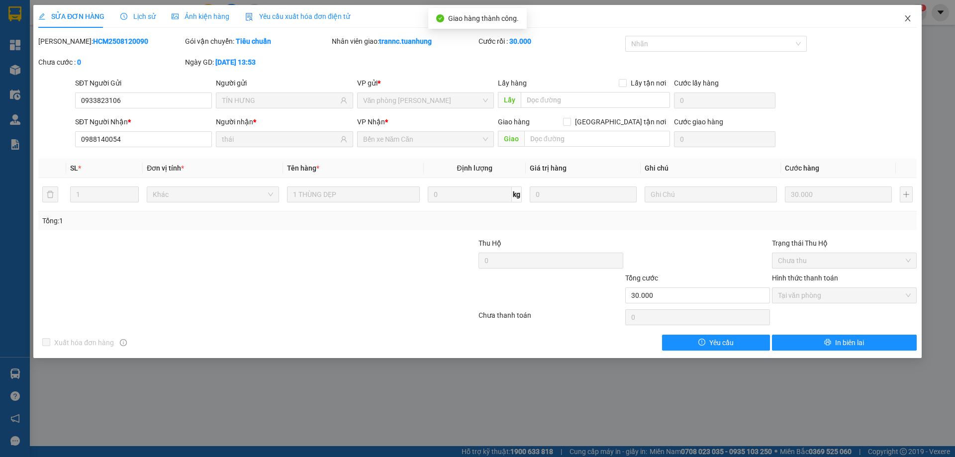
click at [908, 20] on icon "close" at bounding box center [907, 18] width 5 height 6
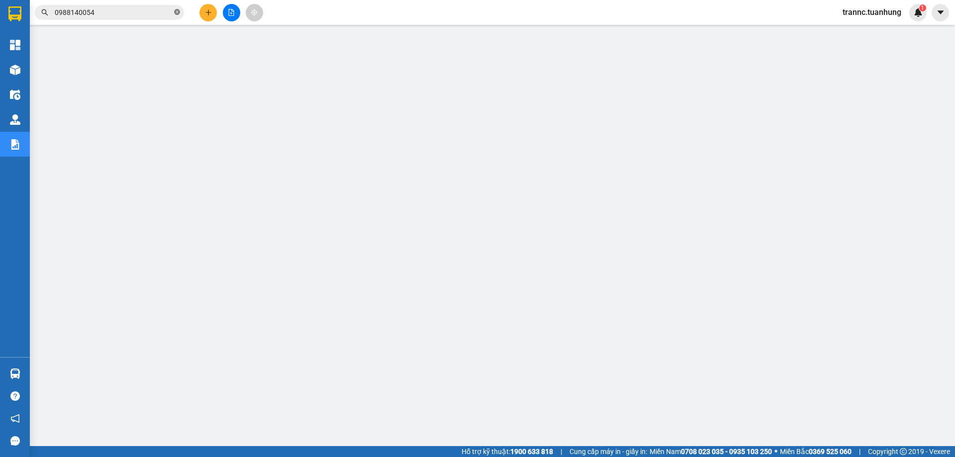
click at [177, 12] on icon "close-circle" at bounding box center [177, 12] width 6 height 6
click at [123, 15] on input "text" at bounding box center [113, 12] width 117 height 11
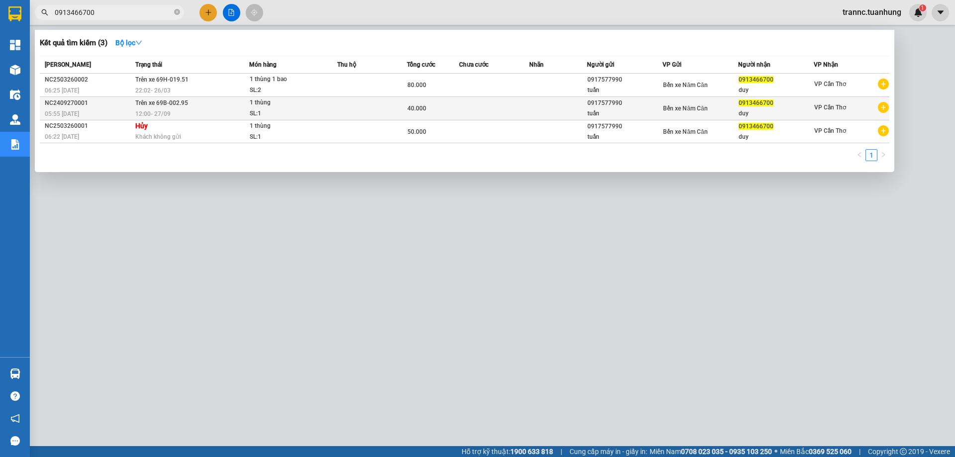
type input "0913466700"
click at [883, 108] on icon "plus-circle" at bounding box center [883, 107] width 11 height 11
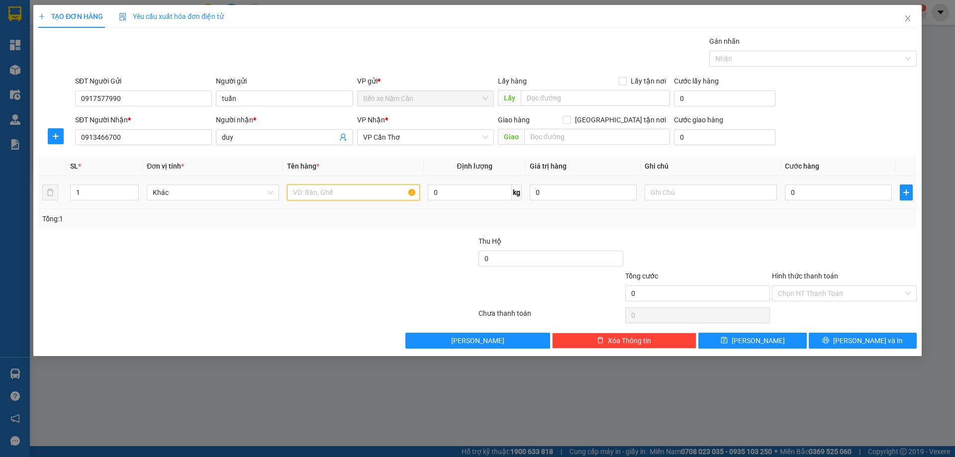
click at [332, 191] on input "text" at bounding box center [353, 193] width 132 height 16
type input "1 THÙNG"
click at [806, 195] on input "0" at bounding box center [838, 193] width 107 height 16
type input "5"
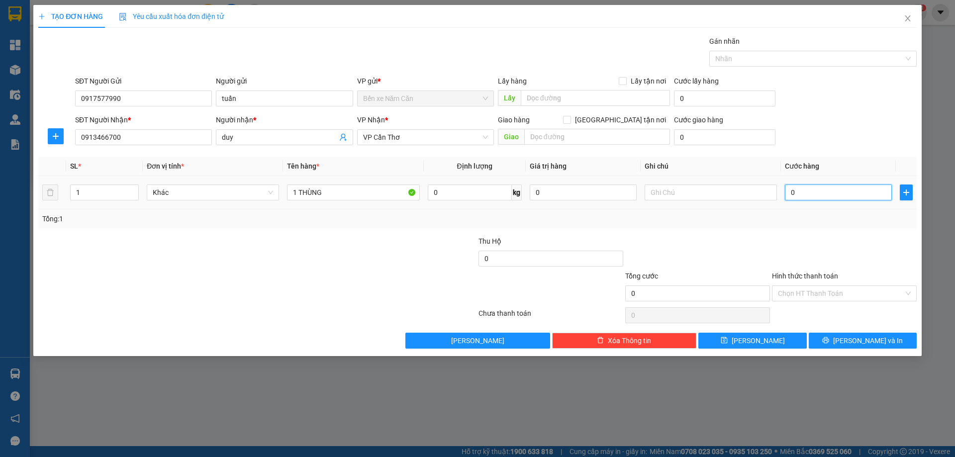
type input "5"
type input "50"
type input "50.000"
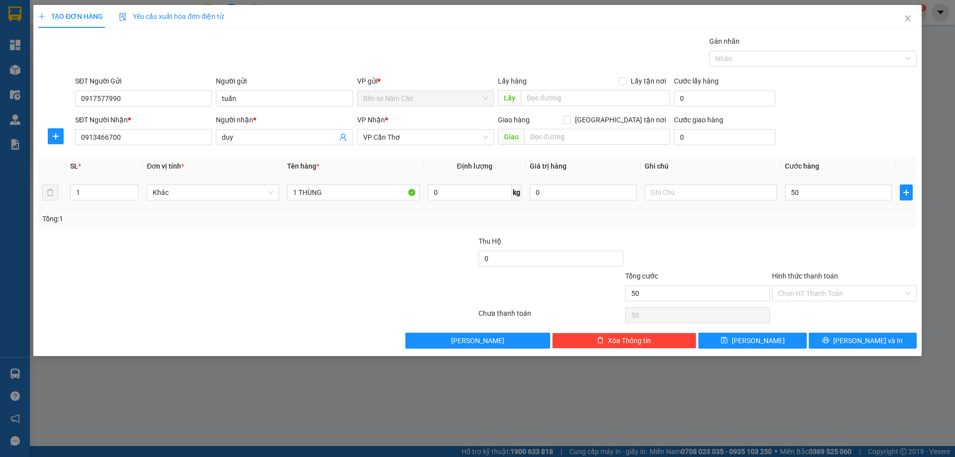
type input "50.000"
click at [807, 210] on div "Tổng: 1" at bounding box center [477, 218] width 879 height 19
click at [816, 292] on input "Hình thức thanh toán" at bounding box center [841, 293] width 126 height 15
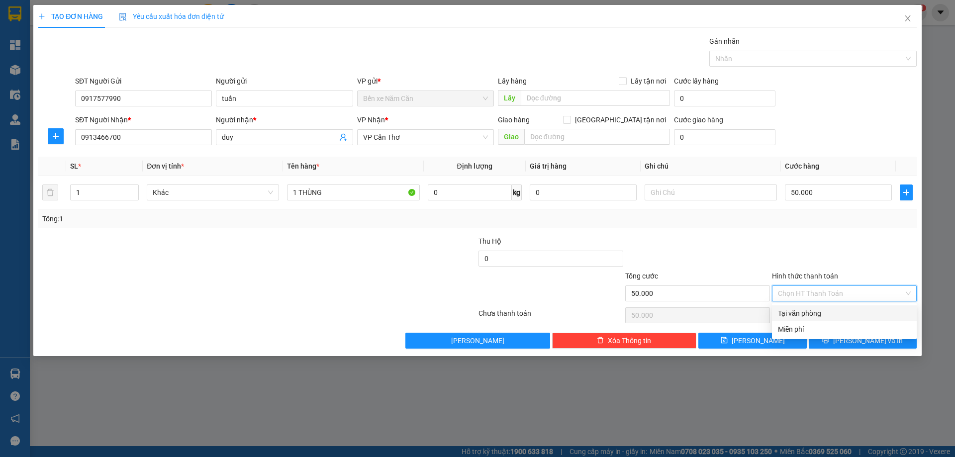
click at [814, 311] on div "Tại văn phòng" at bounding box center [844, 313] width 133 height 11
type input "0"
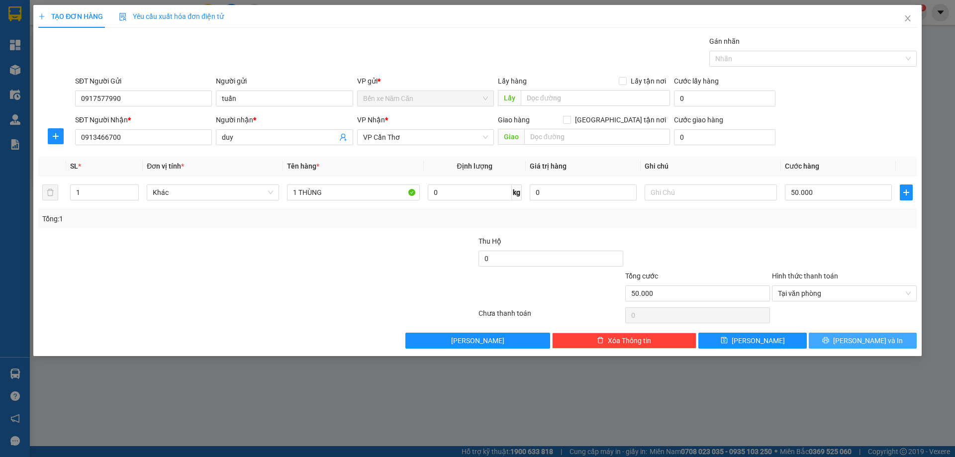
click at [895, 345] on button "[PERSON_NAME] và In" at bounding box center [863, 341] width 108 height 16
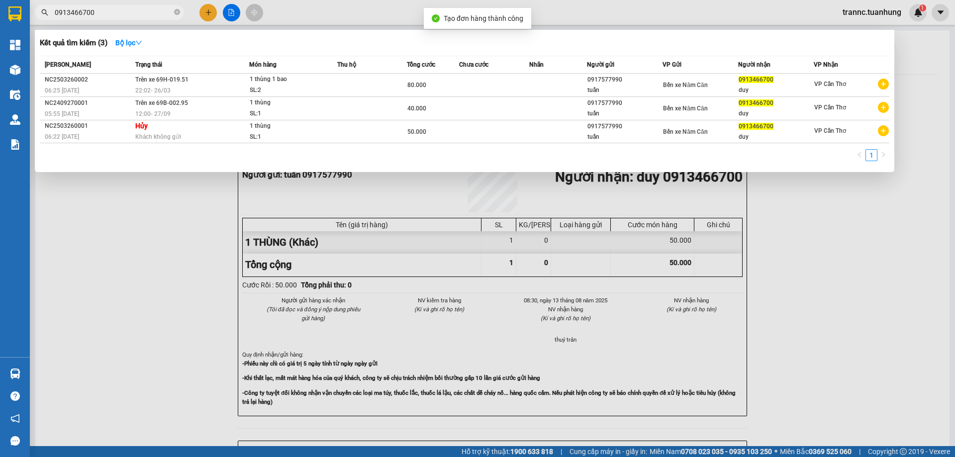
click at [888, 331] on div at bounding box center [477, 228] width 955 height 457
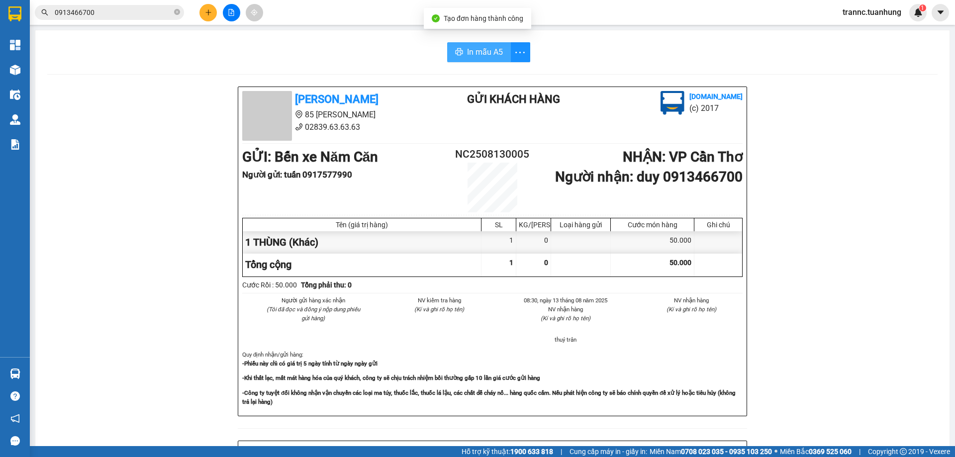
click at [474, 50] on span "In mẫu A5" at bounding box center [485, 52] width 36 height 12
click at [484, 53] on span "In mẫu A5" at bounding box center [485, 52] width 36 height 12
